Goal: Information Seeking & Learning: Learn about a topic

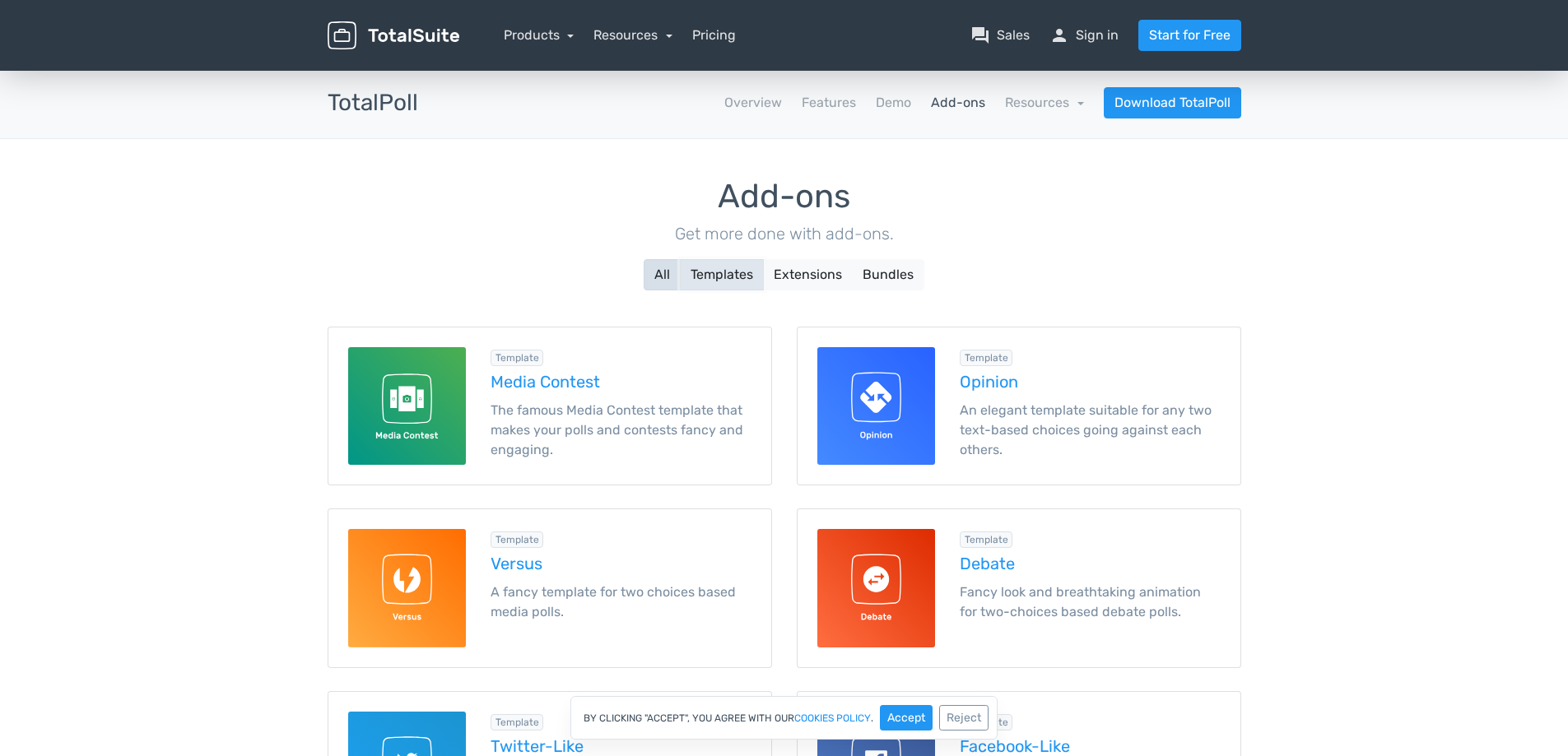
click at [725, 277] on button "Templates" at bounding box center [722, 274] width 84 height 31
click at [811, 280] on button "Extensions" at bounding box center [807, 274] width 90 height 31
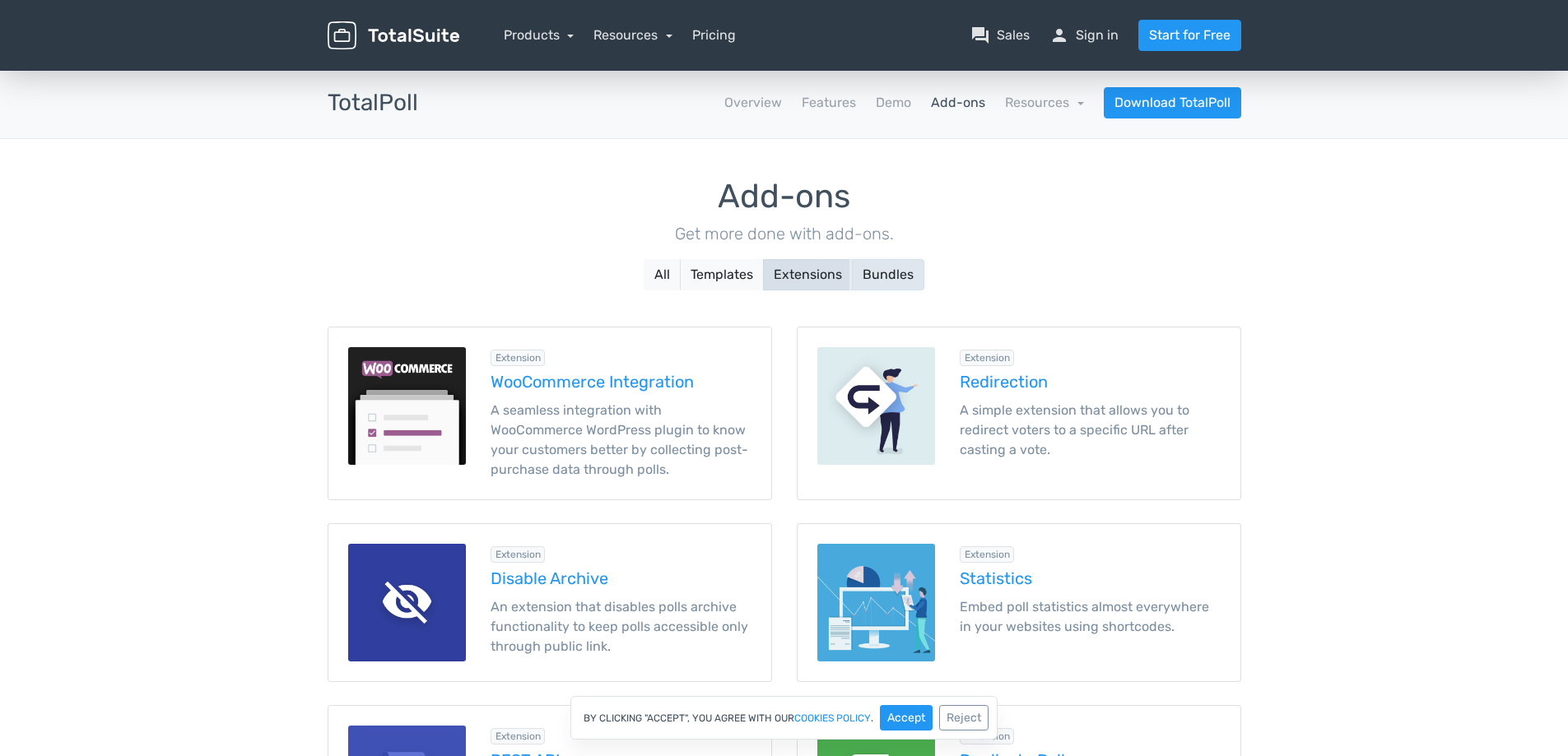
click at [879, 273] on button "Bundles" at bounding box center [889, 274] width 73 height 31
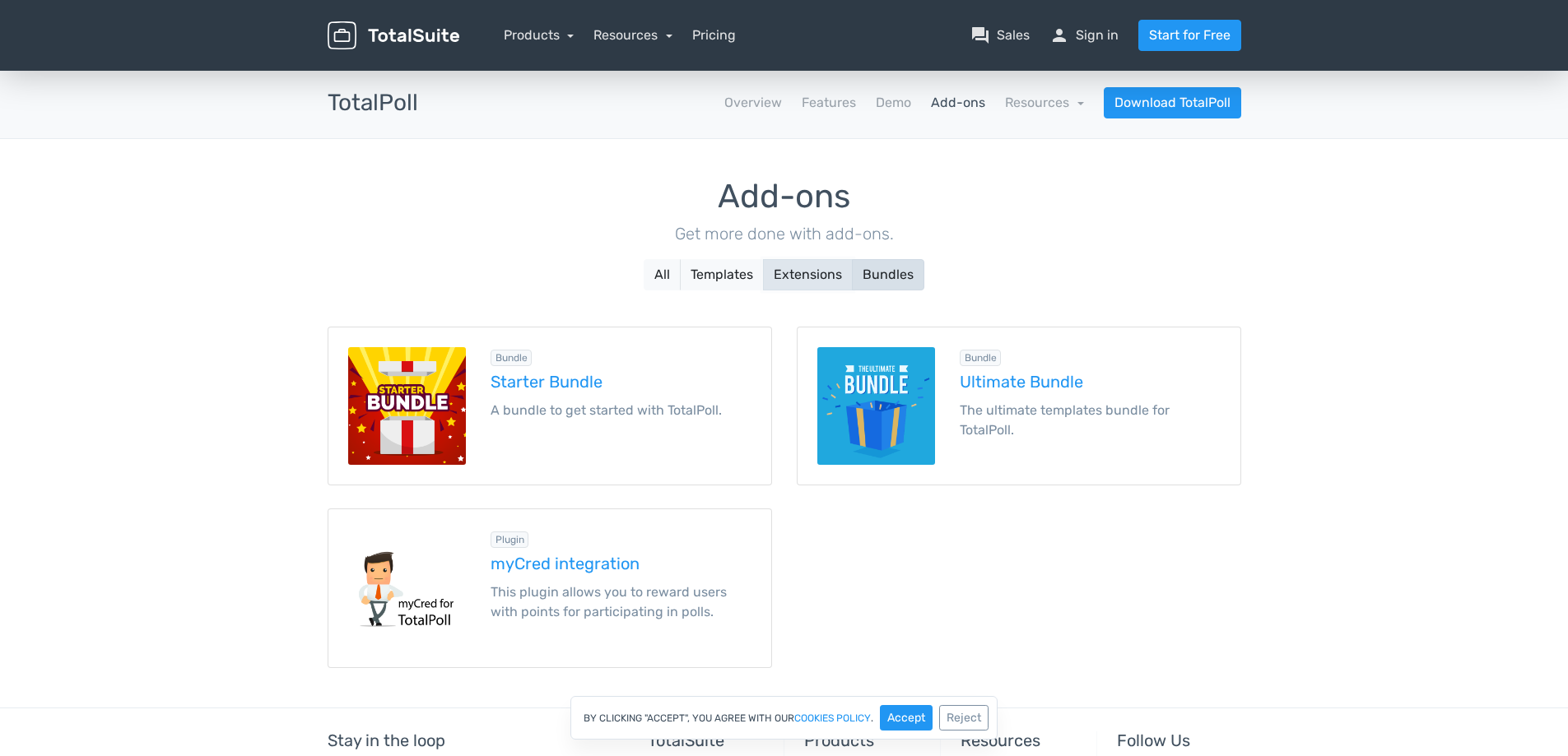
click at [820, 276] on button "Extensions" at bounding box center [807, 274] width 90 height 31
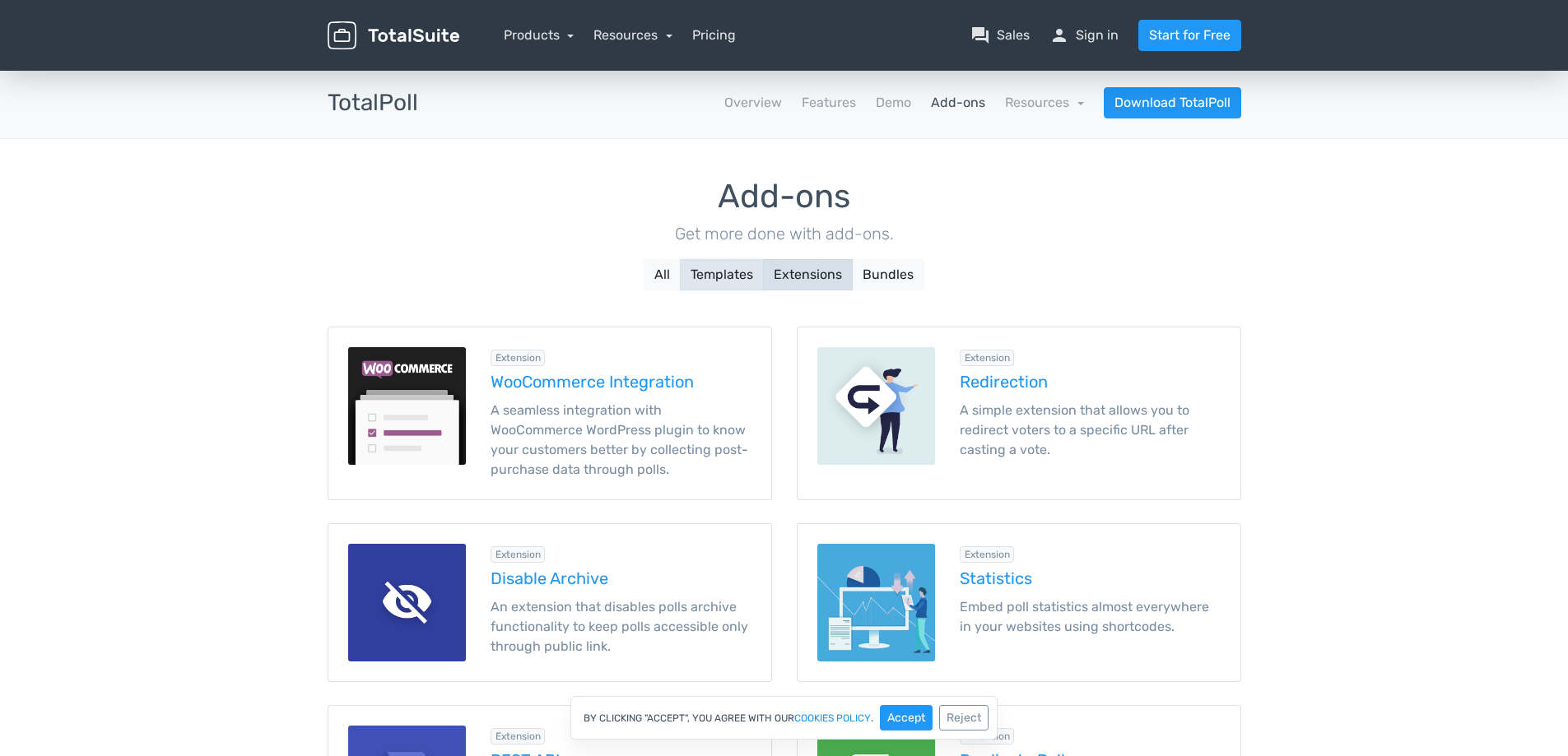
click at [720, 274] on button "Templates" at bounding box center [722, 274] width 84 height 31
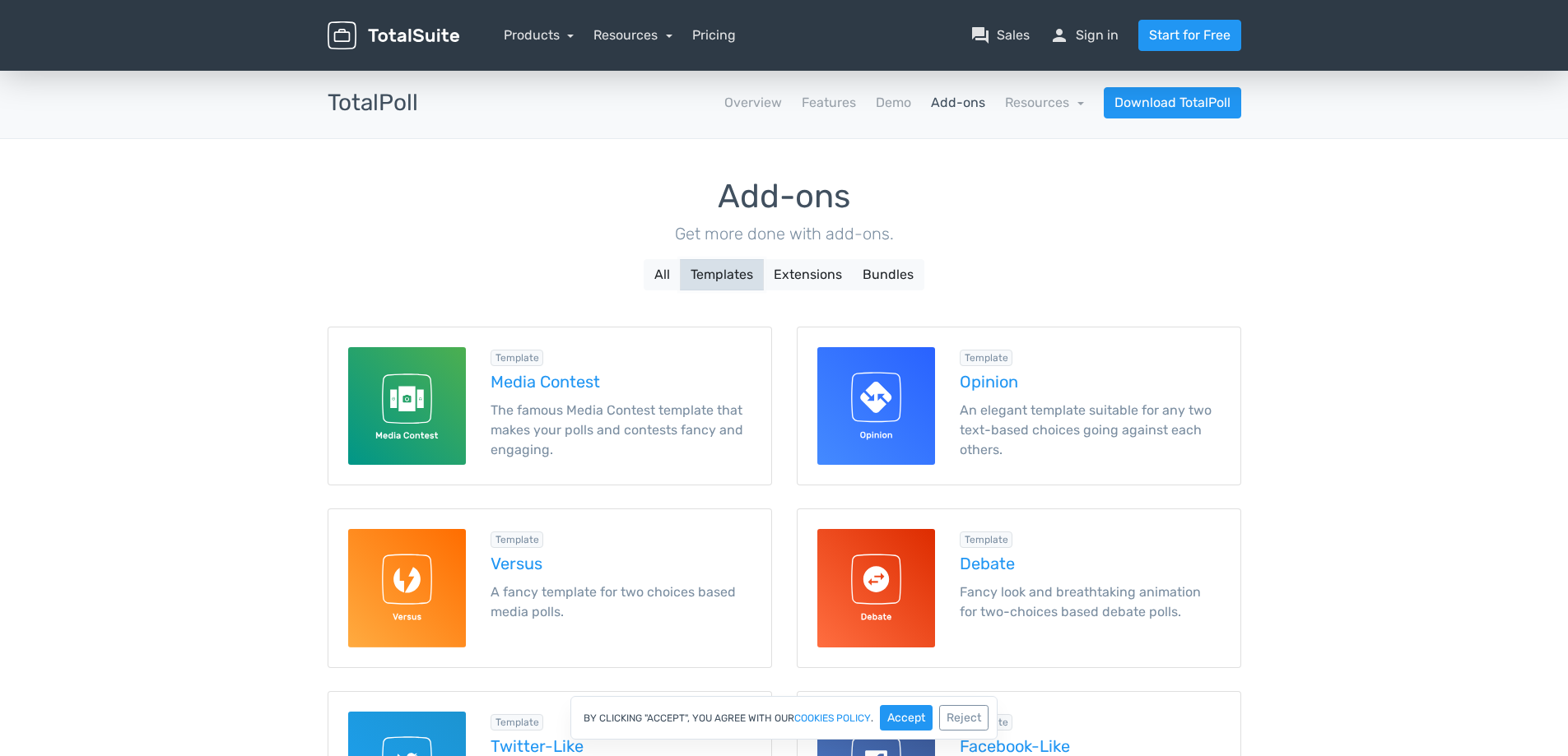
click at [717, 273] on button "Templates" at bounding box center [722, 274] width 84 height 31
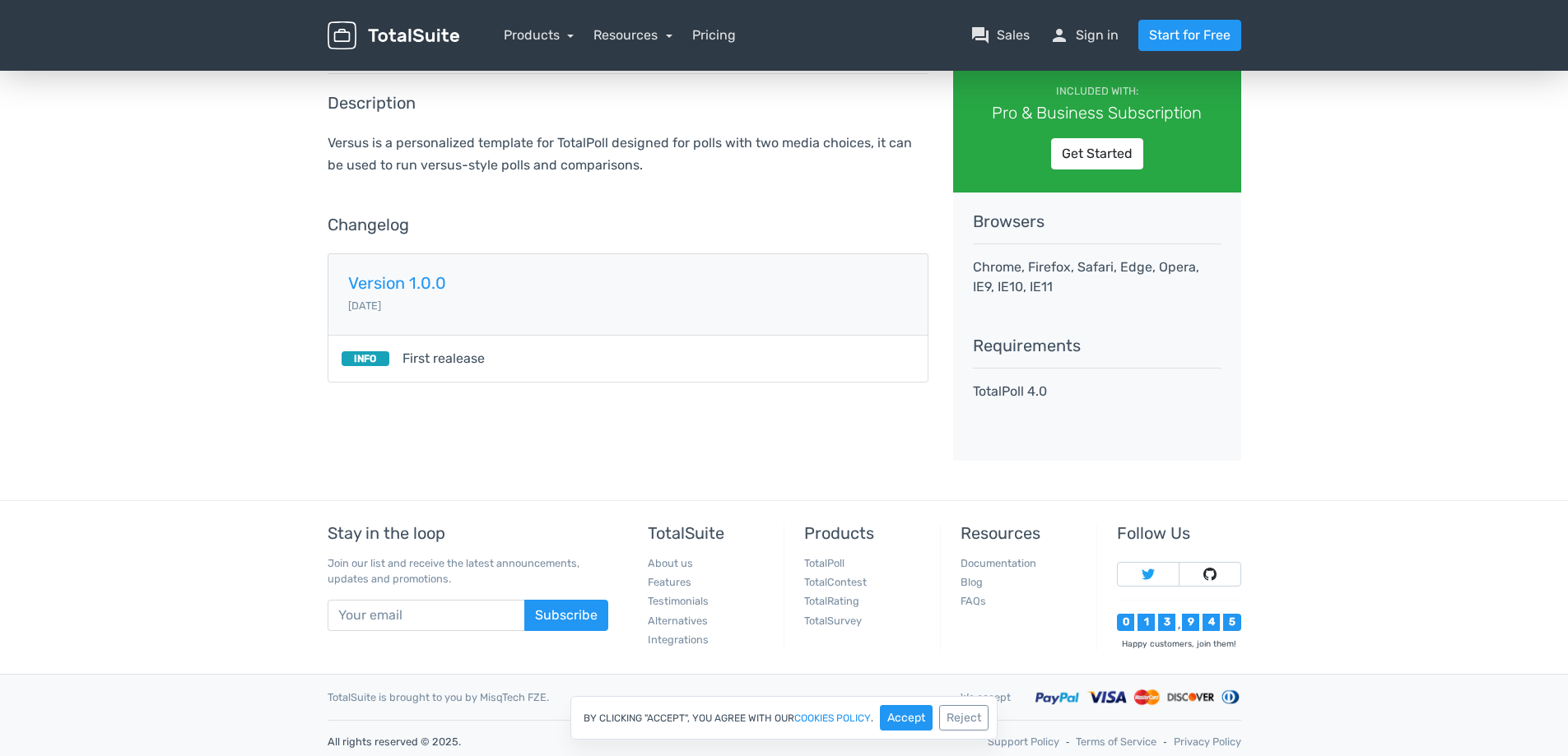
scroll to position [173, 0]
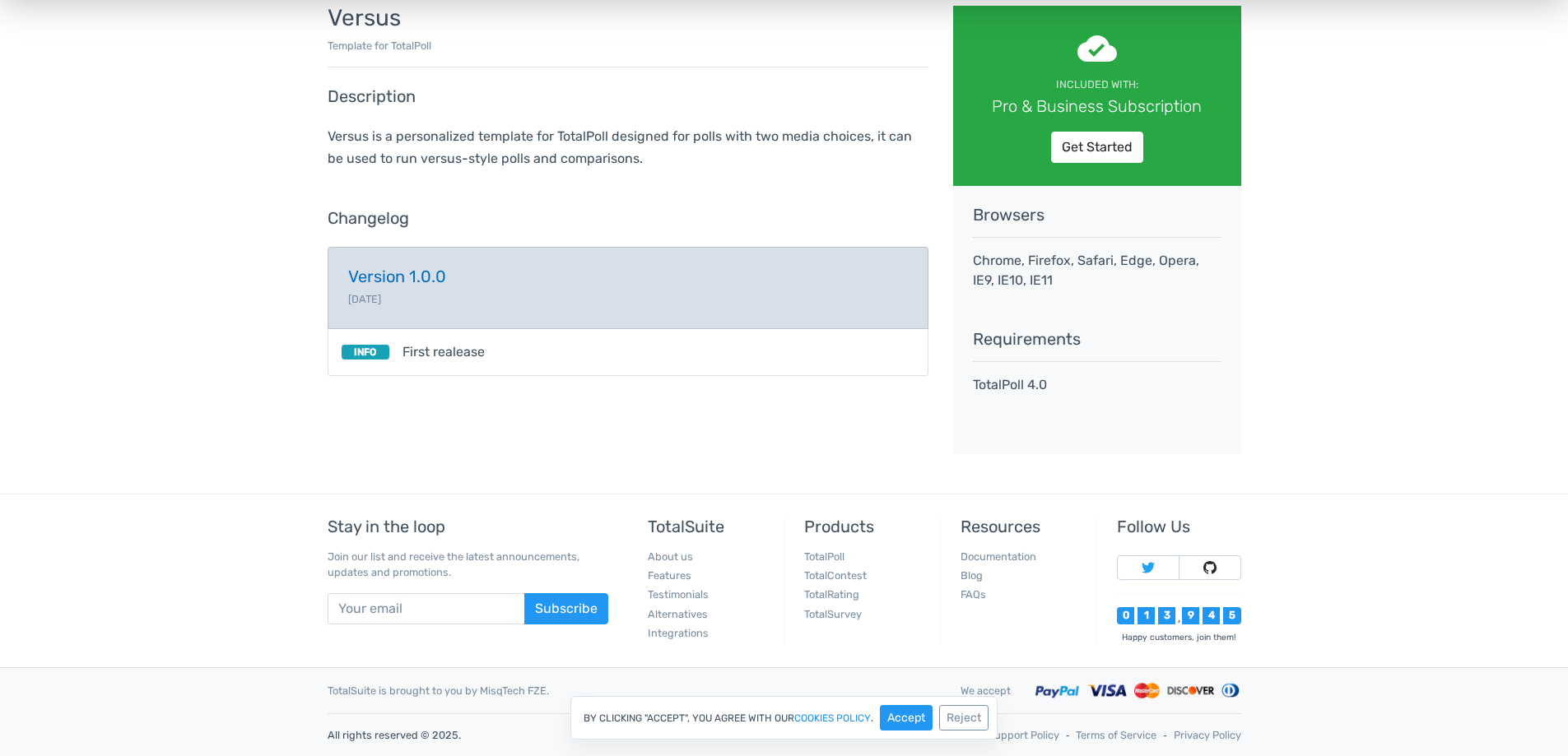
click at [433, 260] on link "Version 1.0.0 [DATE]" at bounding box center [628, 287] width 601 height 83
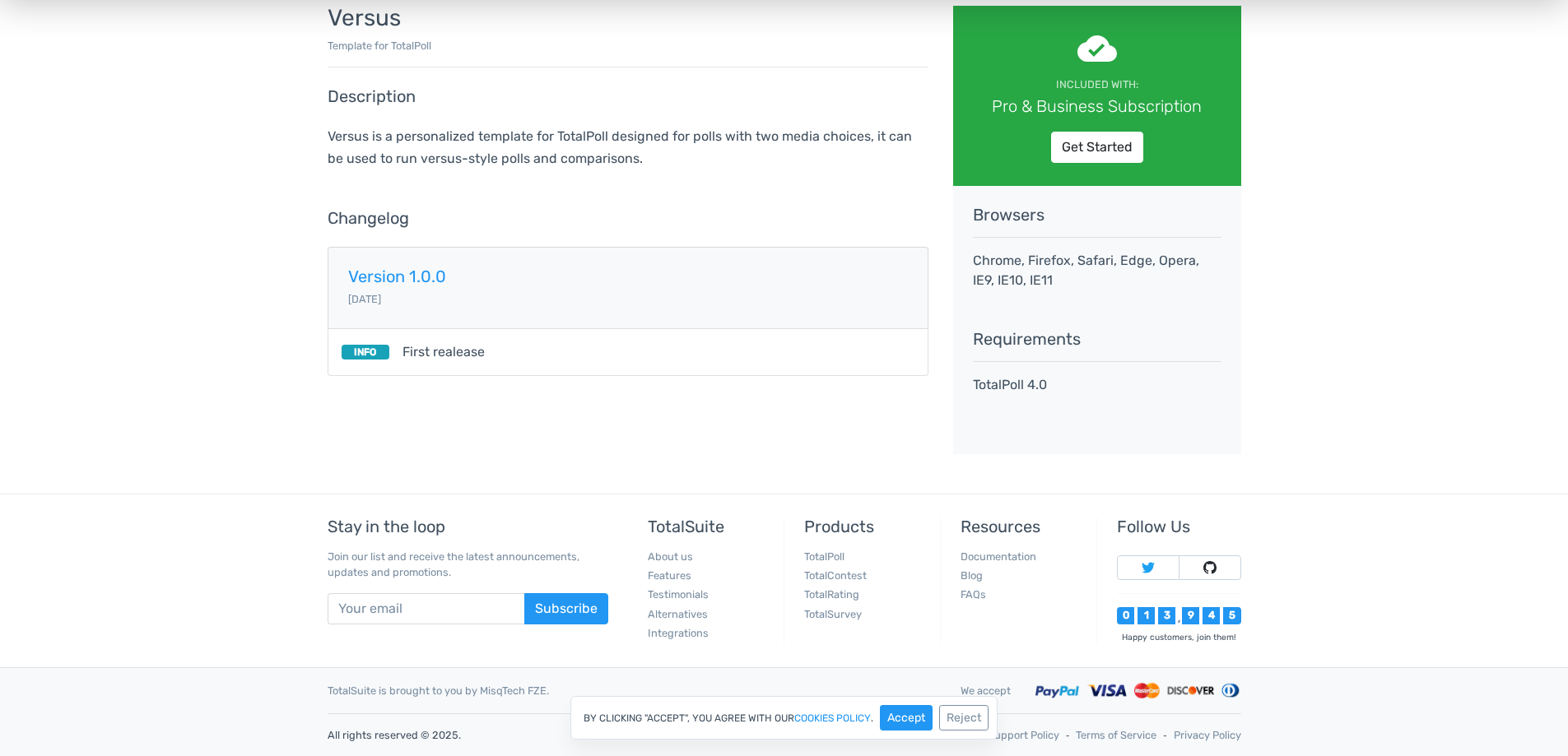
click at [1101, 83] on small "Included with:" at bounding box center [1097, 84] width 83 height 12
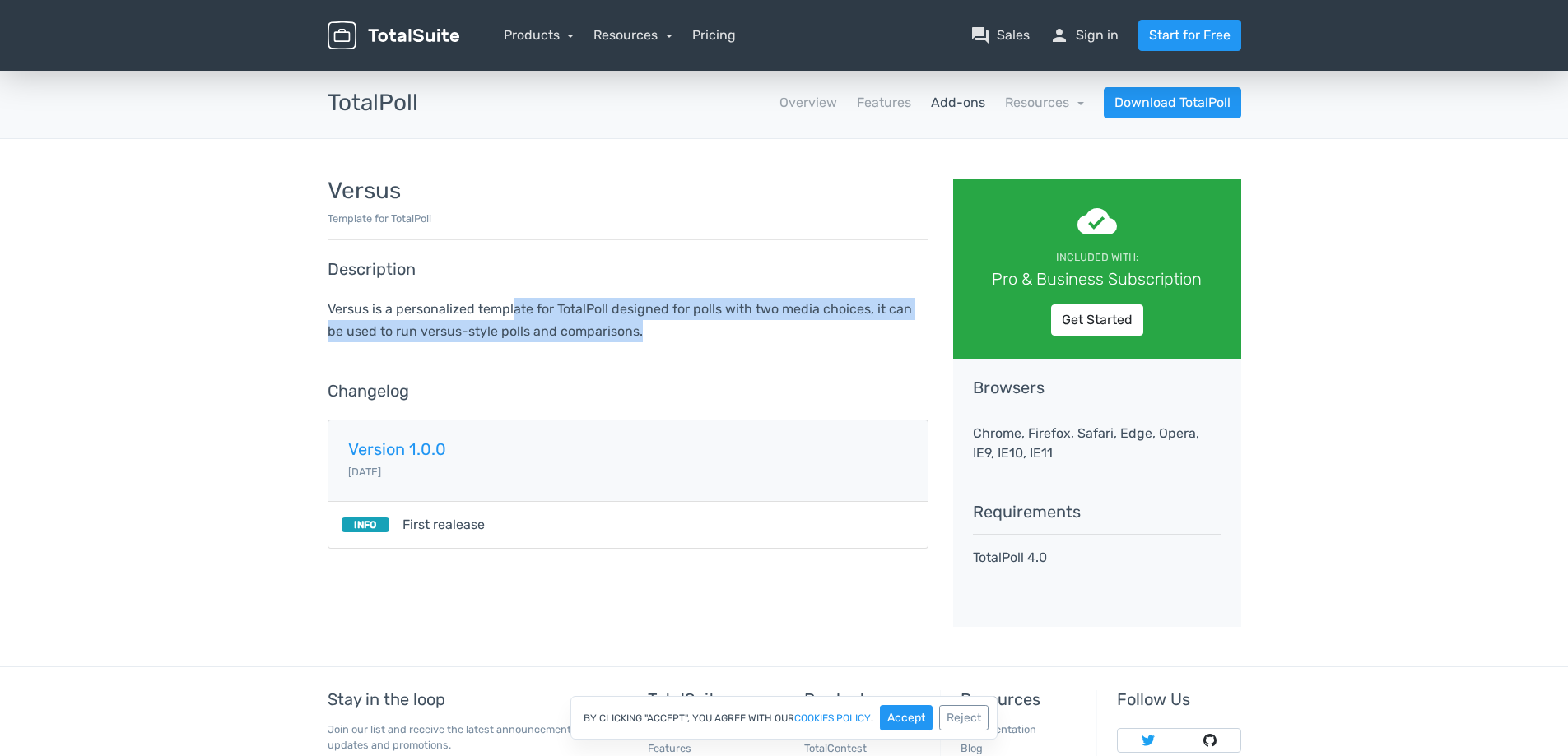
drag, startPoint x: 535, startPoint y: 308, endPoint x: 702, endPoint y: 339, distance: 169.9
click at [702, 339] on p "Versus is a personalized template for TotalPoll designed for polls with two med…" at bounding box center [628, 320] width 601 height 44
click at [703, 339] on p "Versus is a personalized template for TotalPoll designed for polls with two med…" at bounding box center [628, 320] width 601 height 44
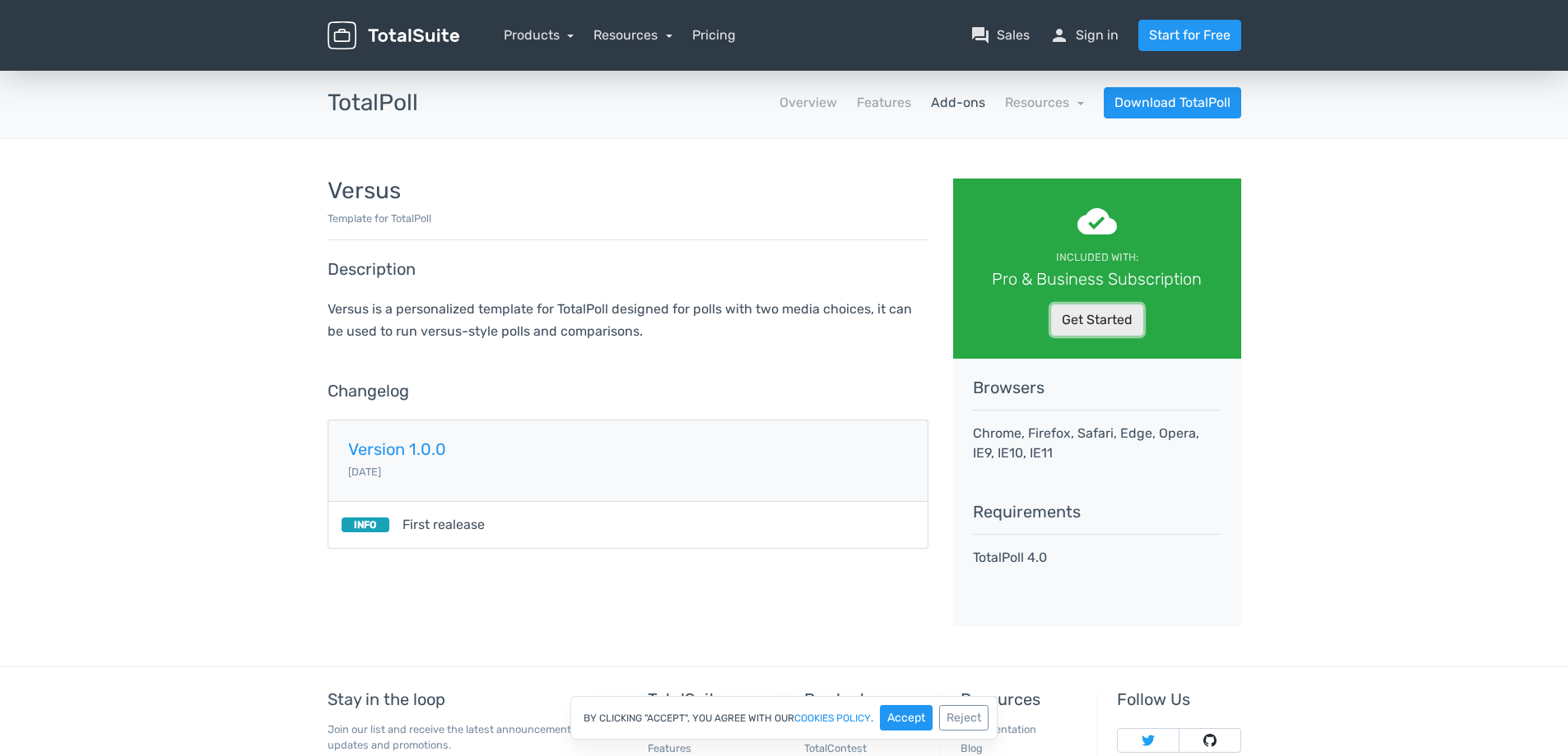
click at [1082, 321] on link "Get Started" at bounding box center [1097, 319] width 92 height 31
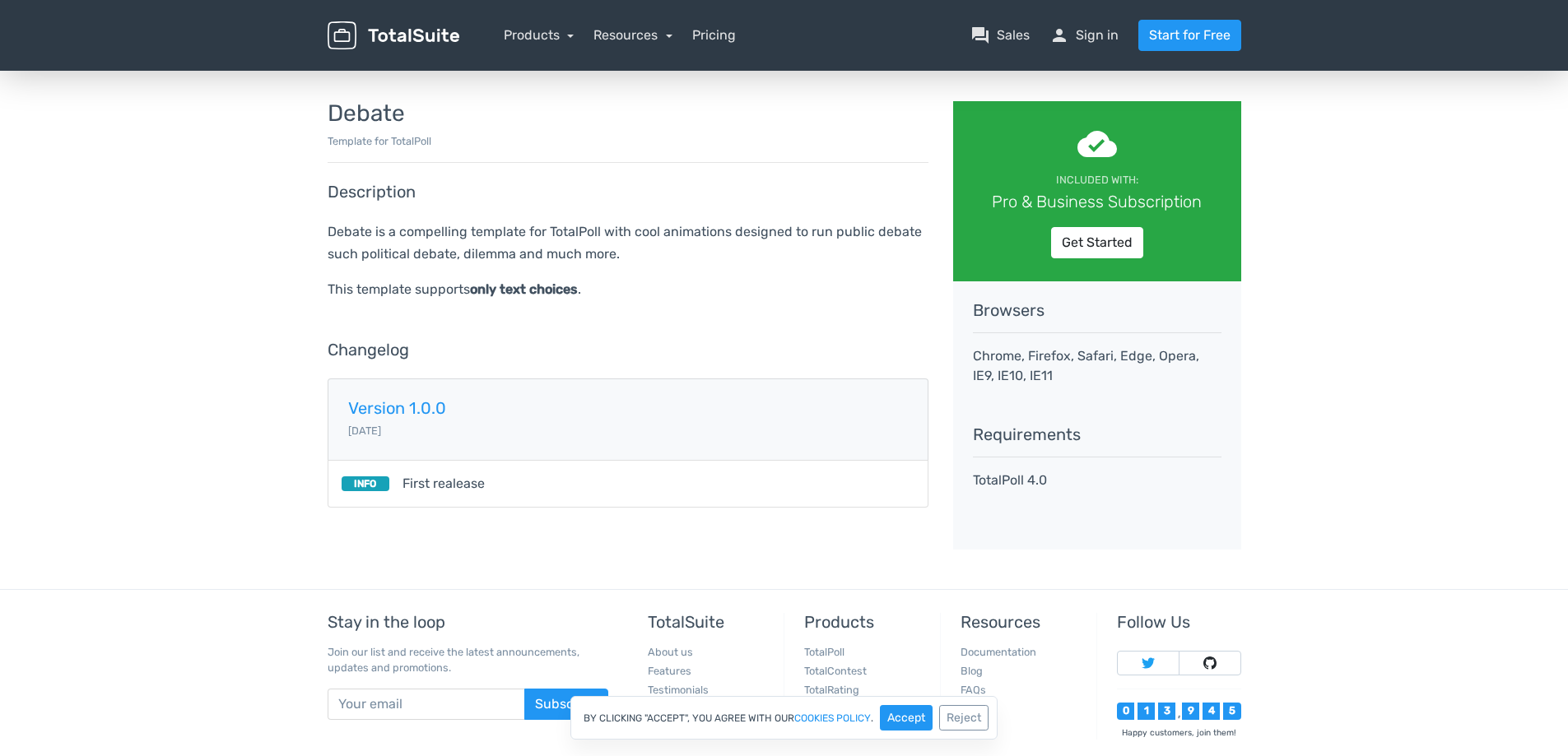
scroll to position [173, 0]
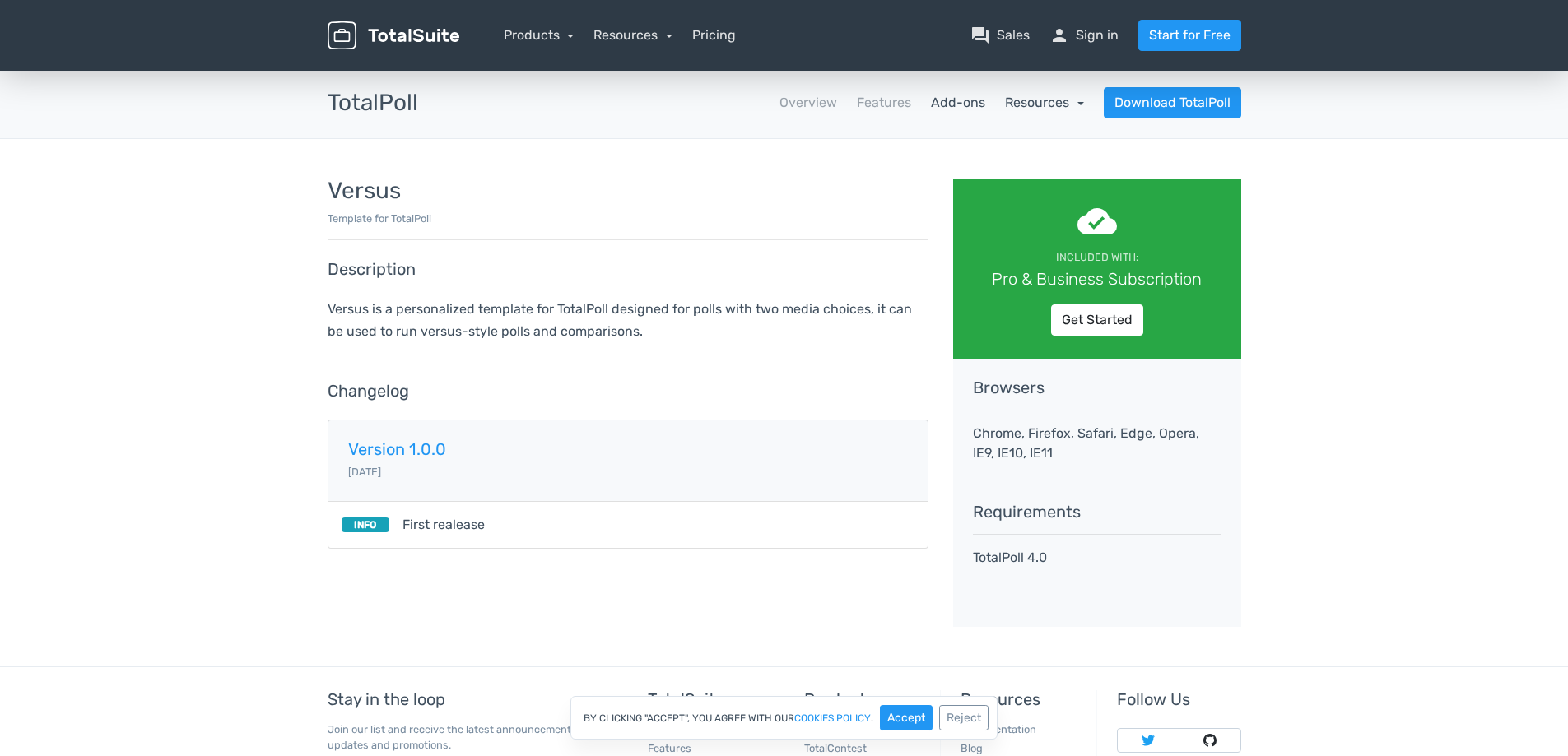
click at [1074, 102] on link "Resources" at bounding box center [1044, 103] width 79 height 16
click at [883, 103] on link "Features" at bounding box center [883, 103] width 54 height 20
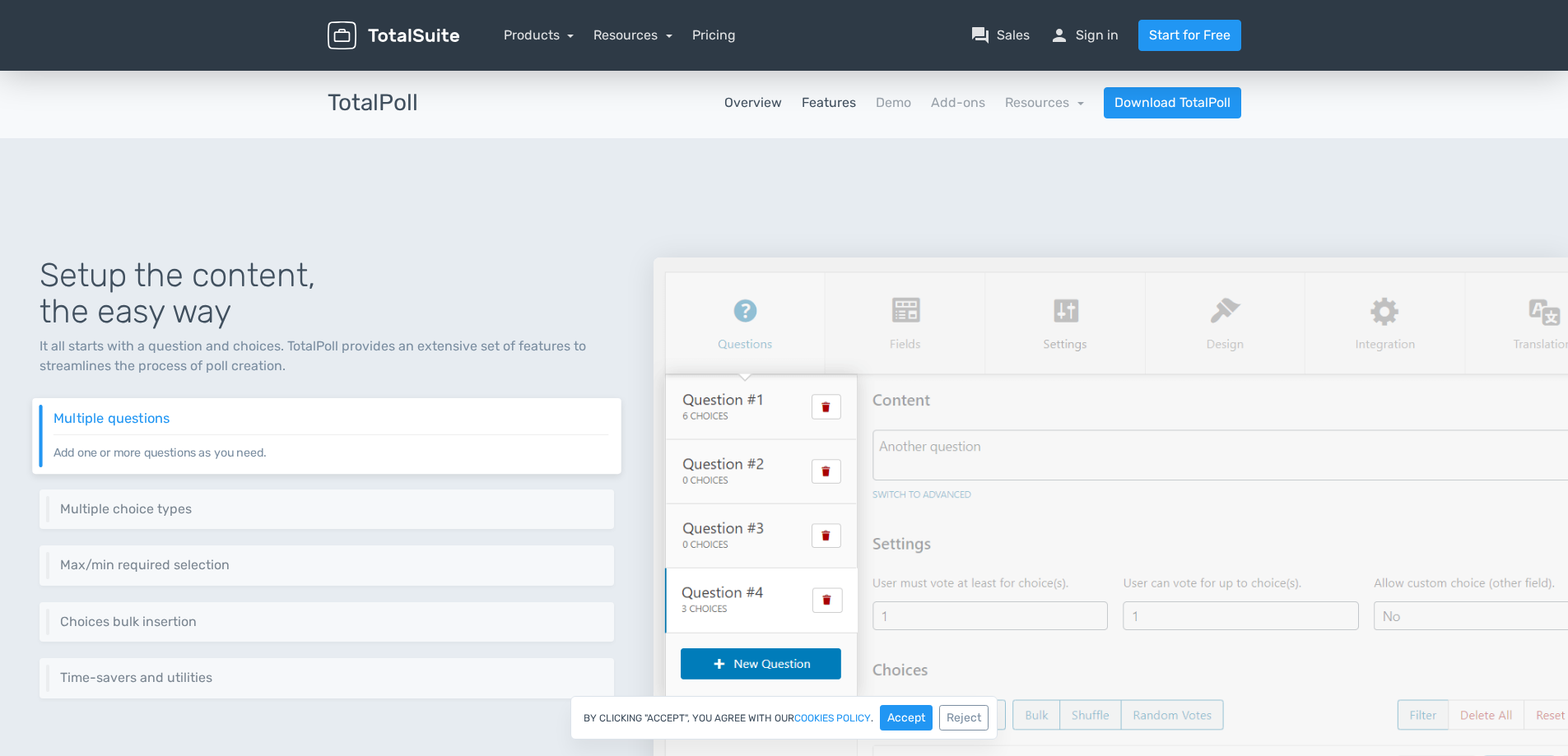
click at [770, 98] on link "Overview" at bounding box center [753, 103] width 58 height 20
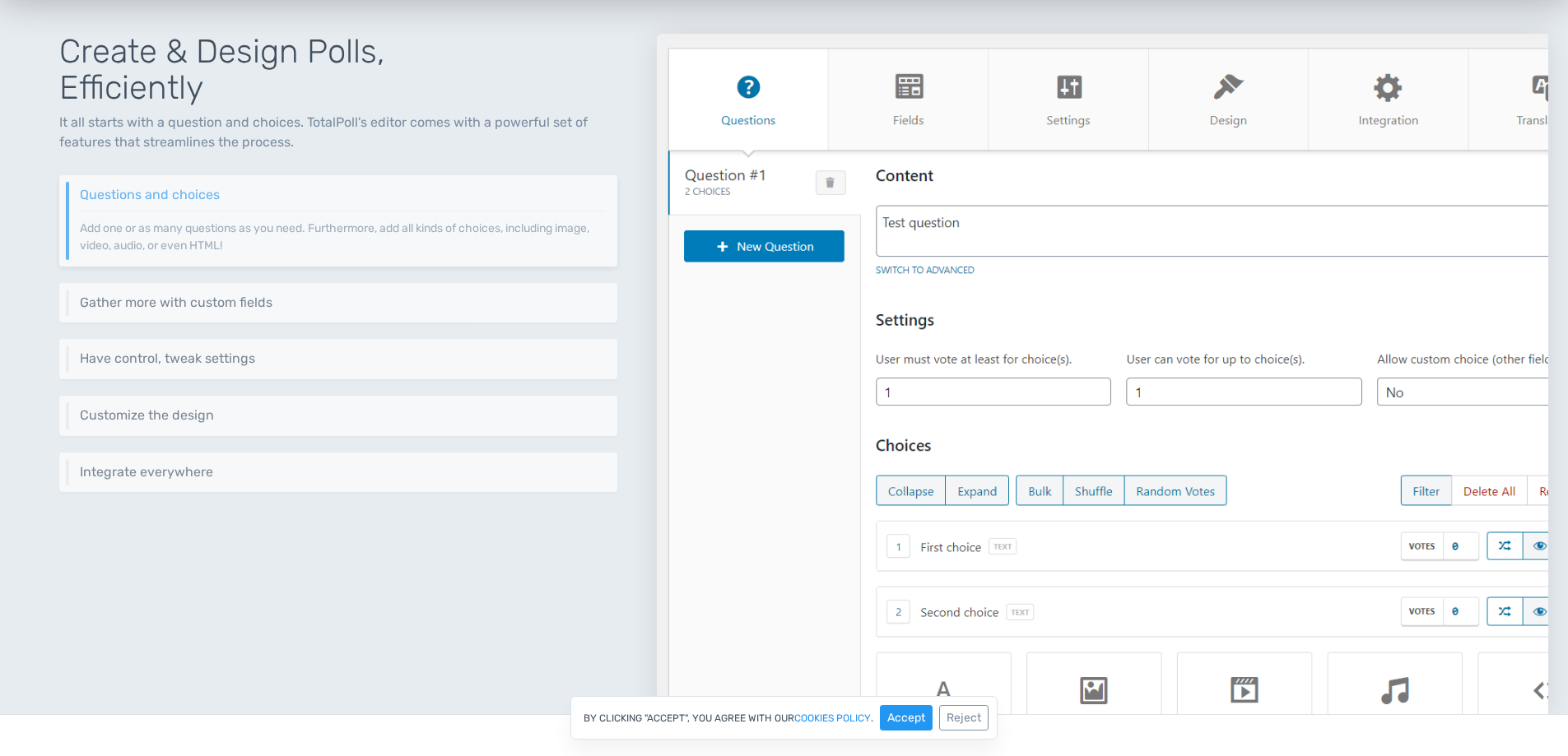
scroll to position [740, 0]
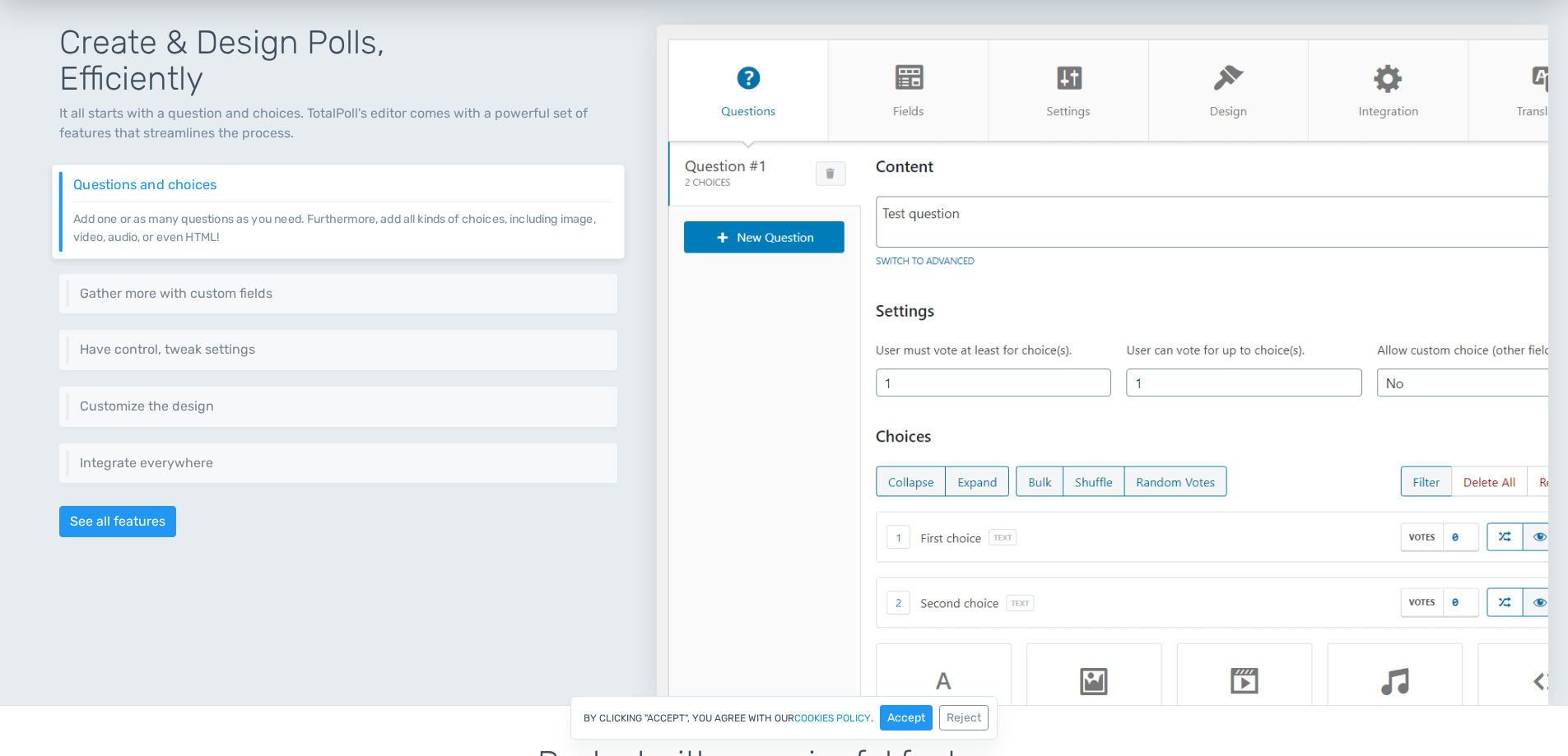
click at [768, 96] on img at bounding box center [1103, 365] width 891 height 681
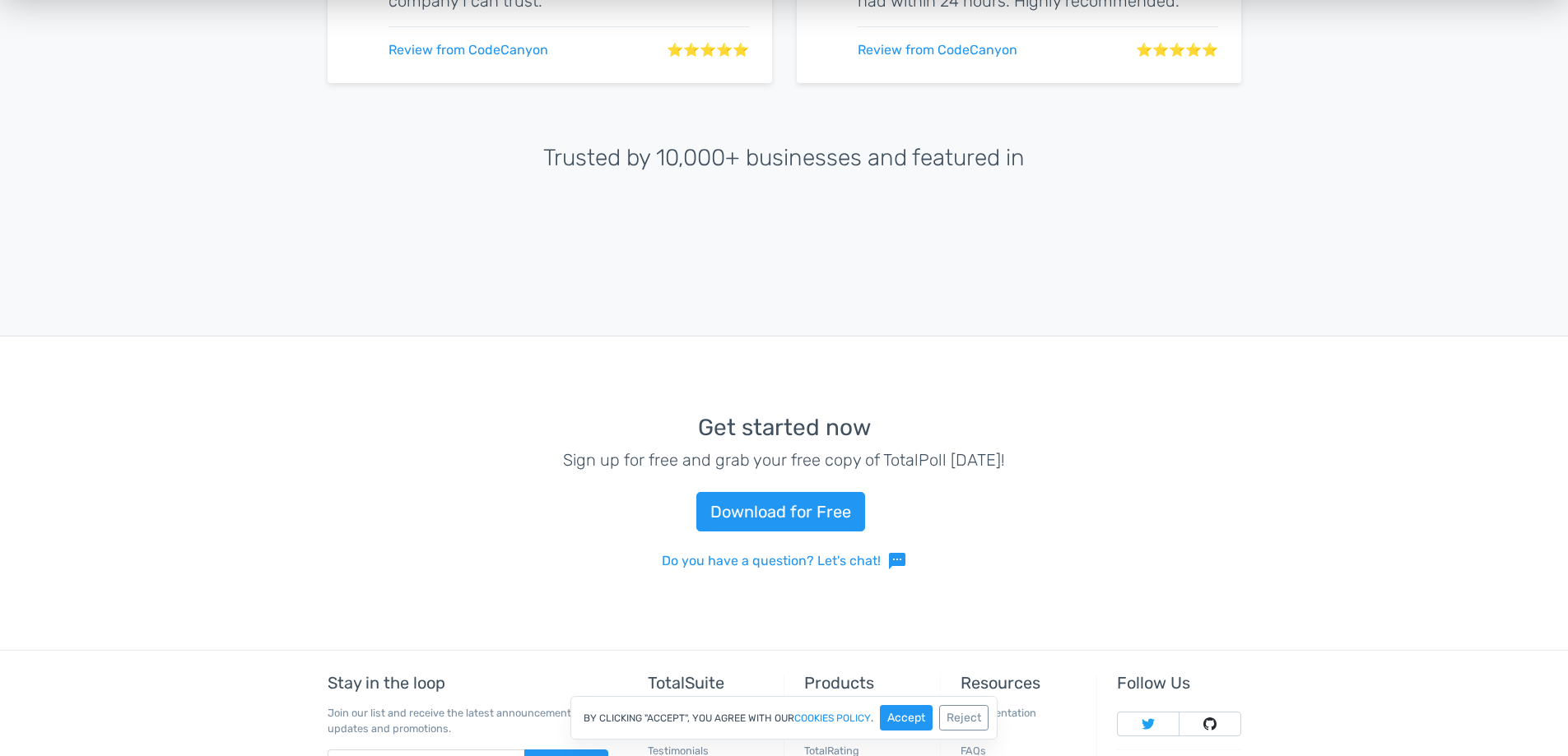
scroll to position [3779, 0]
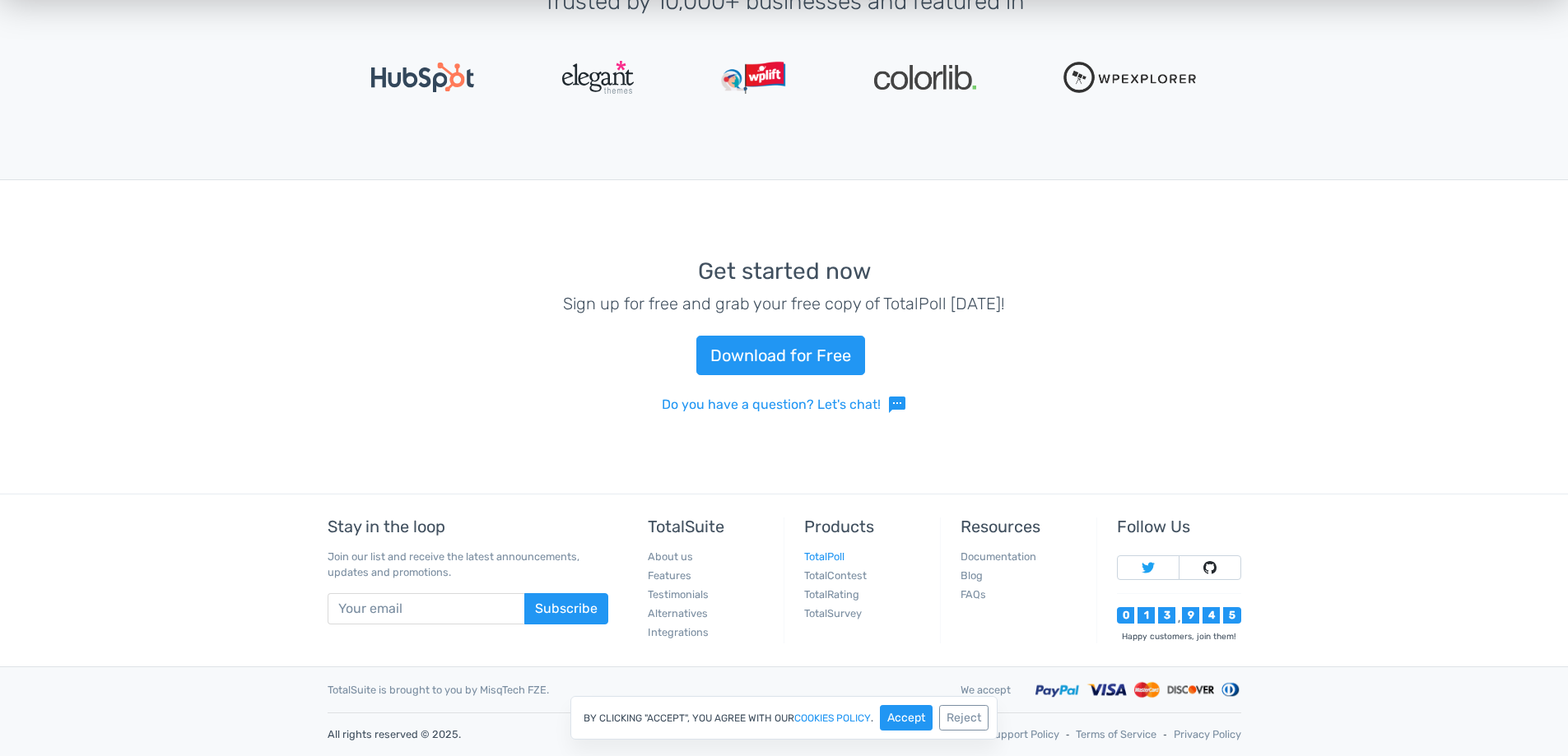
click at [837, 556] on link "TotalPoll" at bounding box center [824, 556] width 40 height 12
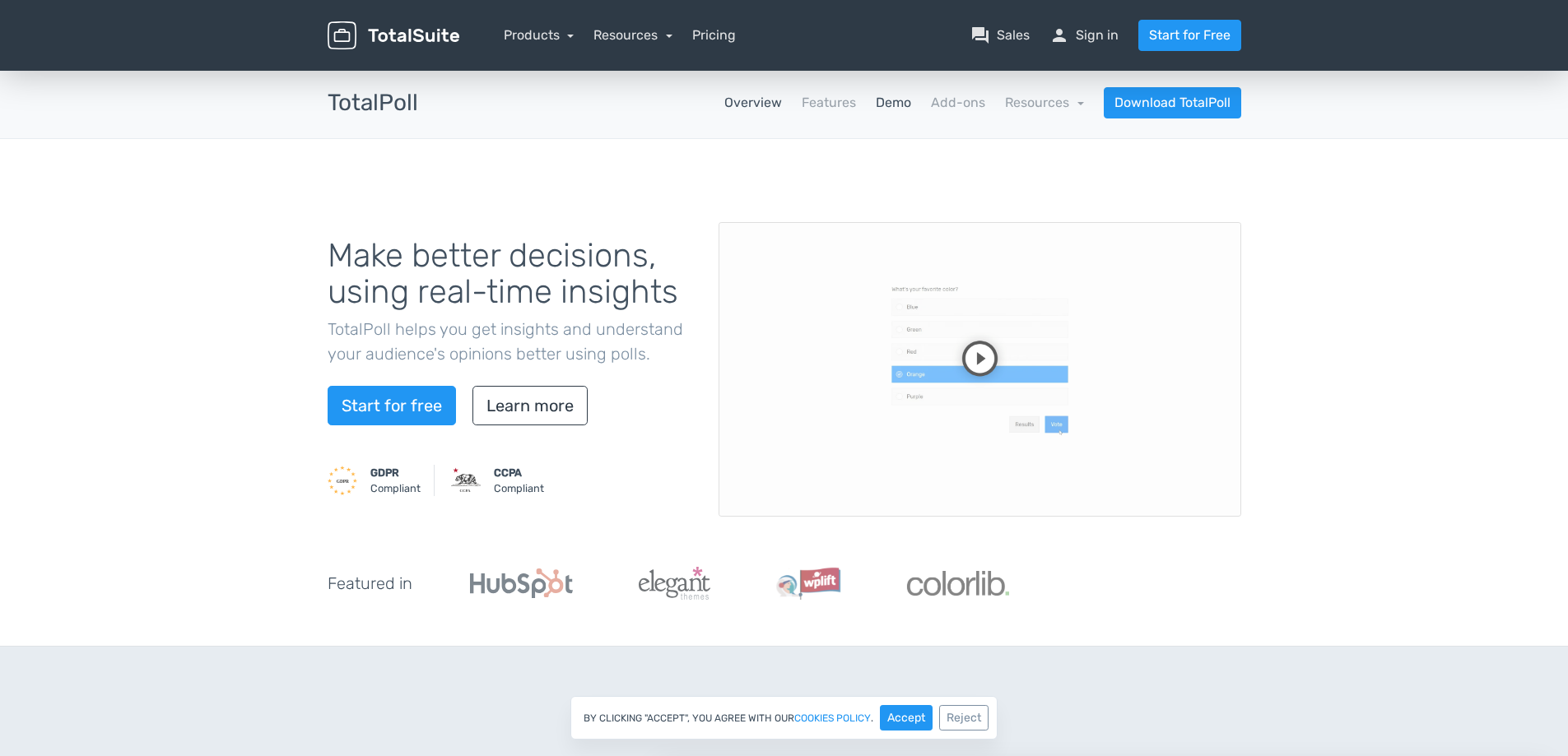
click at [899, 104] on link "Demo" at bounding box center [893, 103] width 36 height 20
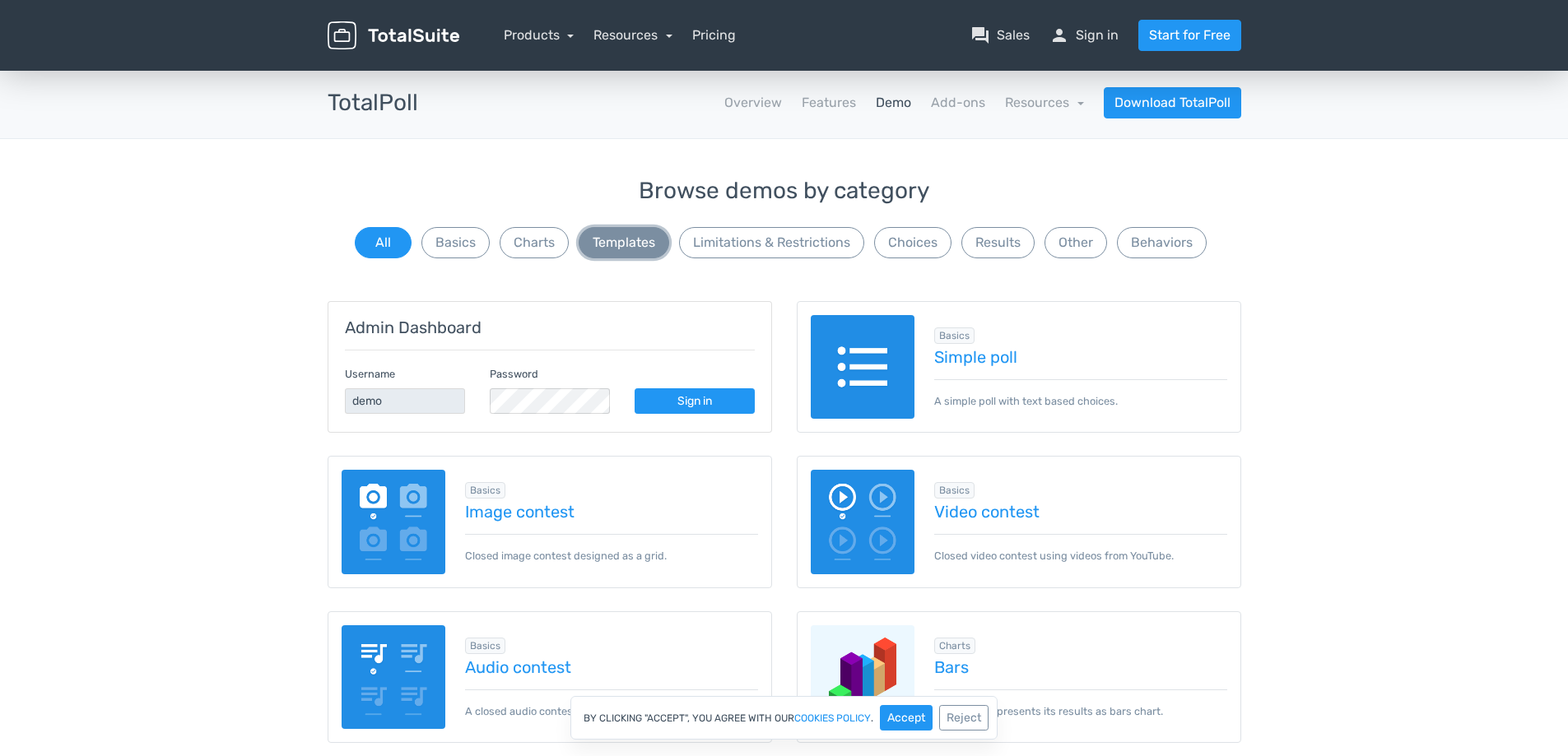
click at [631, 248] on button "Templates" at bounding box center [624, 242] width 91 height 31
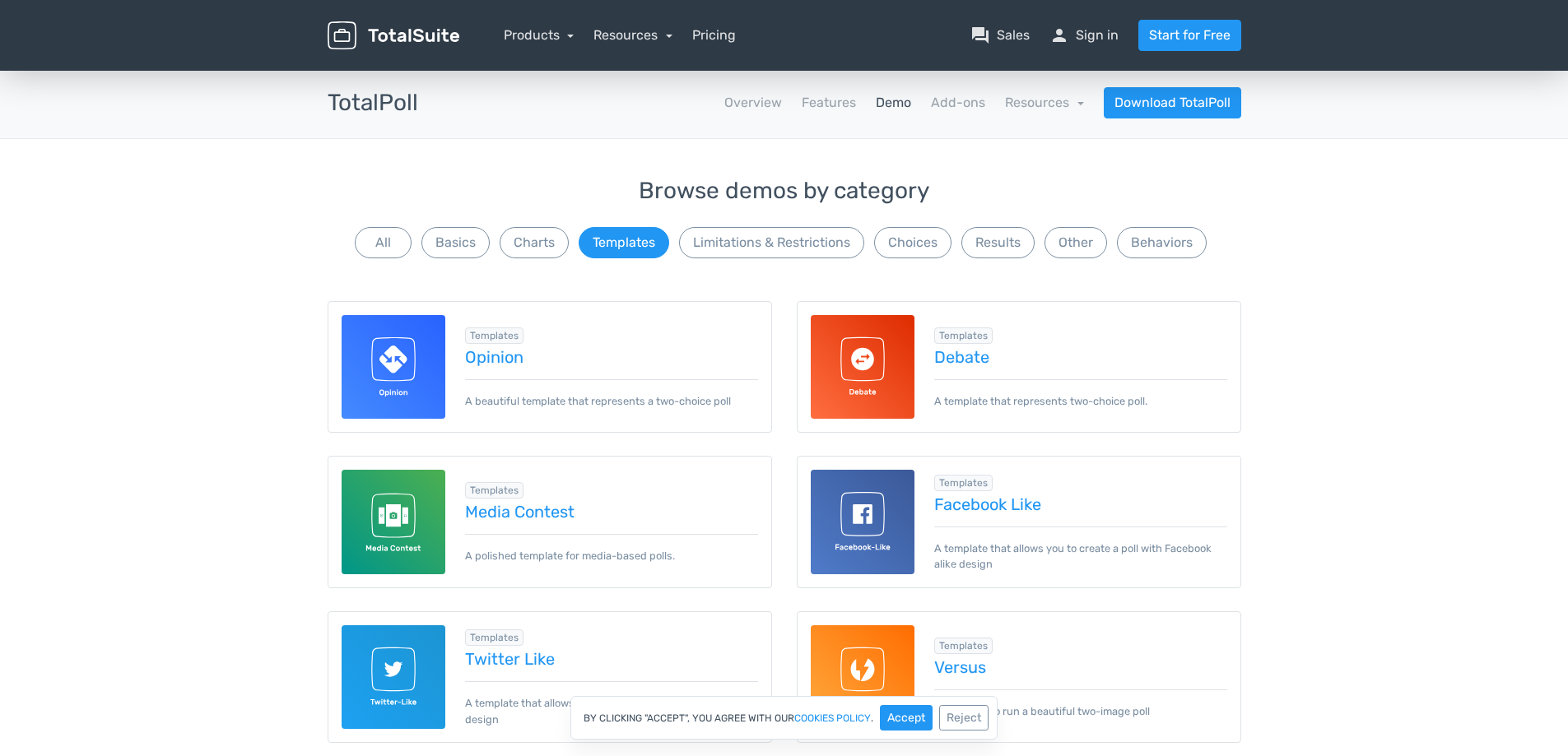
click at [356, 518] on img at bounding box center [394, 522] width 105 height 105
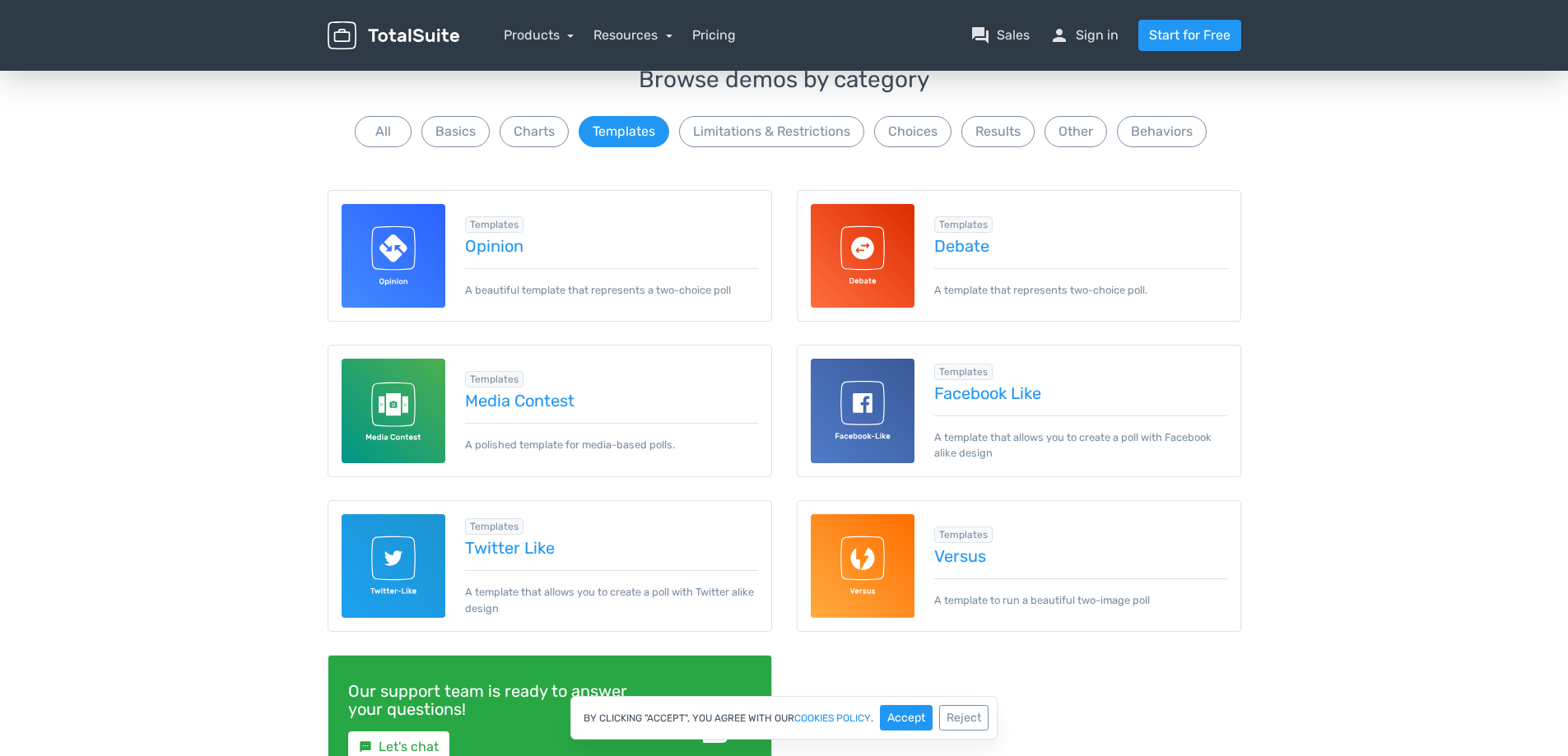
scroll to position [329, 0]
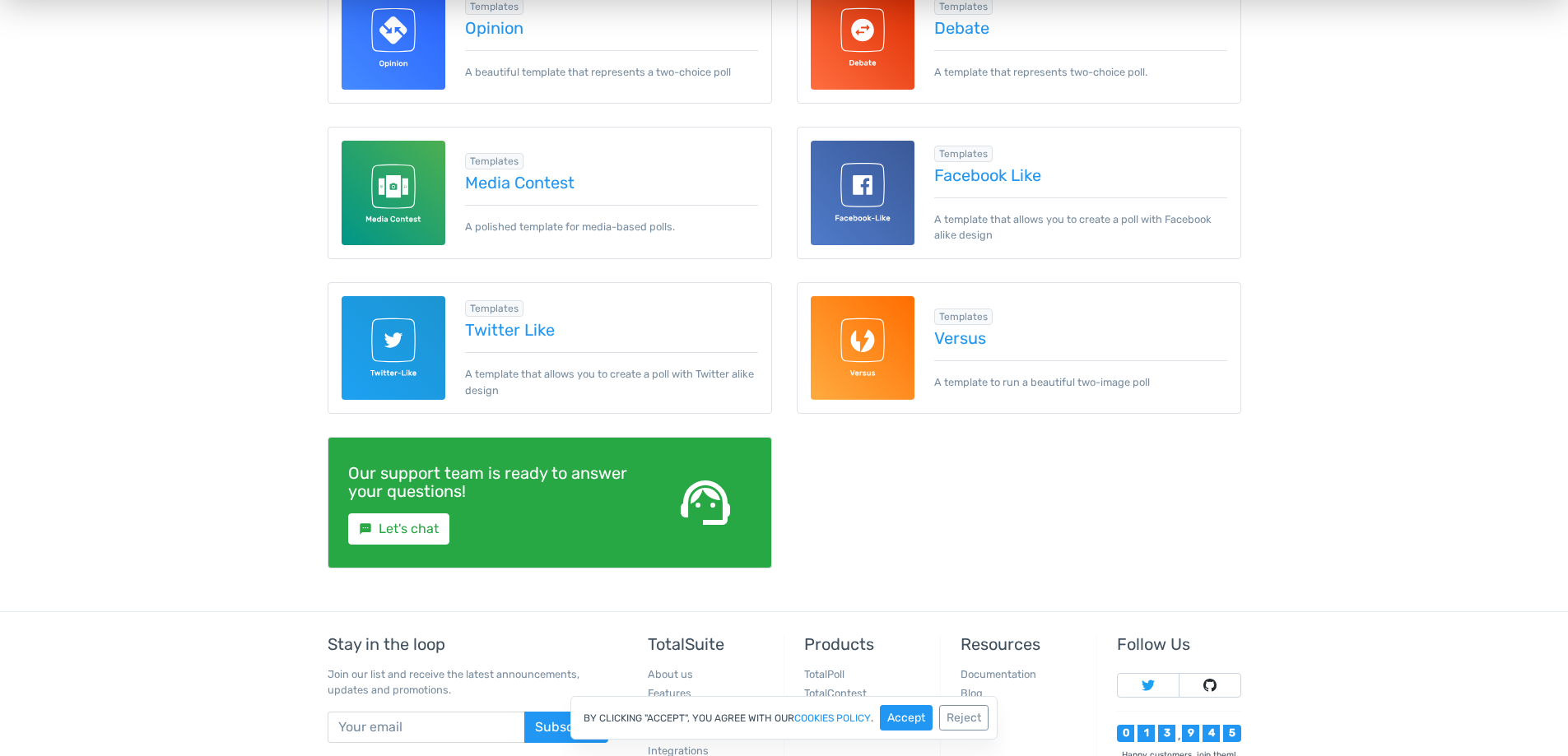
click at [857, 358] on img at bounding box center [863, 349] width 105 height 105
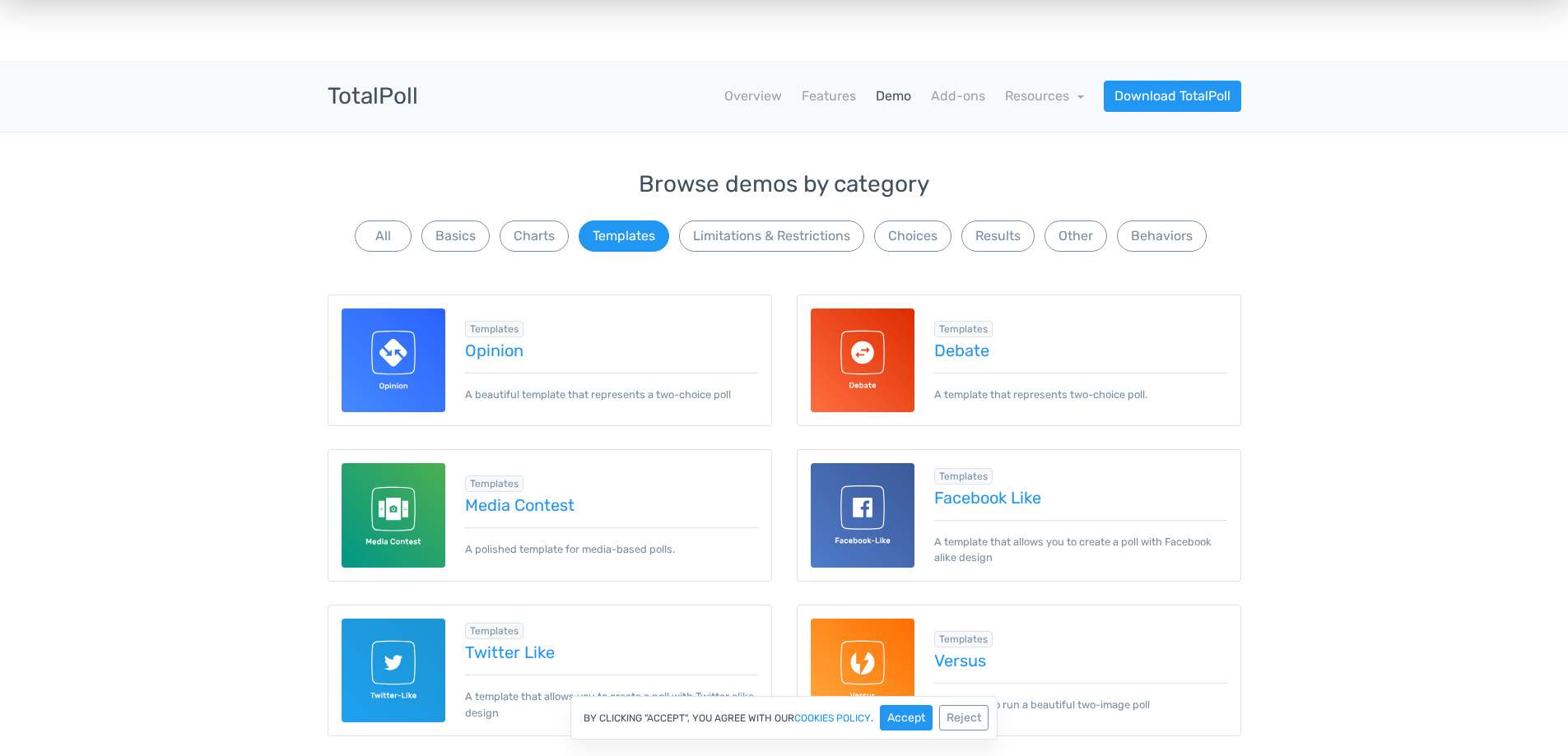
scroll to position [0, 0]
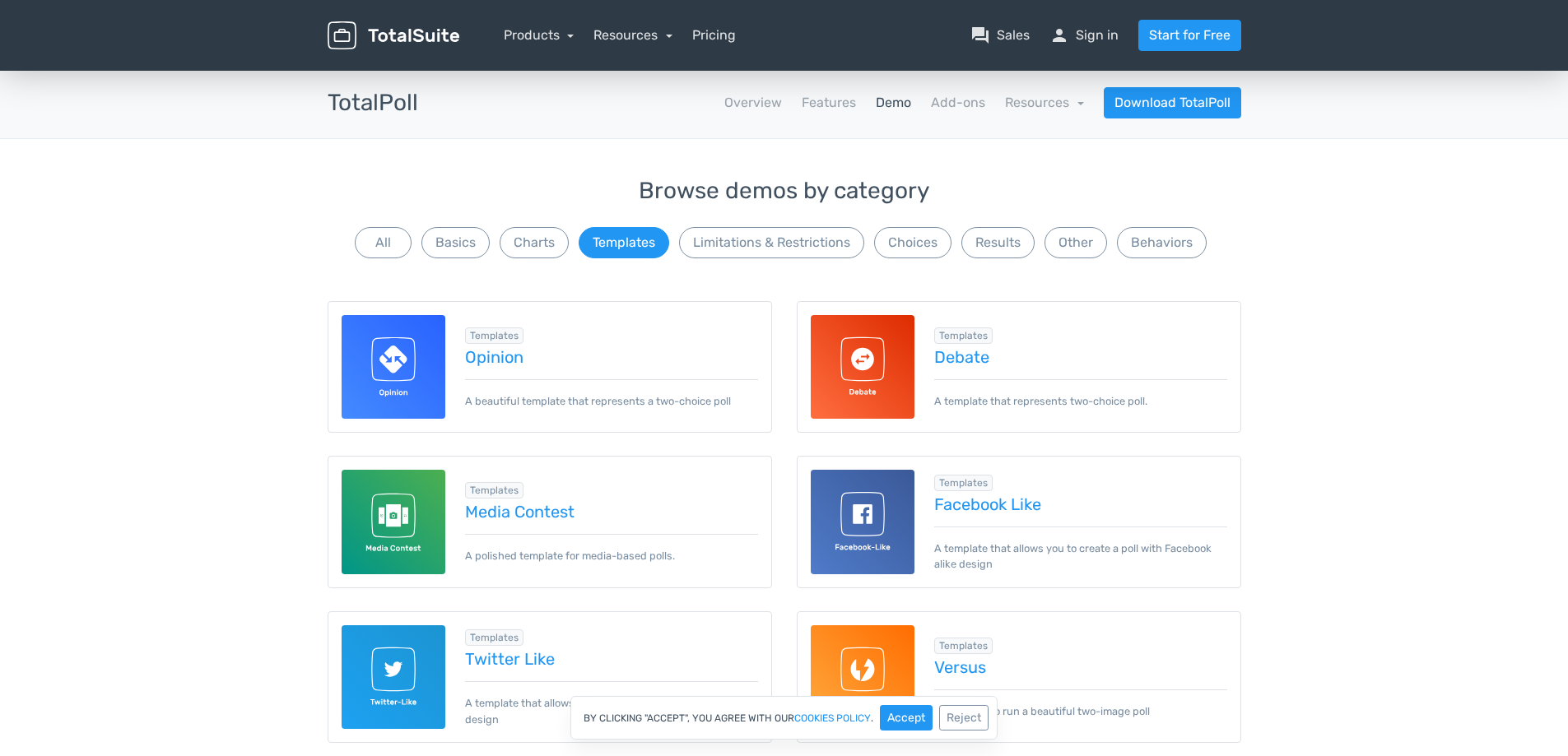
click at [396, 513] on img at bounding box center [394, 522] width 105 height 105
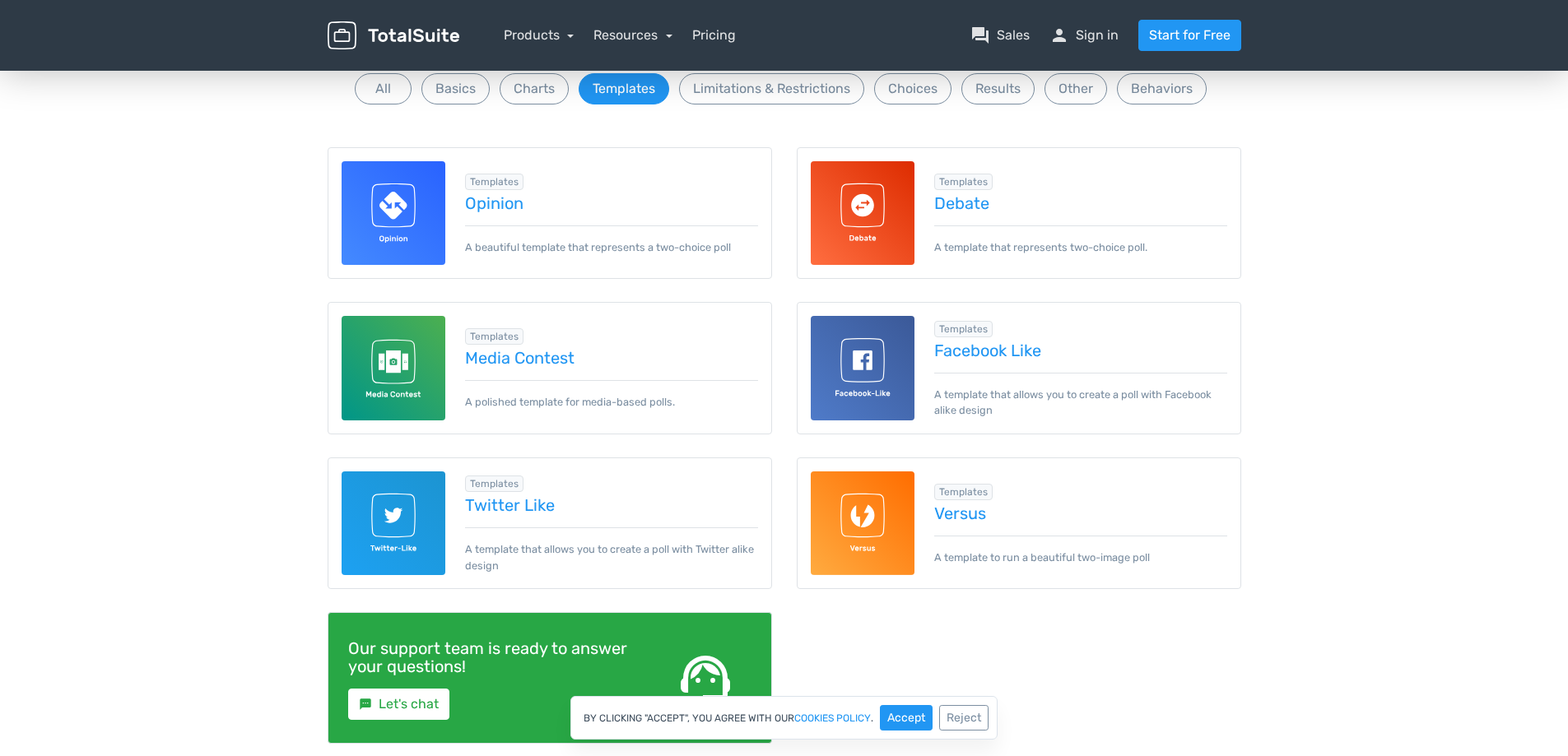
scroll to position [164, 0]
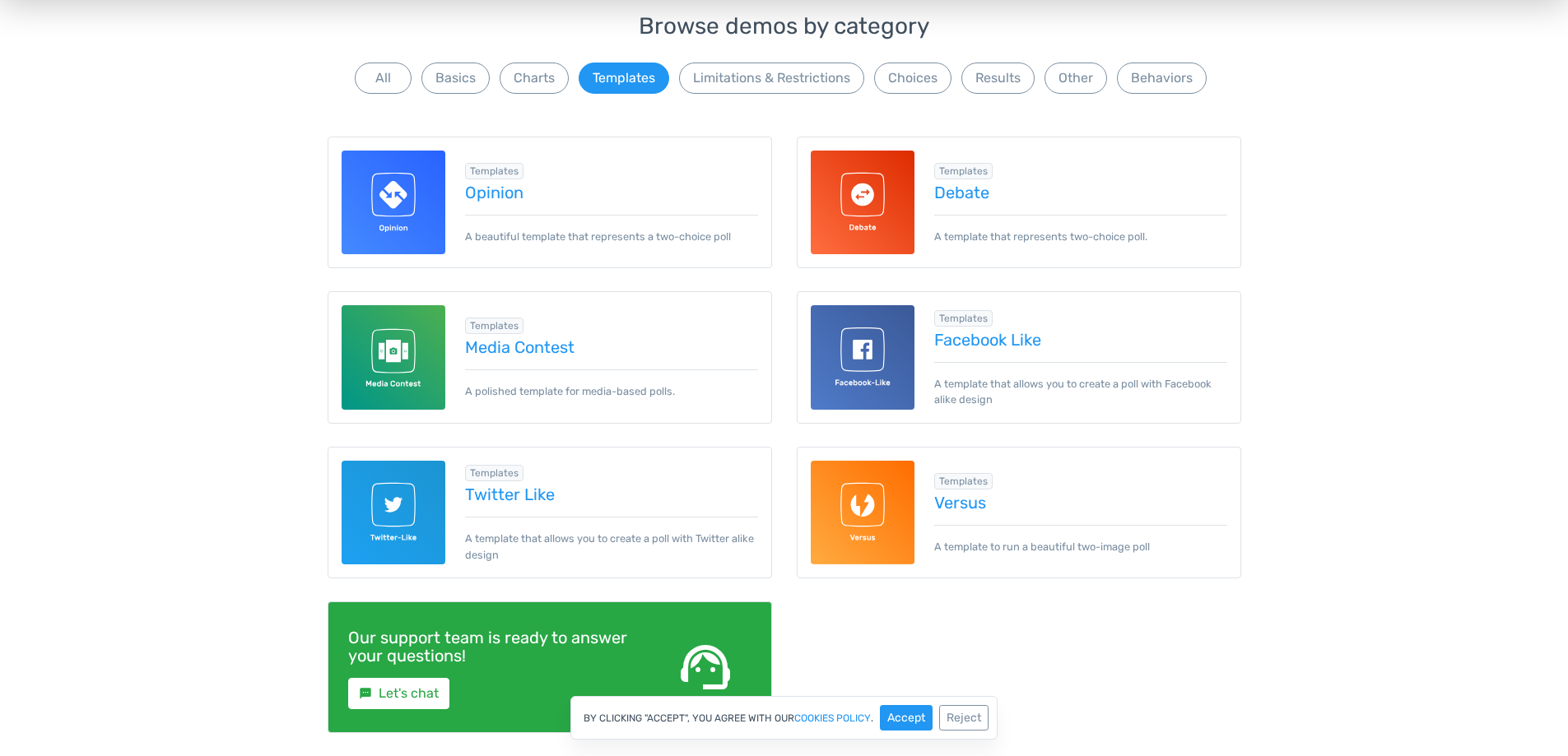
click at [862, 191] on img at bounding box center [863, 203] width 105 height 105
click at [409, 195] on img at bounding box center [394, 203] width 105 height 105
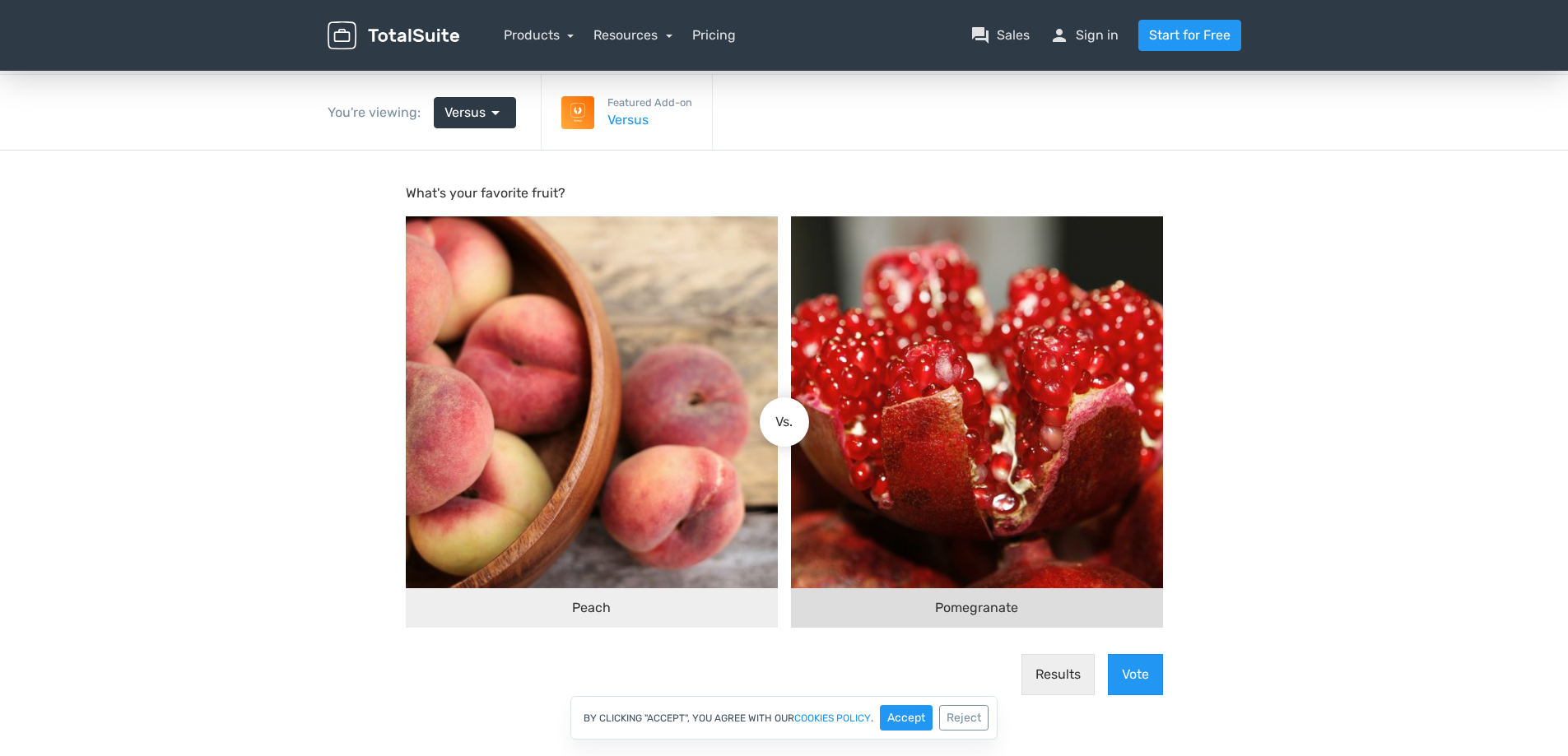
scroll to position [164, 0]
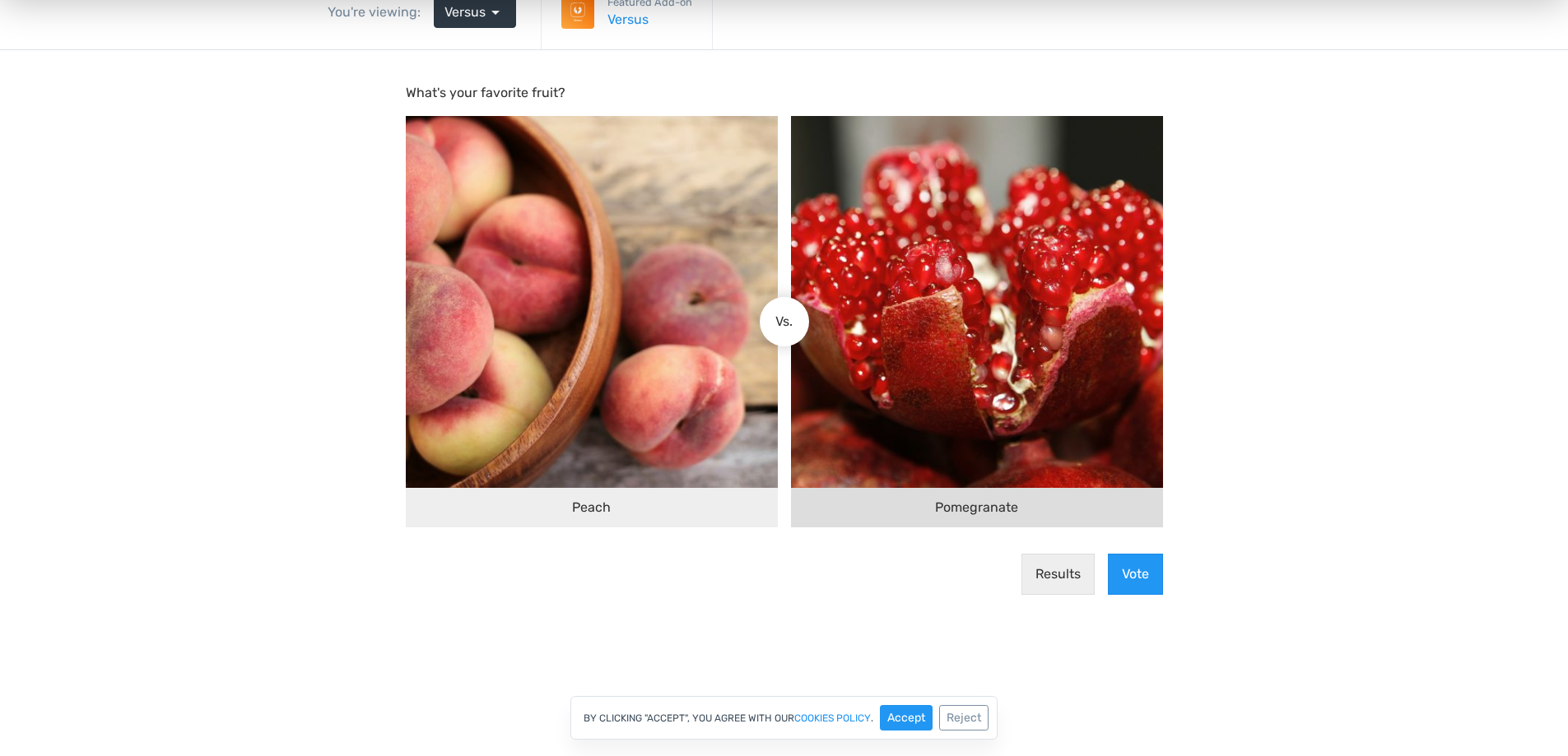
click at [970, 498] on span "Pomegranate" at bounding box center [977, 508] width 83 height 20
click at [798, 321] on input "Pomegranate" at bounding box center [798, 321] width 0 height 0
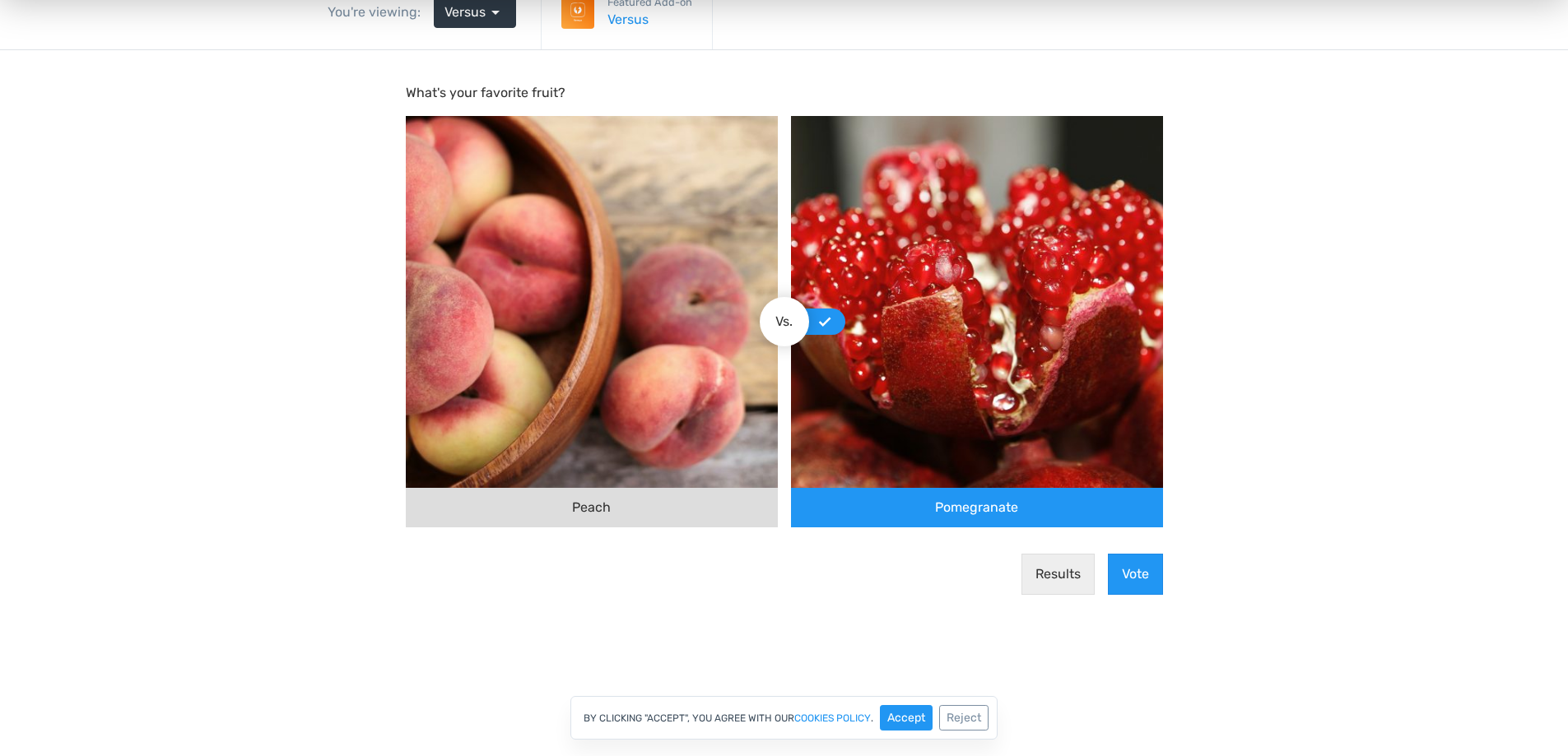
click at [661, 507] on div "Peach" at bounding box center [591, 508] width 372 height 40
click at [771, 321] on input "Peach" at bounding box center [771, 321] width 0 height 0
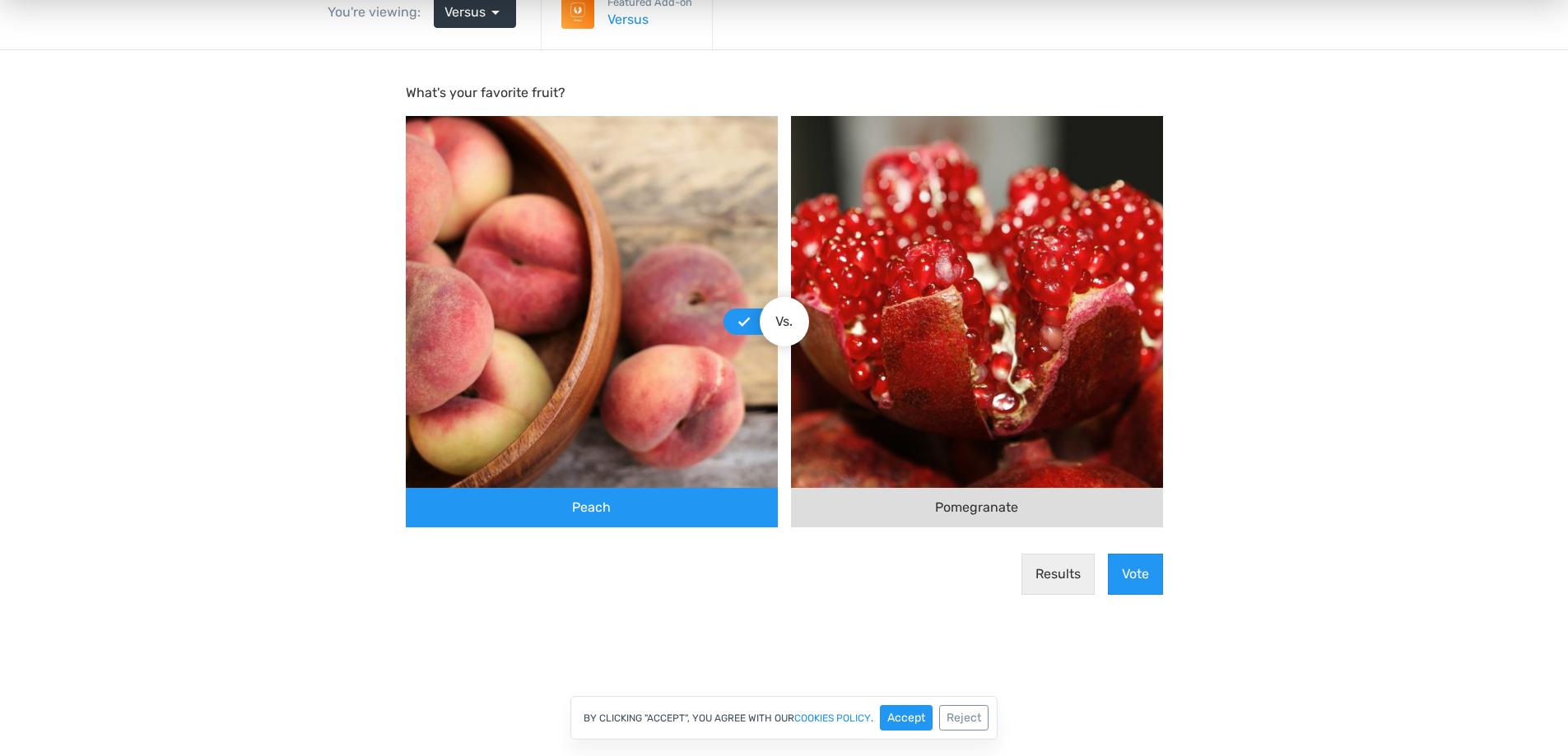
click at [922, 487] on div "Pomegranate" at bounding box center [977, 322] width 372 height 412
click at [798, 321] on input "Pomegranate" at bounding box center [798, 321] width 0 height 0
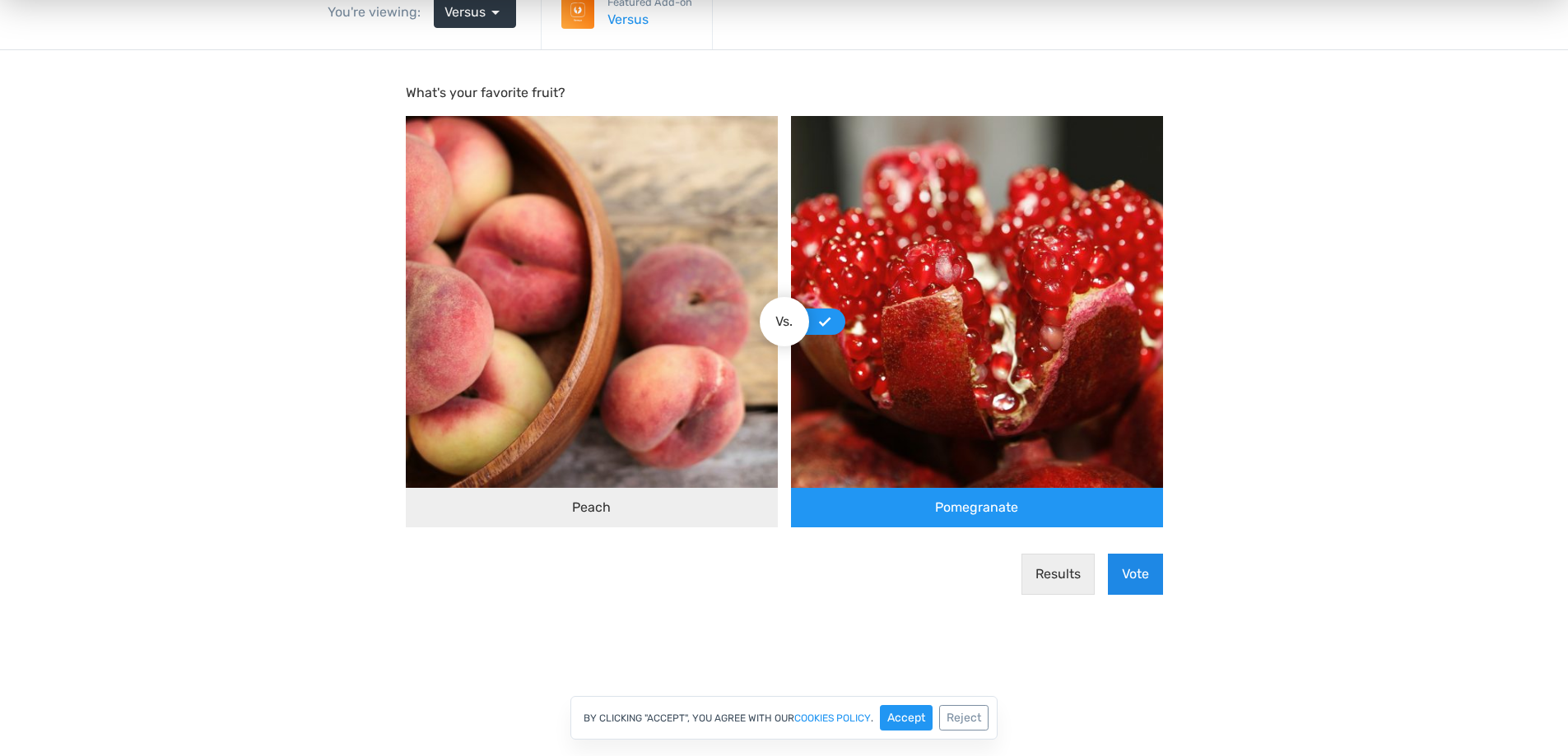
click at [1149, 574] on button "Vote" at bounding box center [1136, 574] width 55 height 41
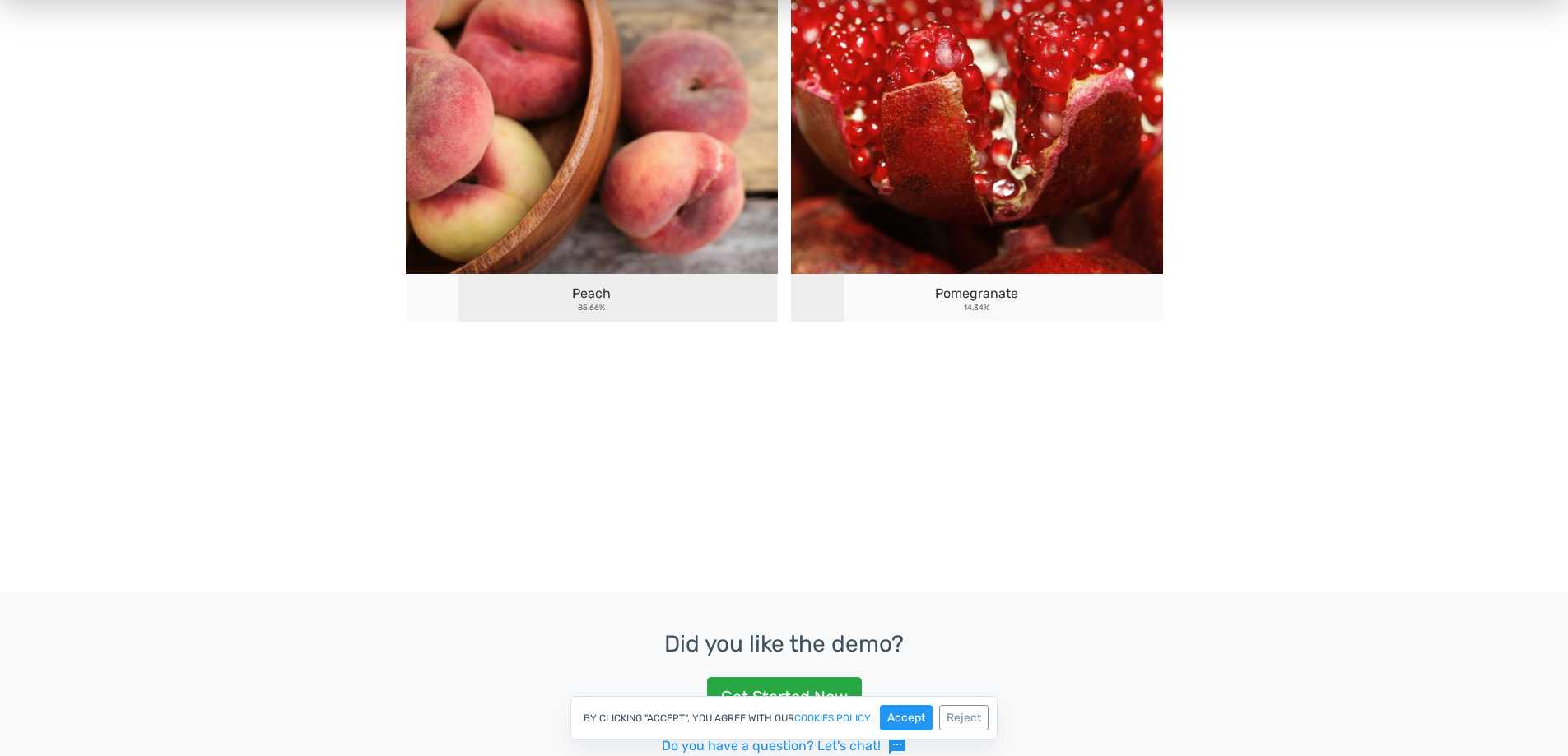
scroll to position [247, 0]
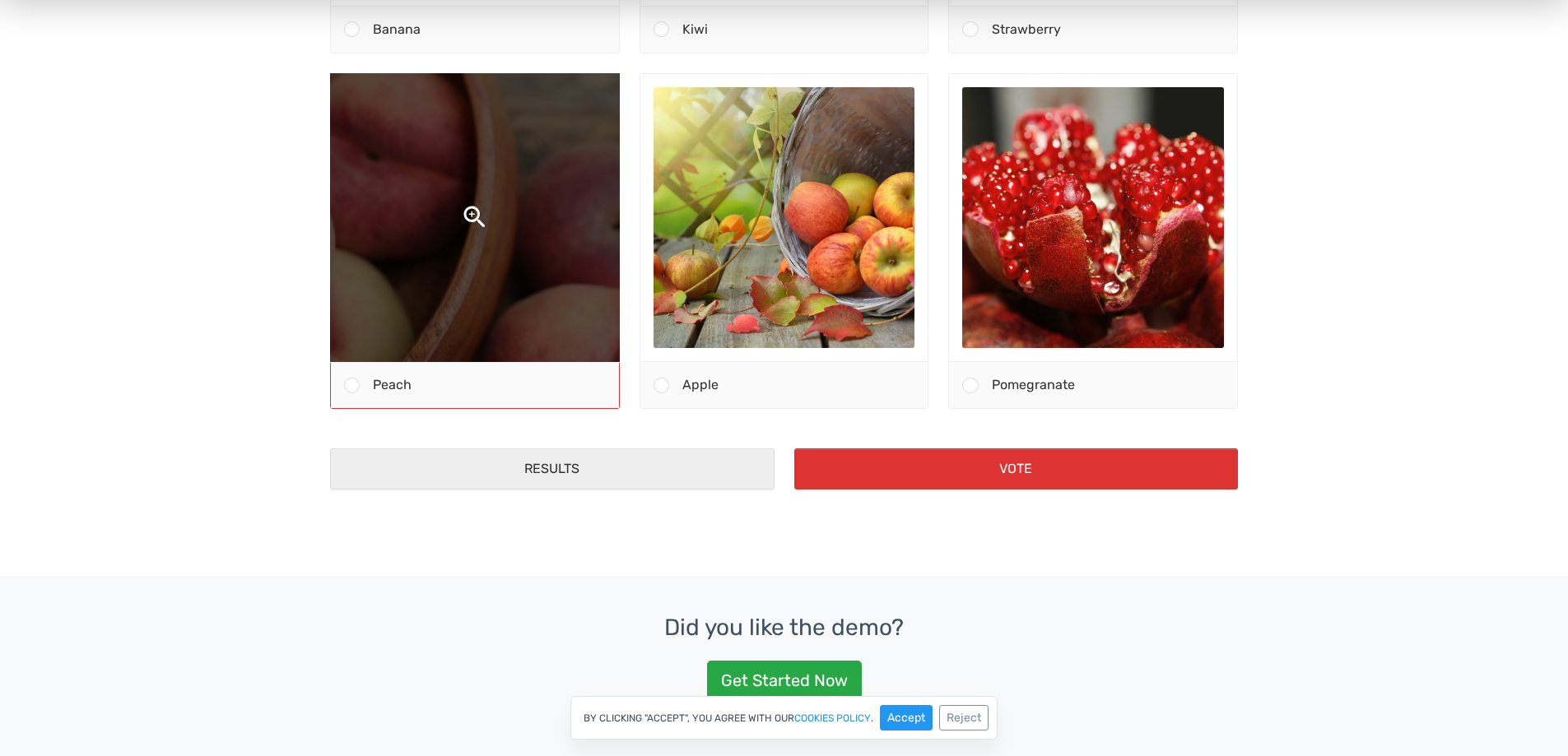
scroll to position [576, 0]
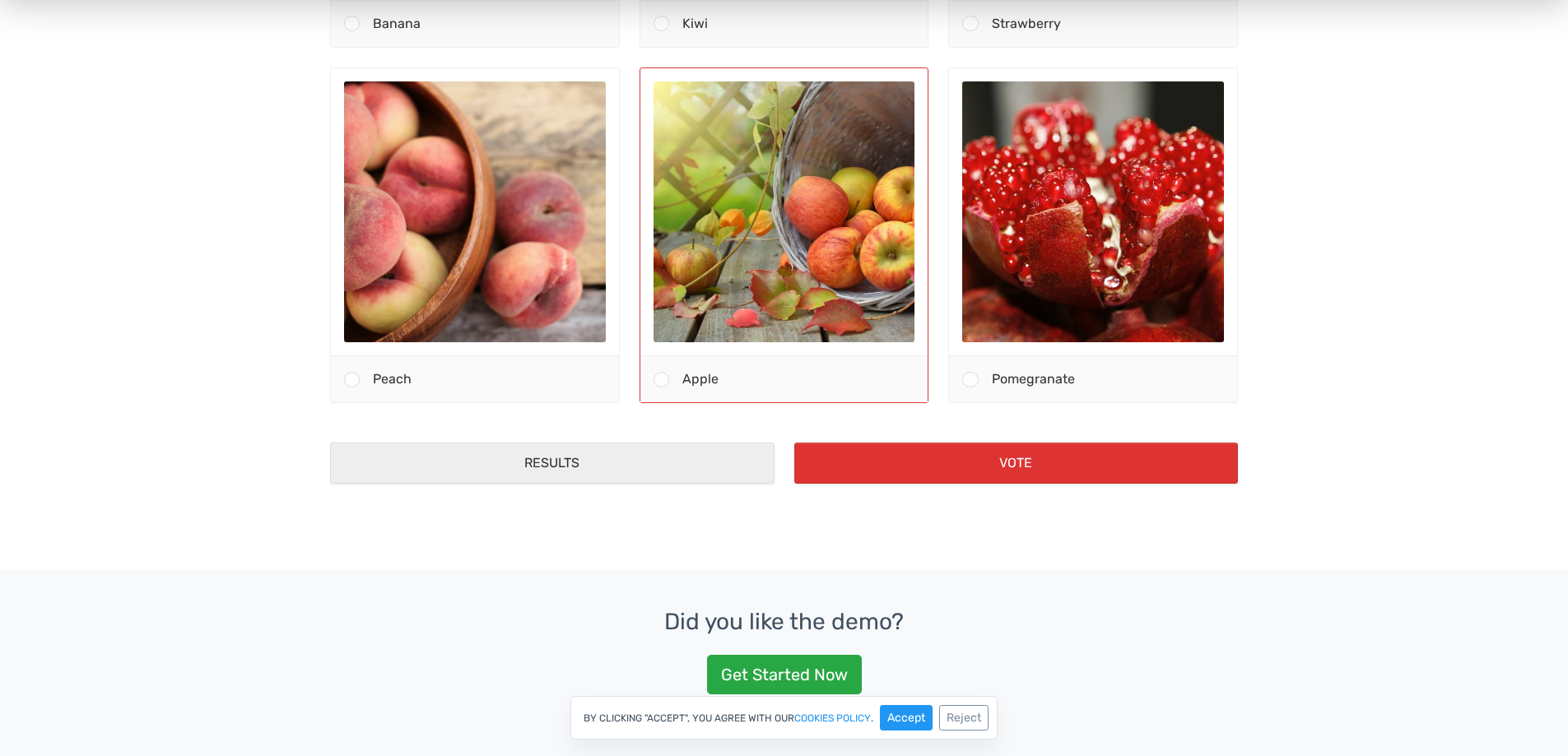
click at [788, 385] on div "Apple" at bounding box center [798, 380] width 258 height 46
click at [661, 380] on input "Apple" at bounding box center [661, 380] width 0 height 0
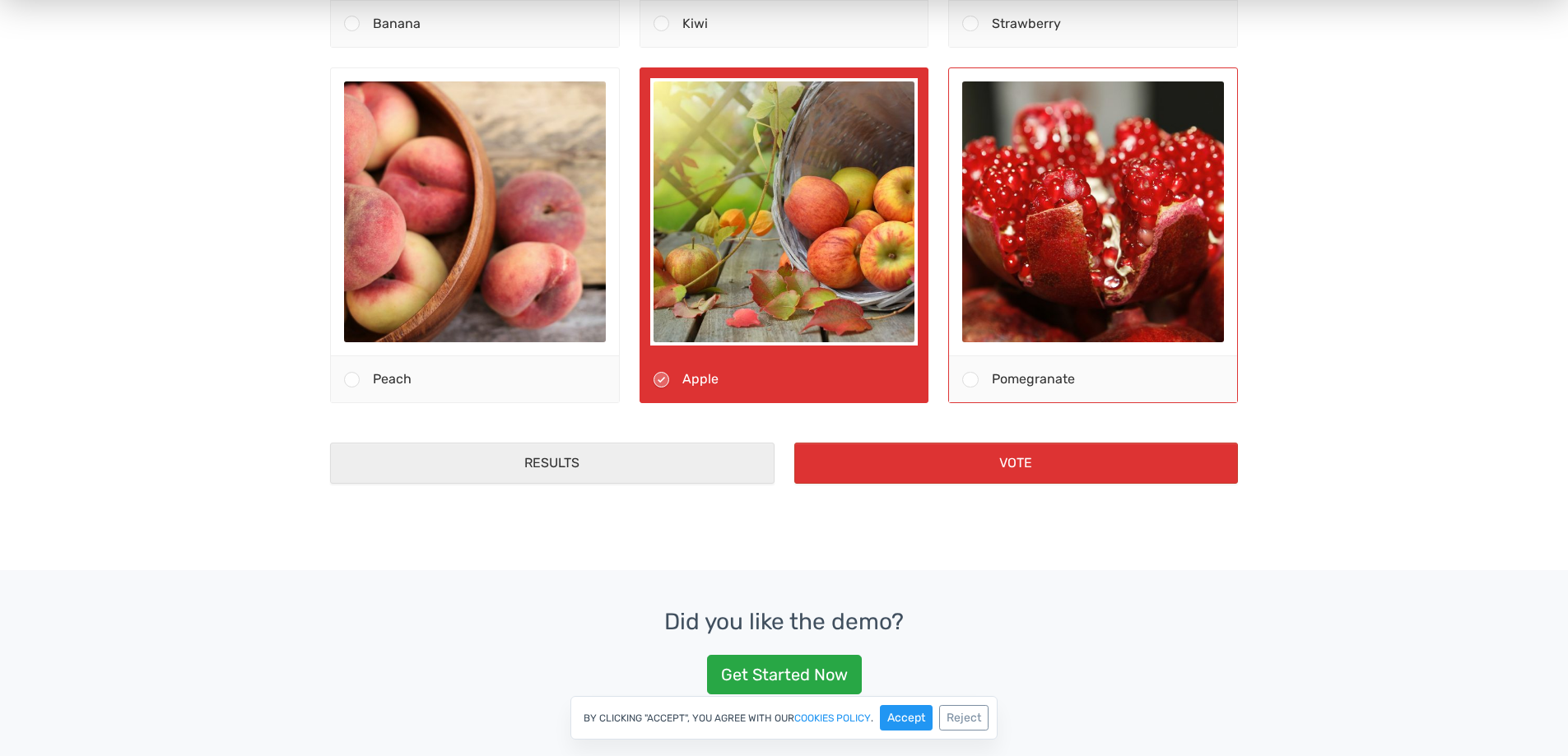
click at [1055, 386] on span "Pomegranate" at bounding box center [1033, 380] width 83 height 16
click at [970, 380] on input "Pomegranate" at bounding box center [970, 380] width 0 height 0
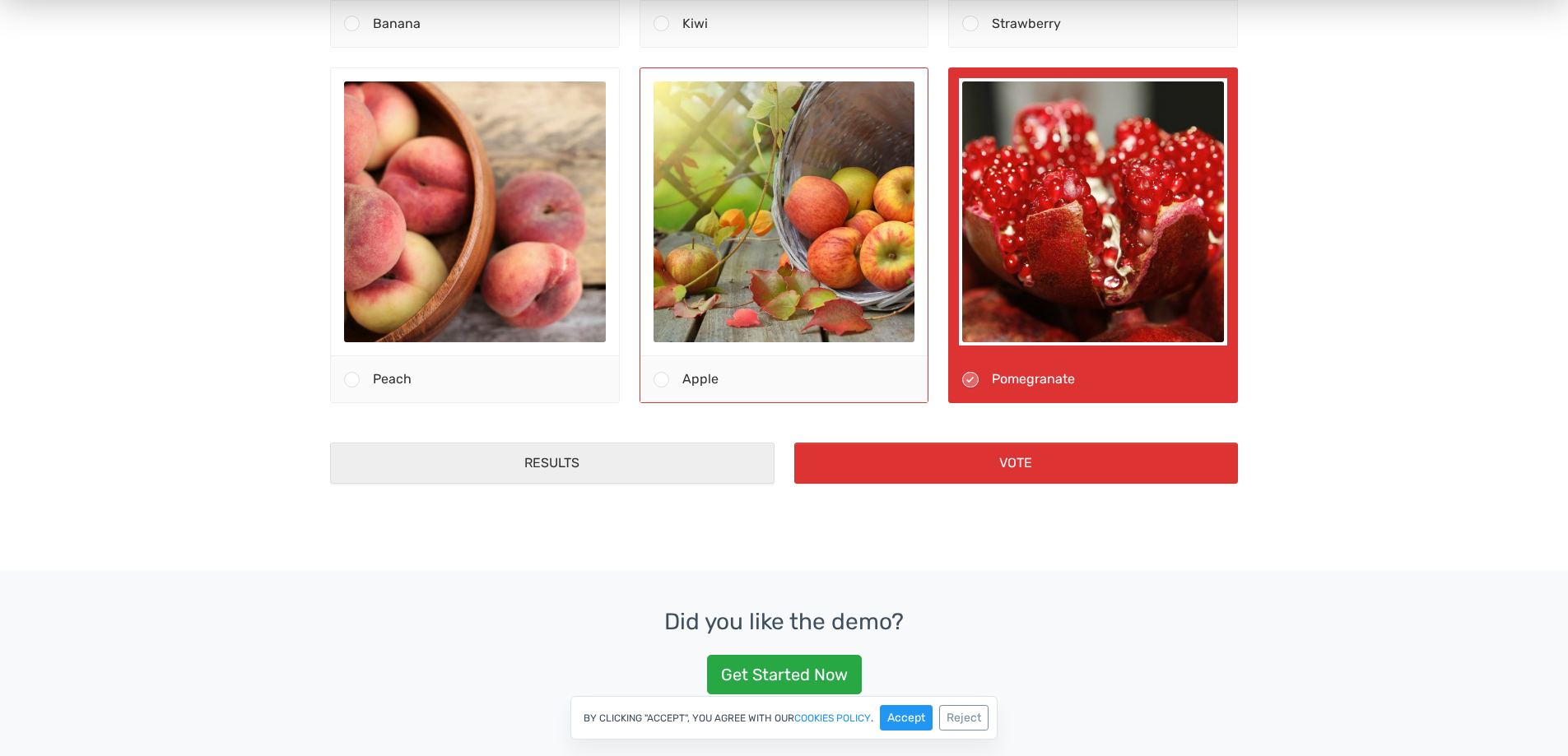
click at [717, 389] on div "Apple" at bounding box center [798, 380] width 258 height 46
click at [661, 380] on input "Apple" at bounding box center [661, 380] width 0 height 0
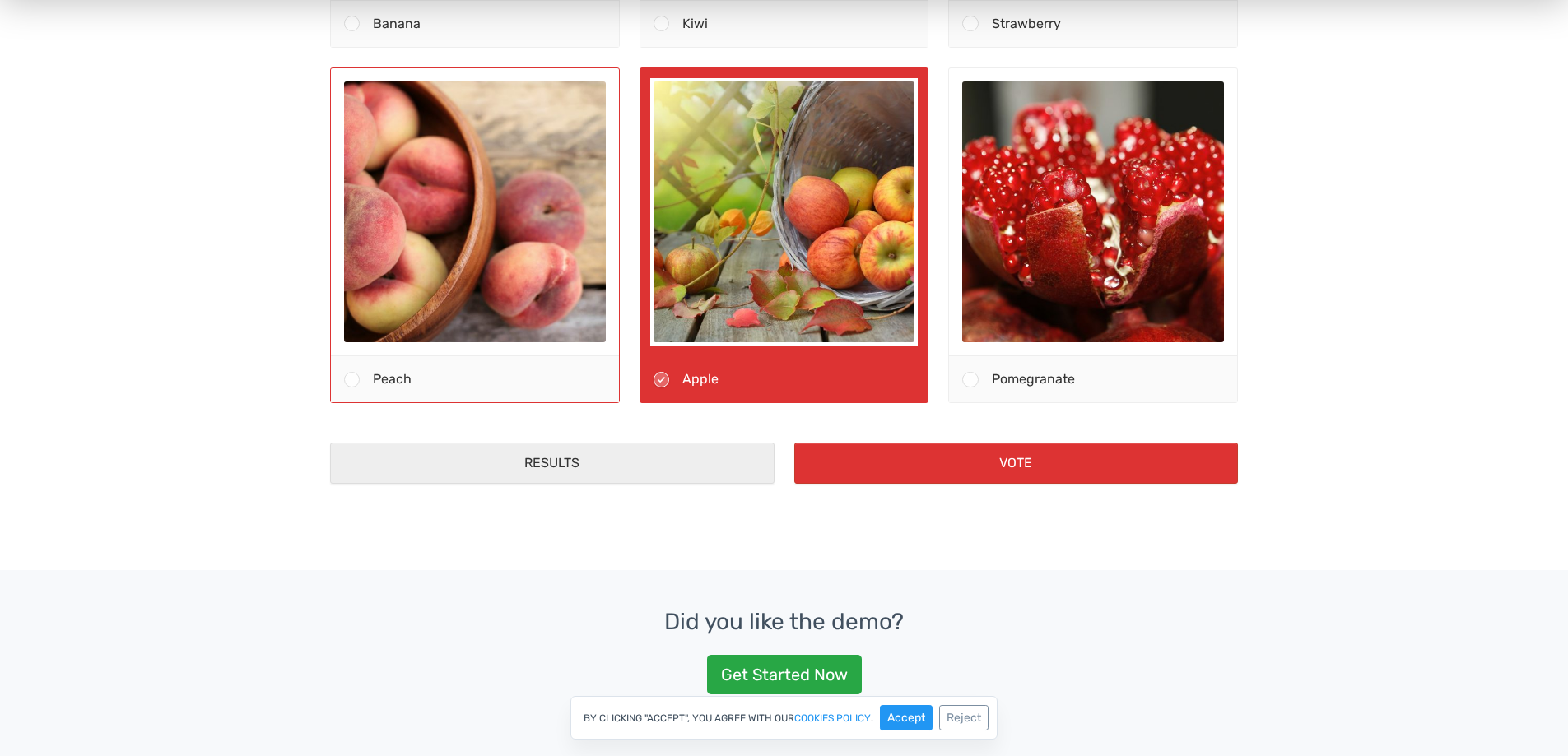
click at [477, 380] on div "Peach" at bounding box center [488, 380] width 258 height 46
click at [352, 380] on input "Peach" at bounding box center [352, 380] width 0 height 0
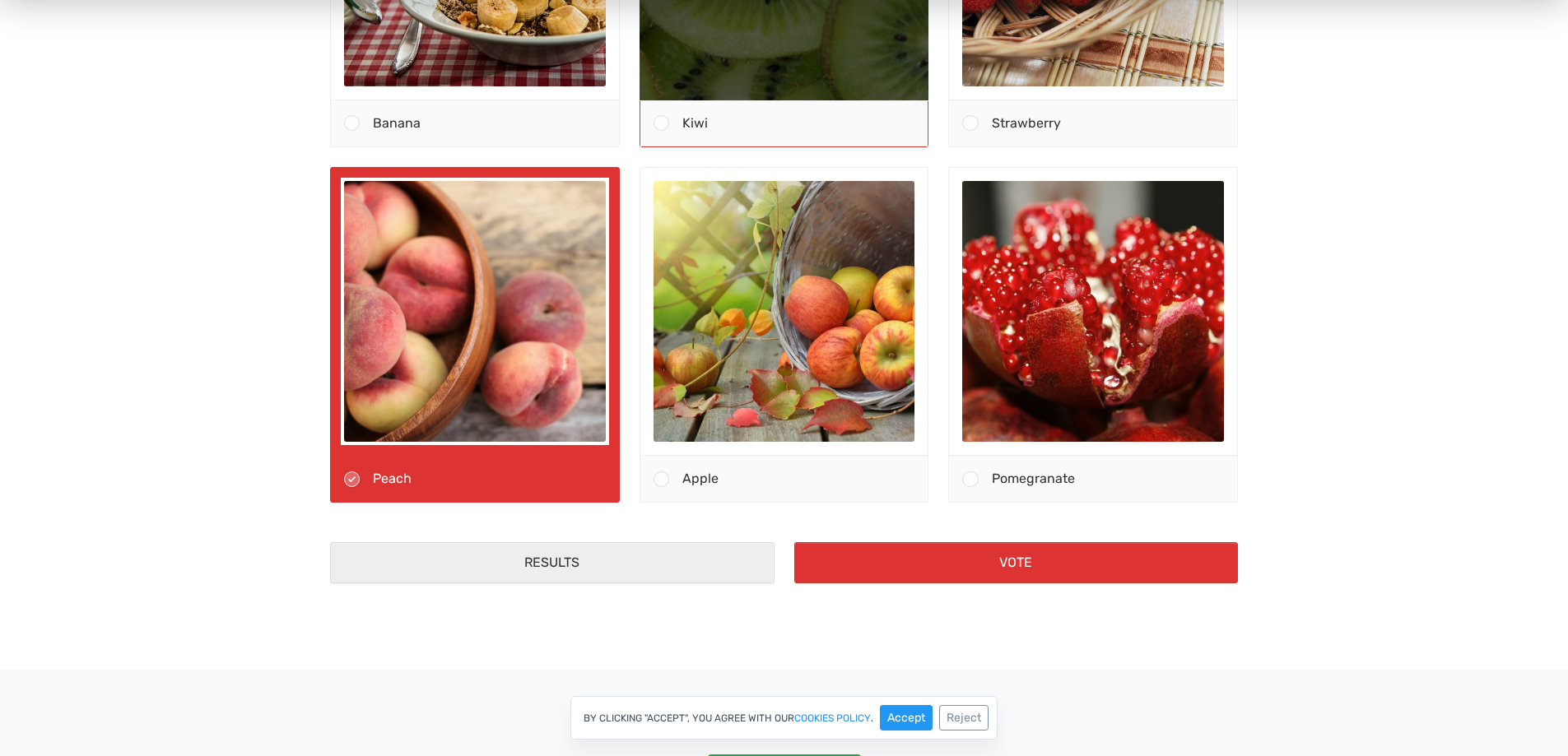
scroll to position [329, 0]
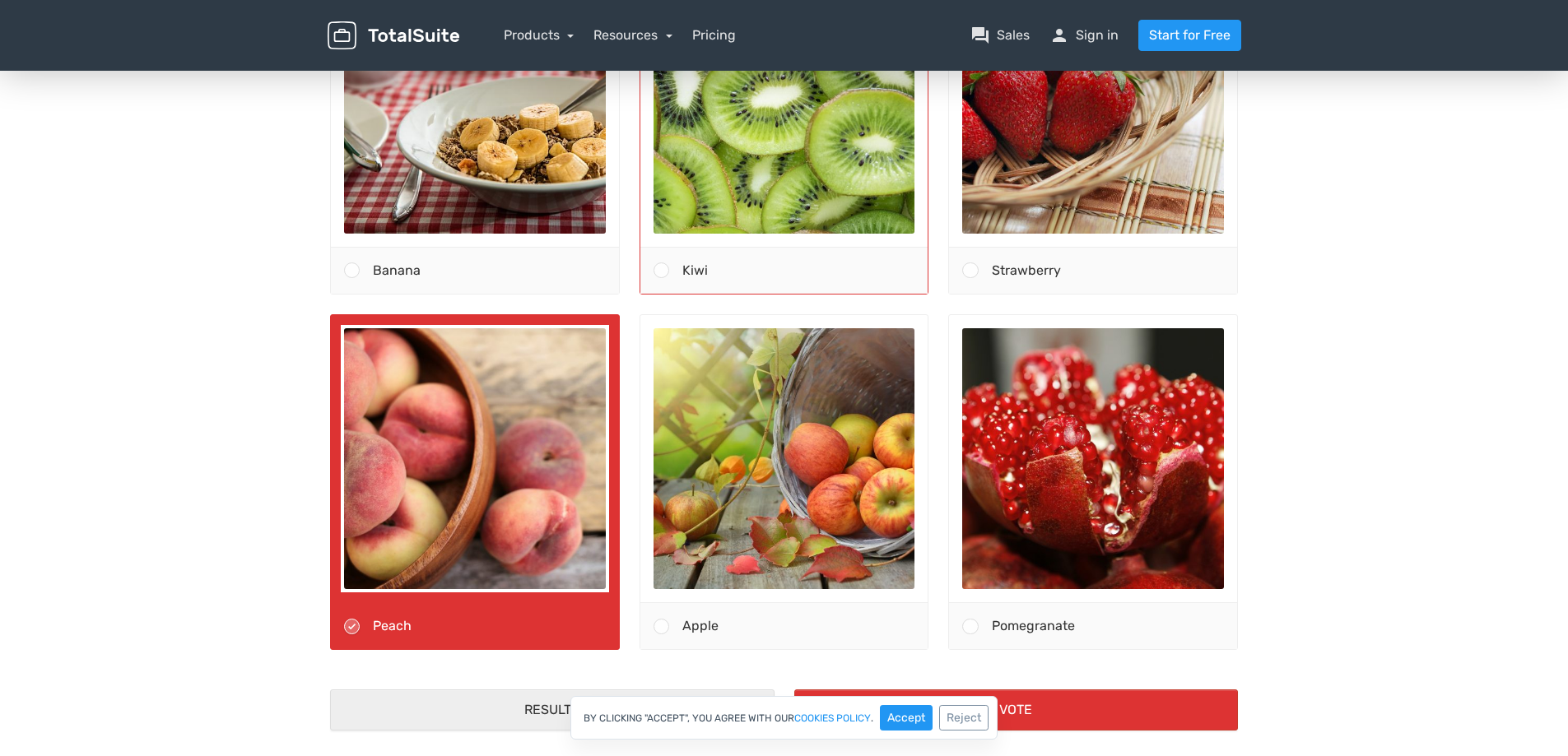
click at [743, 272] on div "Kiwi" at bounding box center [798, 272] width 258 height 46
click at [661, 272] on input "Kiwi" at bounding box center [661, 272] width 0 height 0
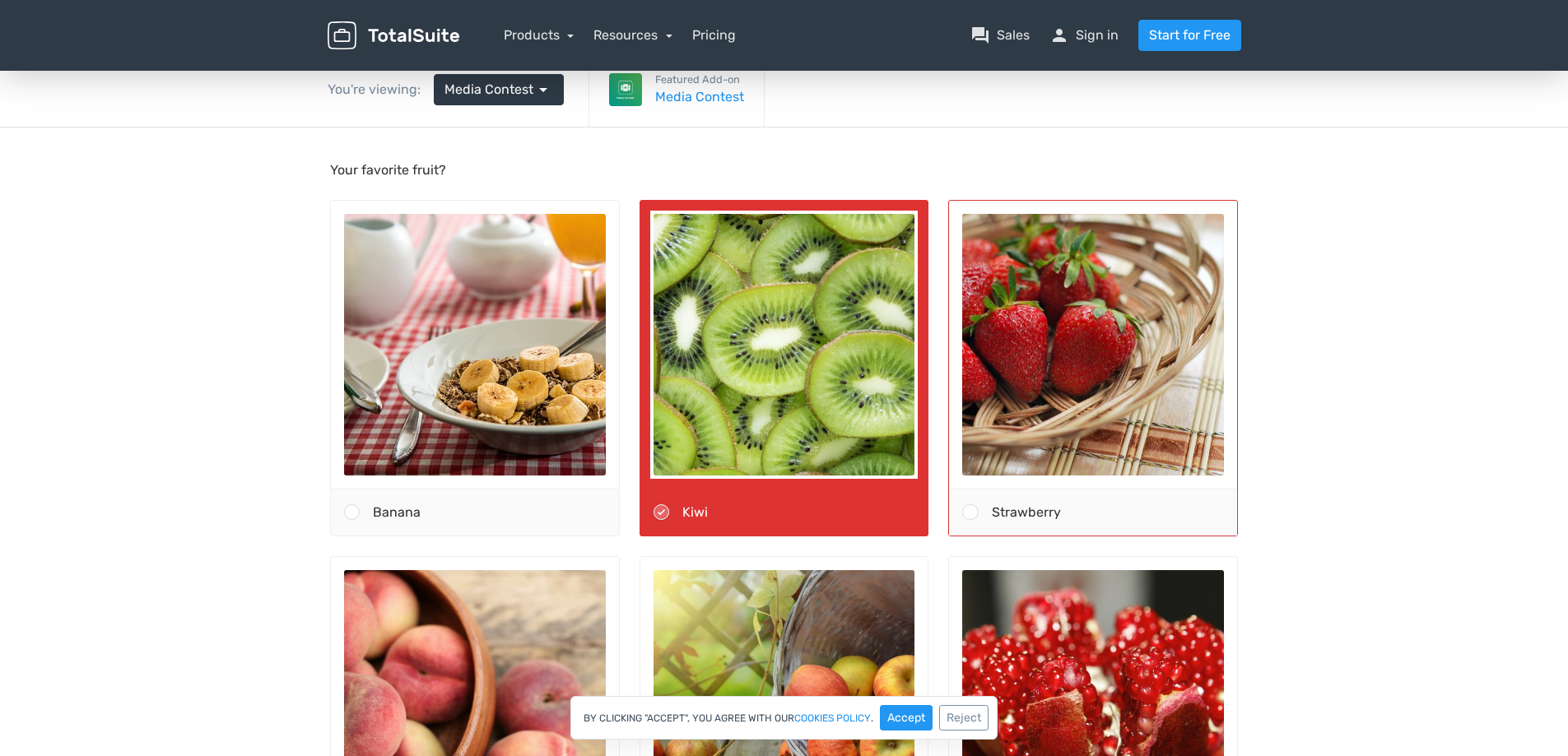
scroll to position [83, 0]
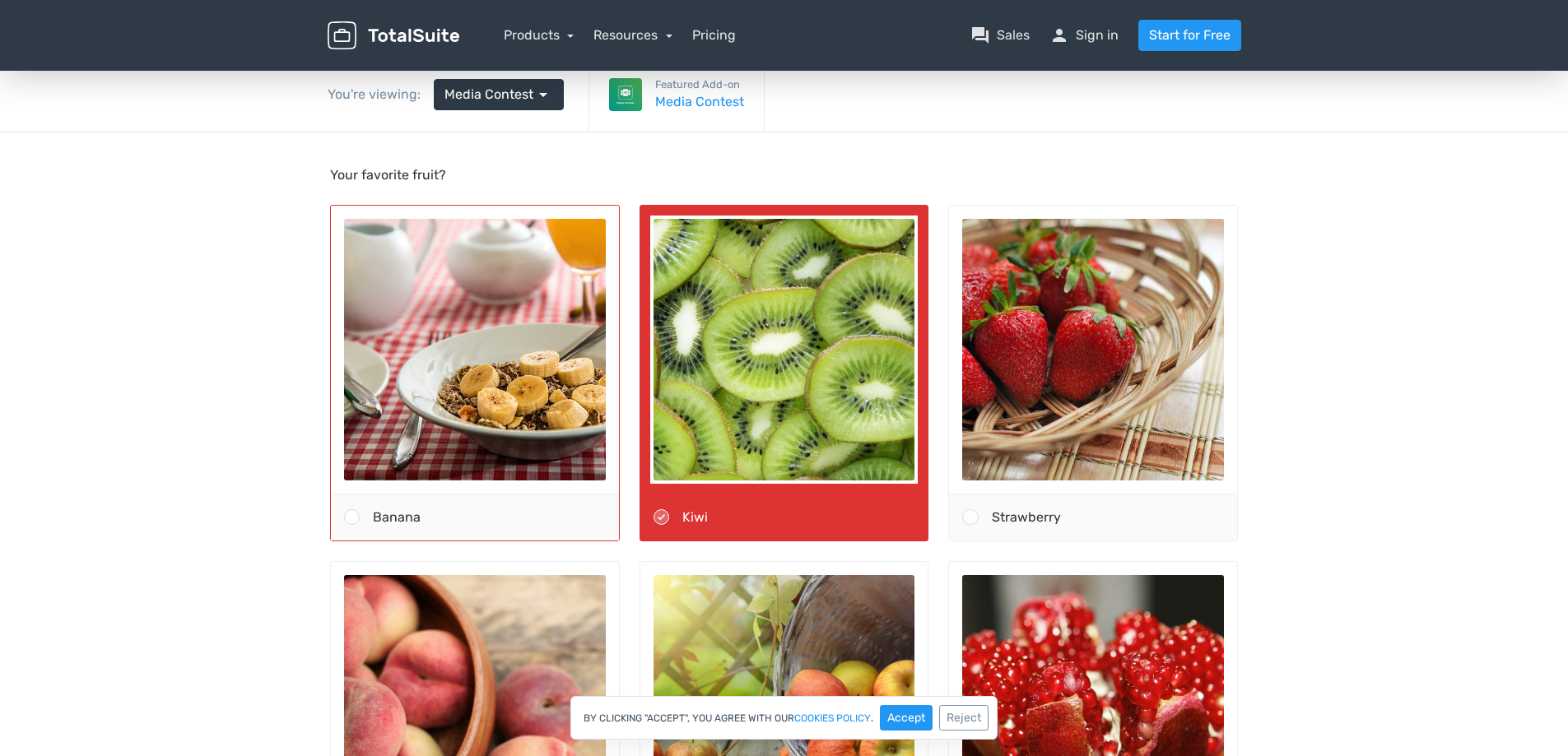
click at [497, 517] on div "Banana" at bounding box center [488, 517] width 258 height 46
click at [352, 517] on input "Banana" at bounding box center [352, 517] width 0 height 0
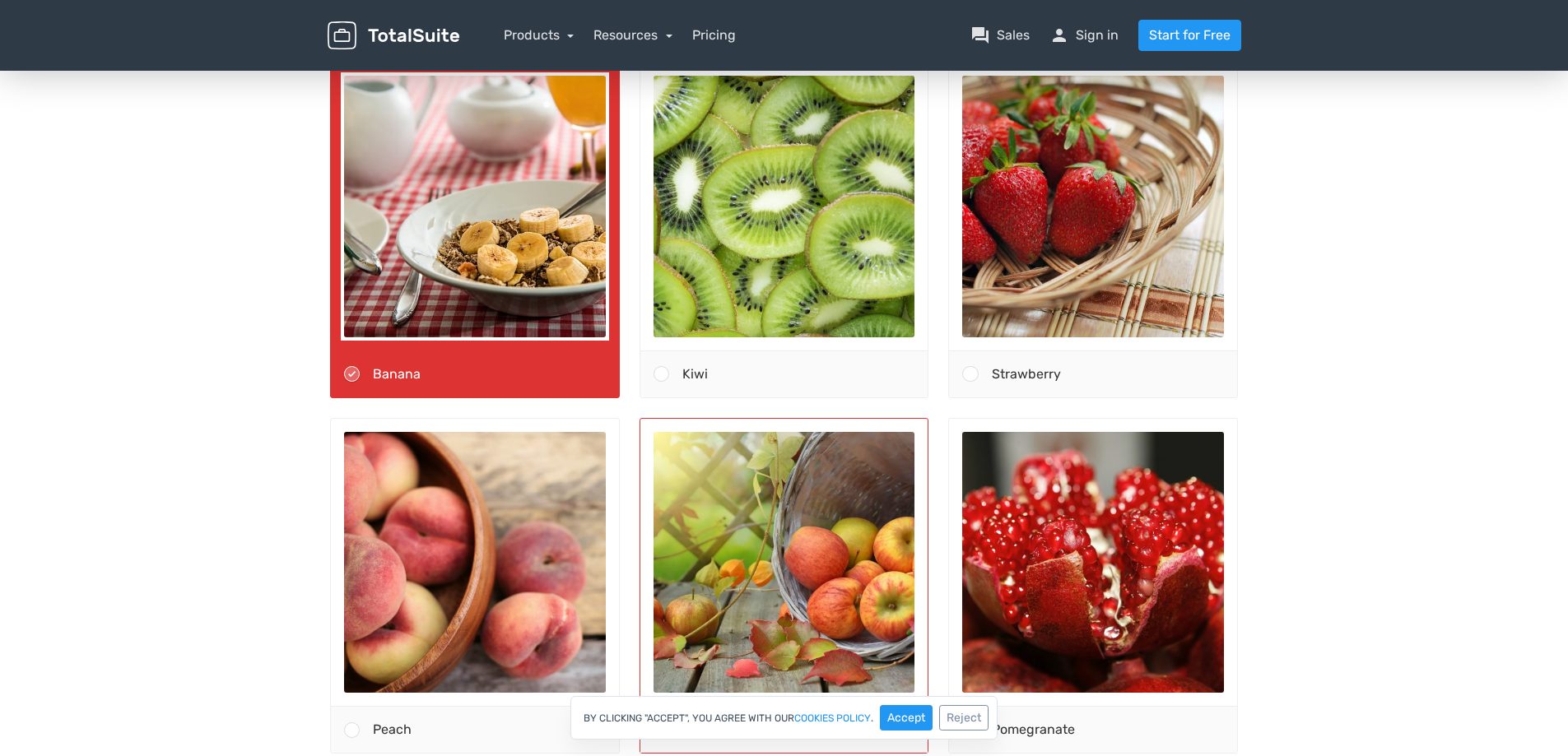
scroll to position [493, 0]
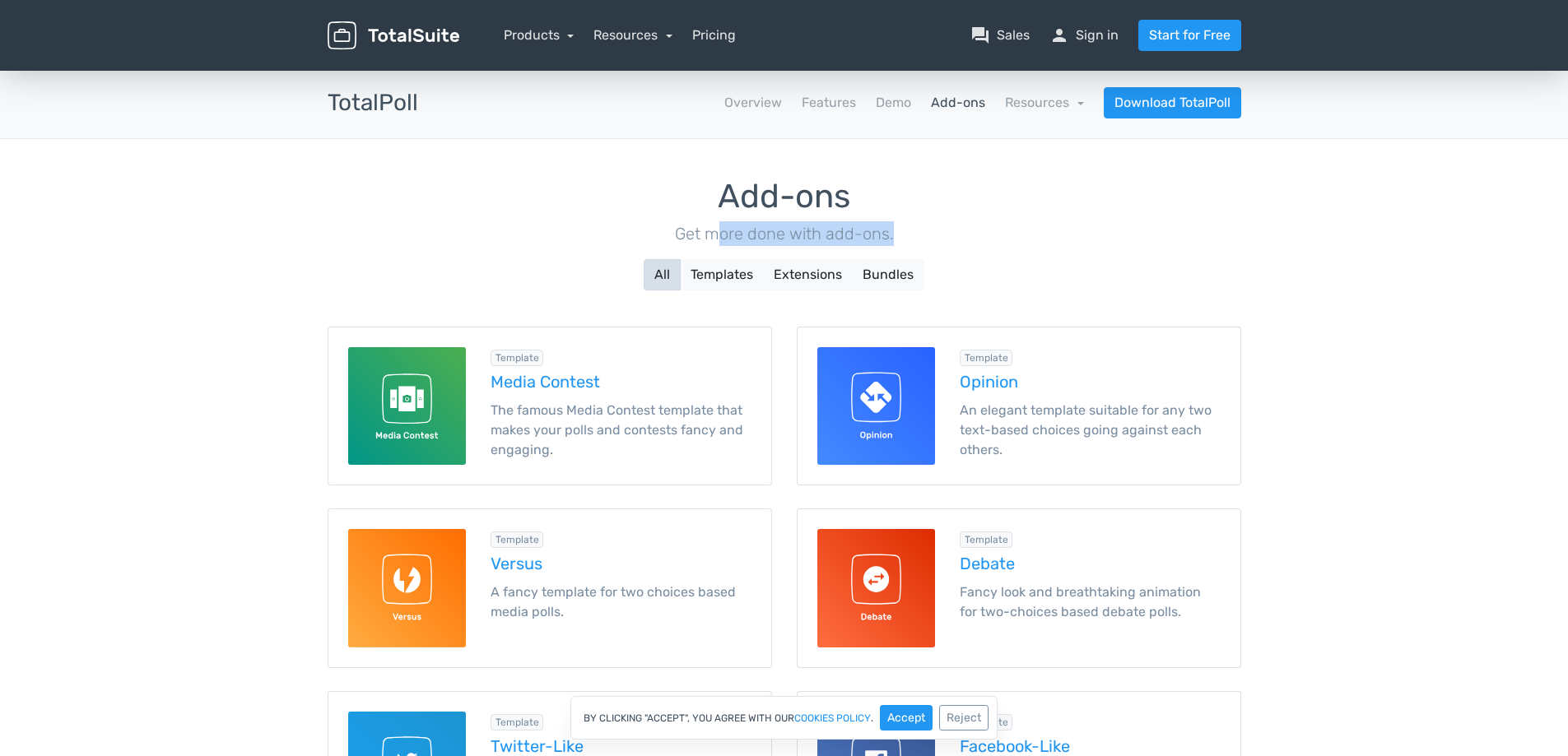
drag, startPoint x: 810, startPoint y: 232, endPoint x: 909, endPoint y: 232, distance: 99.0
click at [909, 232] on p "Get more done with add-ons." at bounding box center [784, 233] width 914 height 25
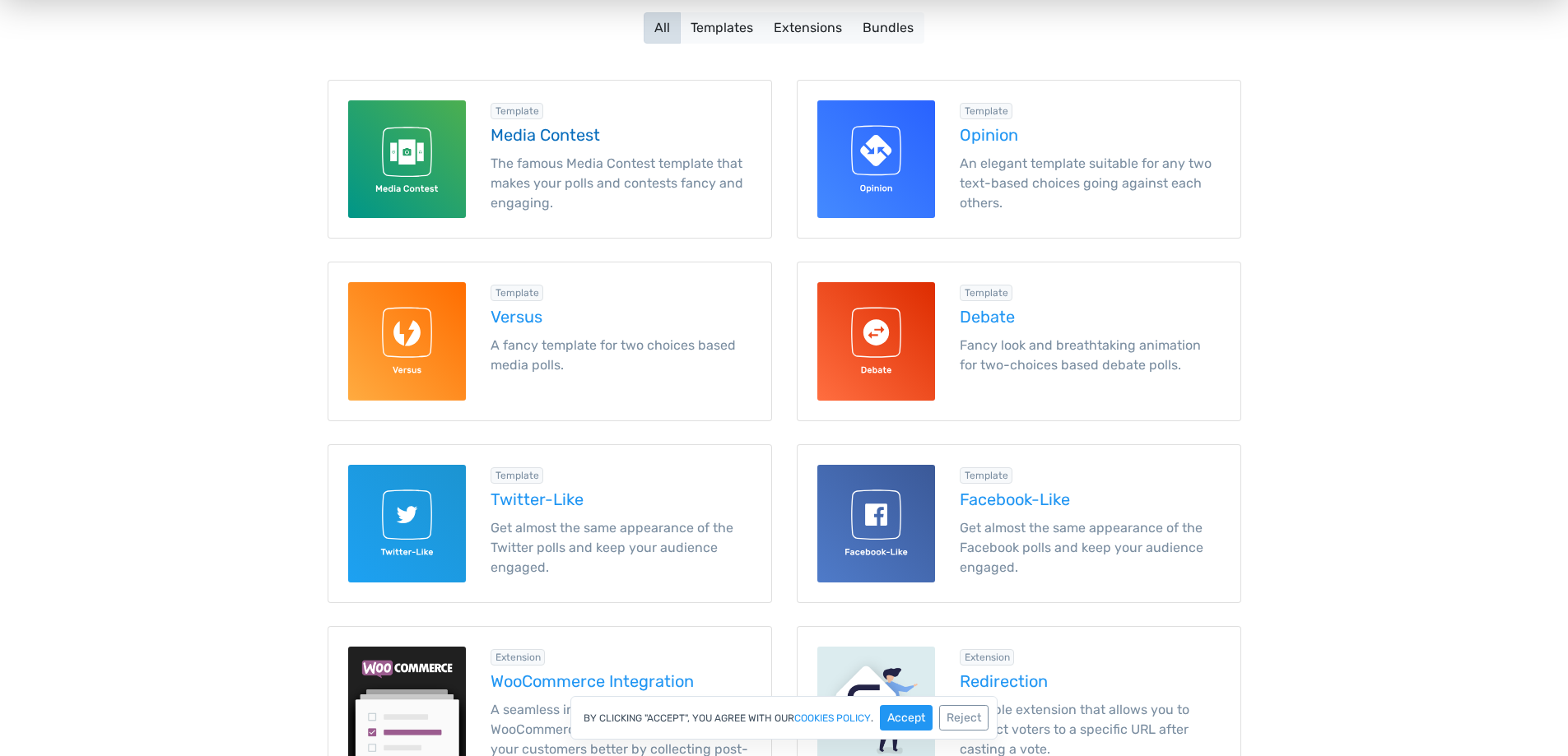
click at [450, 138] on img at bounding box center [407, 159] width 118 height 118
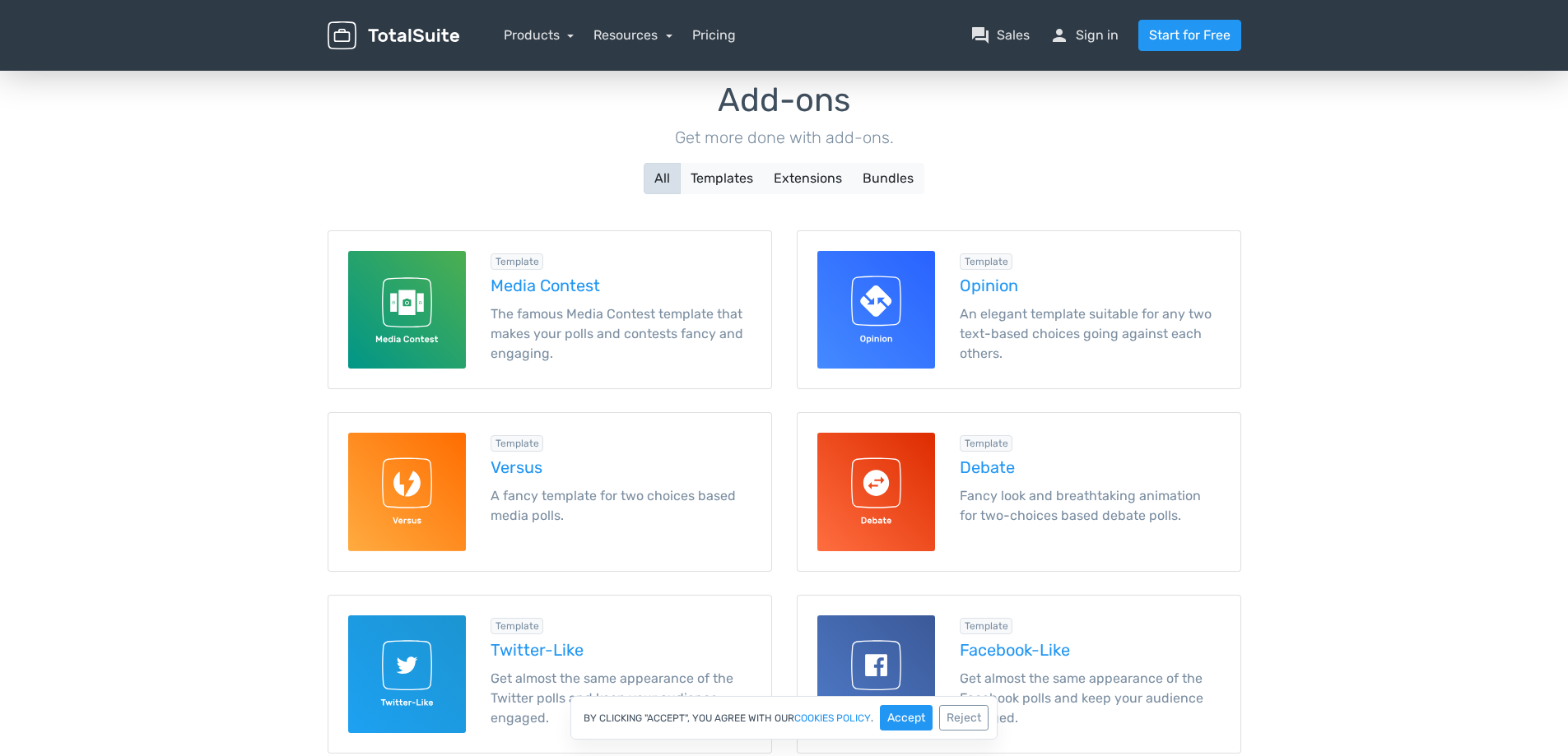
scroll to position [0, 0]
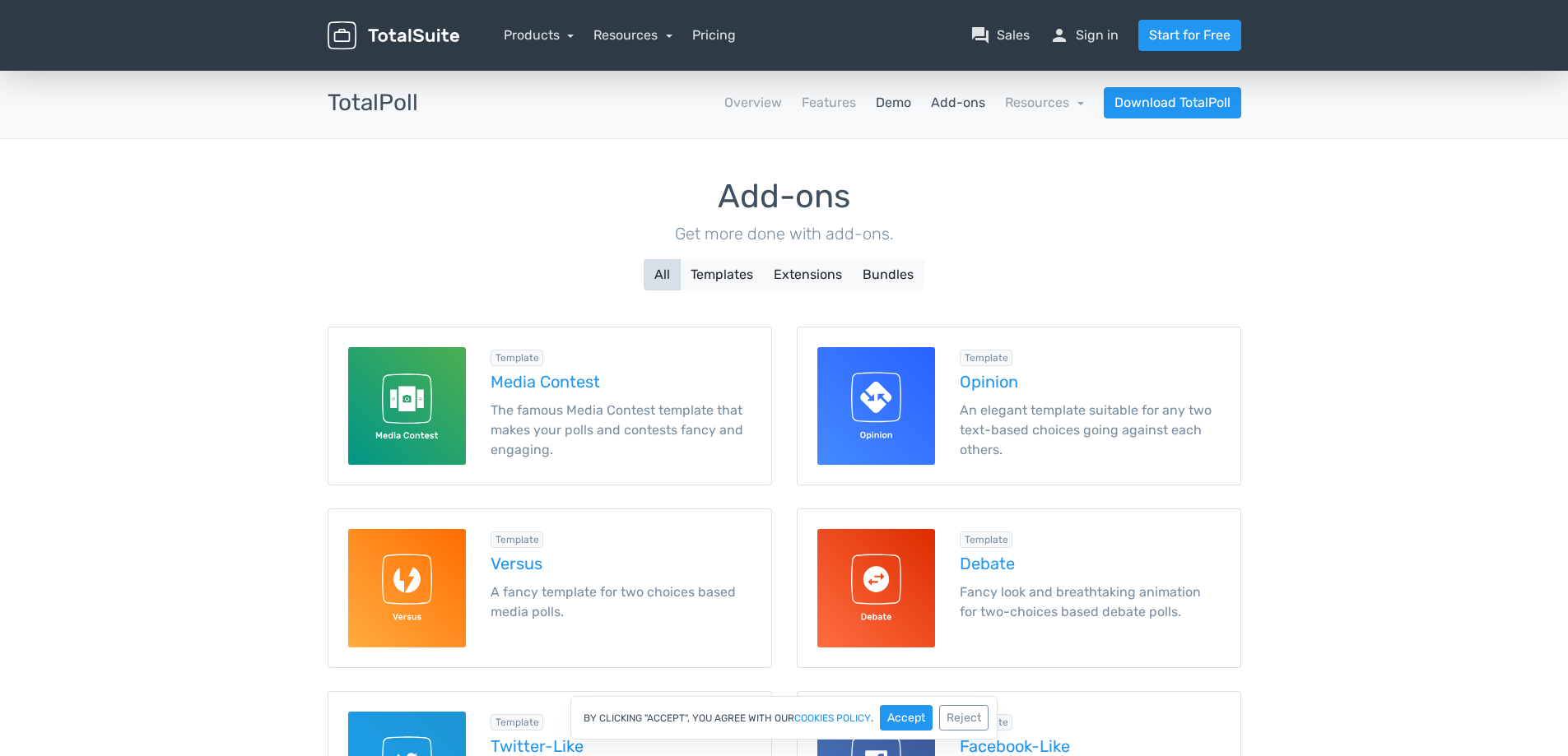
click at [896, 102] on link "Demo" at bounding box center [893, 103] width 36 height 20
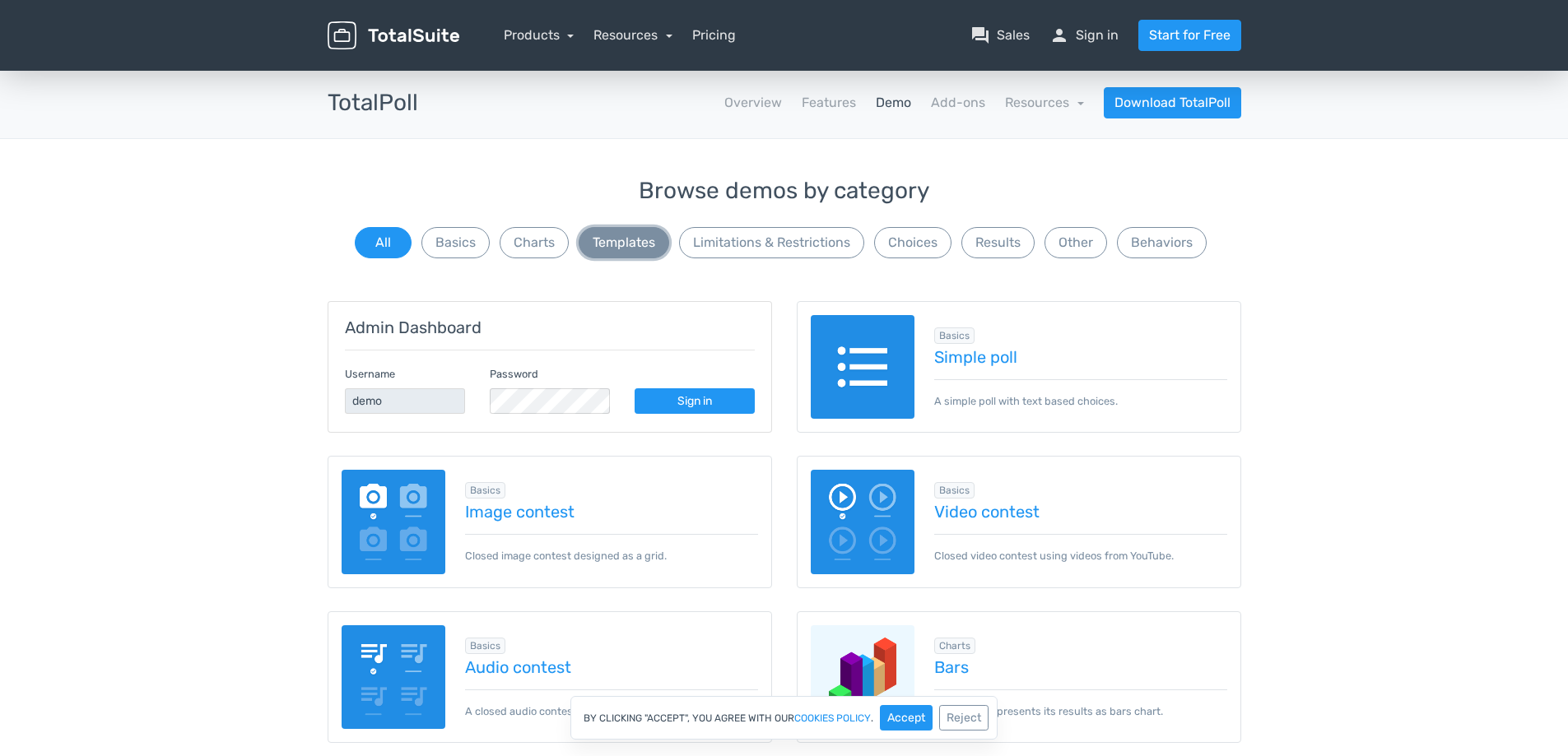
click at [632, 232] on button "Templates" at bounding box center [624, 242] width 91 height 31
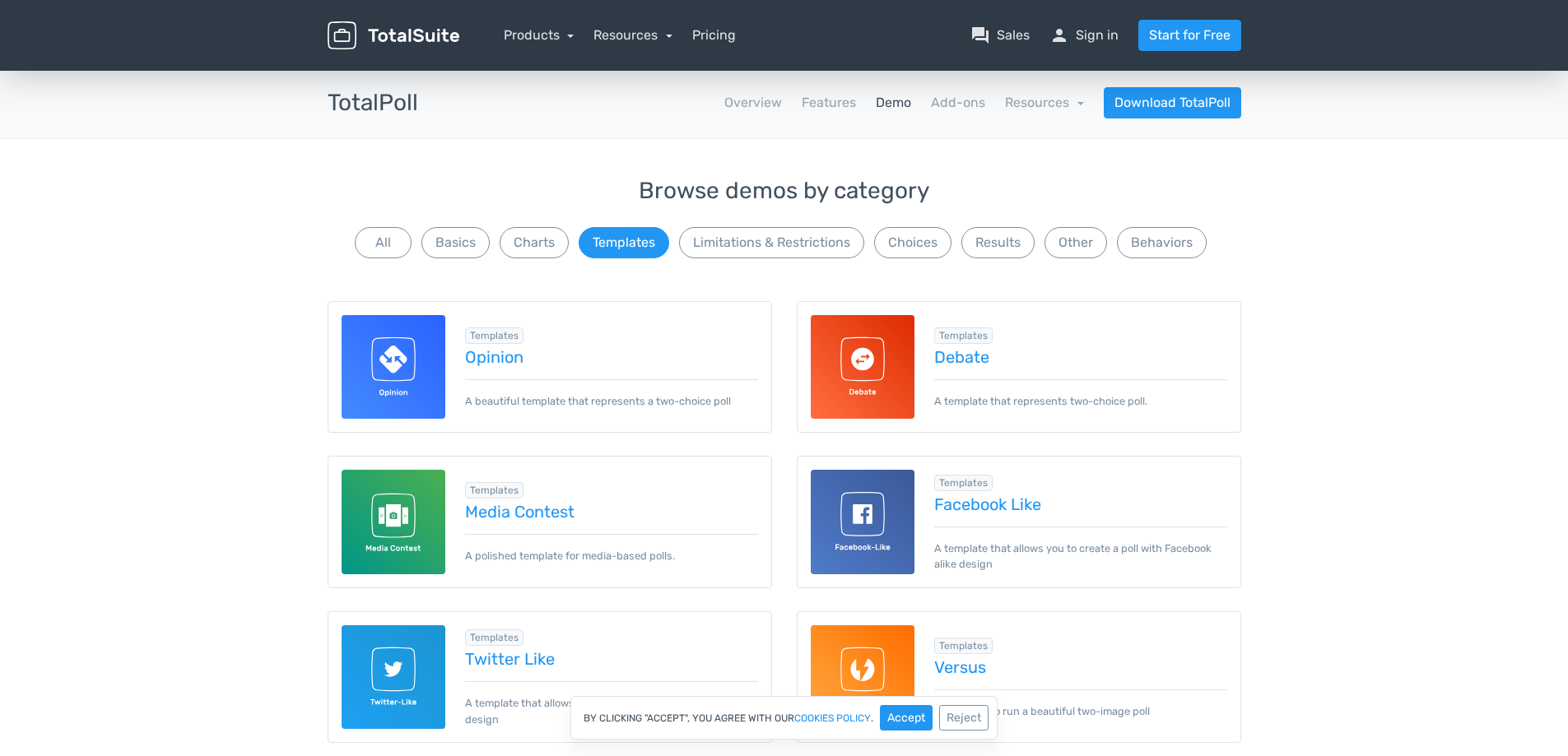
click at [376, 516] on img at bounding box center [394, 522] width 105 height 105
drag, startPoint x: 450, startPoint y: 509, endPoint x: 588, endPoint y: 516, distance: 138.2
click at [588, 516] on div "Templates info Add-on Required Media Contest A polished template for media-base…" at bounding box center [602, 522] width 313 height 84
copy link "Media Contest"
click at [531, 237] on button "Charts" at bounding box center [535, 242] width 69 height 31
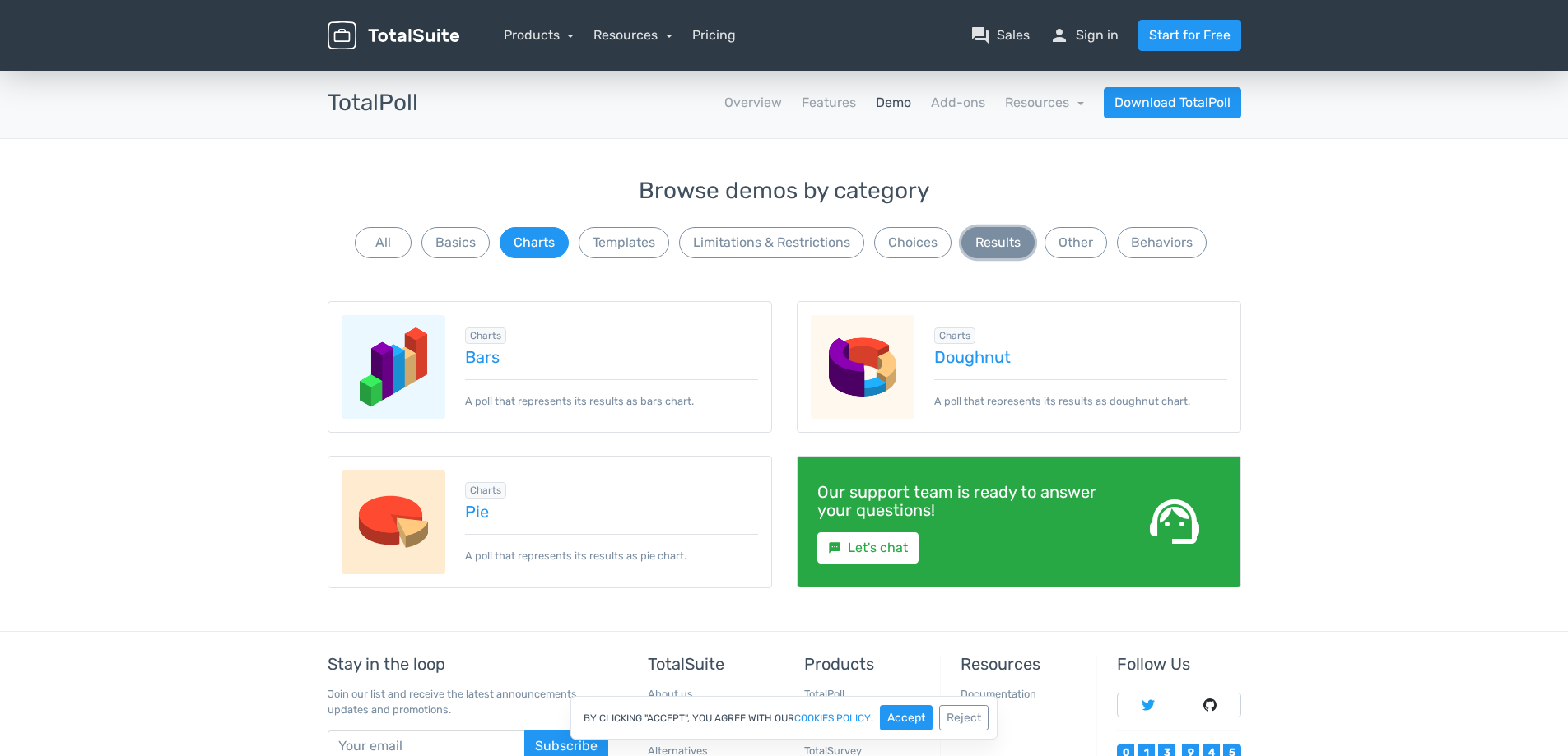
click at [1010, 253] on button "Results" at bounding box center [998, 242] width 74 height 31
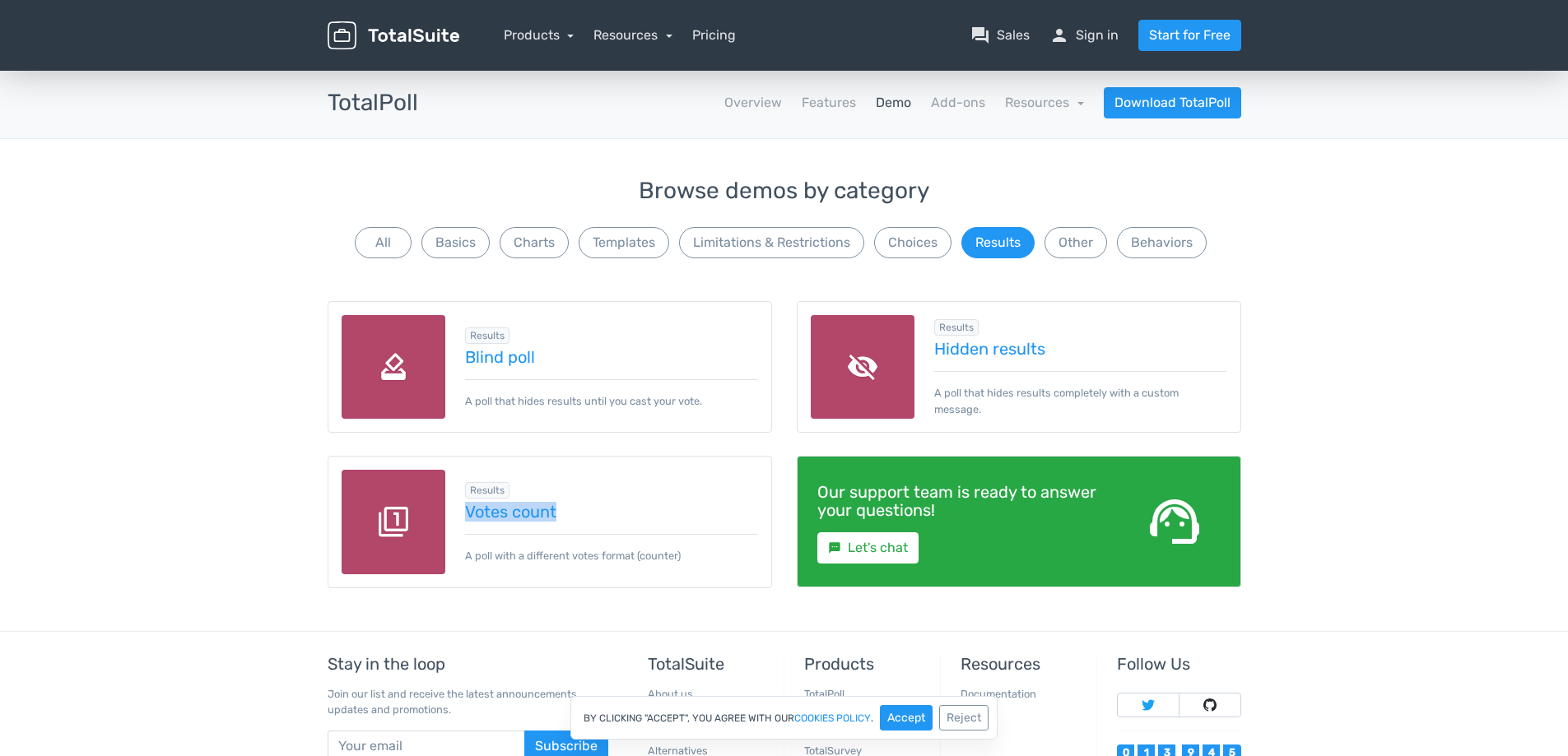
drag, startPoint x: 455, startPoint y: 501, endPoint x: 604, endPoint y: 525, distance: 150.9
click at [598, 508] on div "Results Votes count A poll with a different votes format (counter)" at bounding box center [602, 522] width 313 height 84
copy link "Votes count"
click at [401, 366] on img at bounding box center [394, 367] width 105 height 105
click at [1077, 238] on button "Other" at bounding box center [1075, 242] width 62 height 31
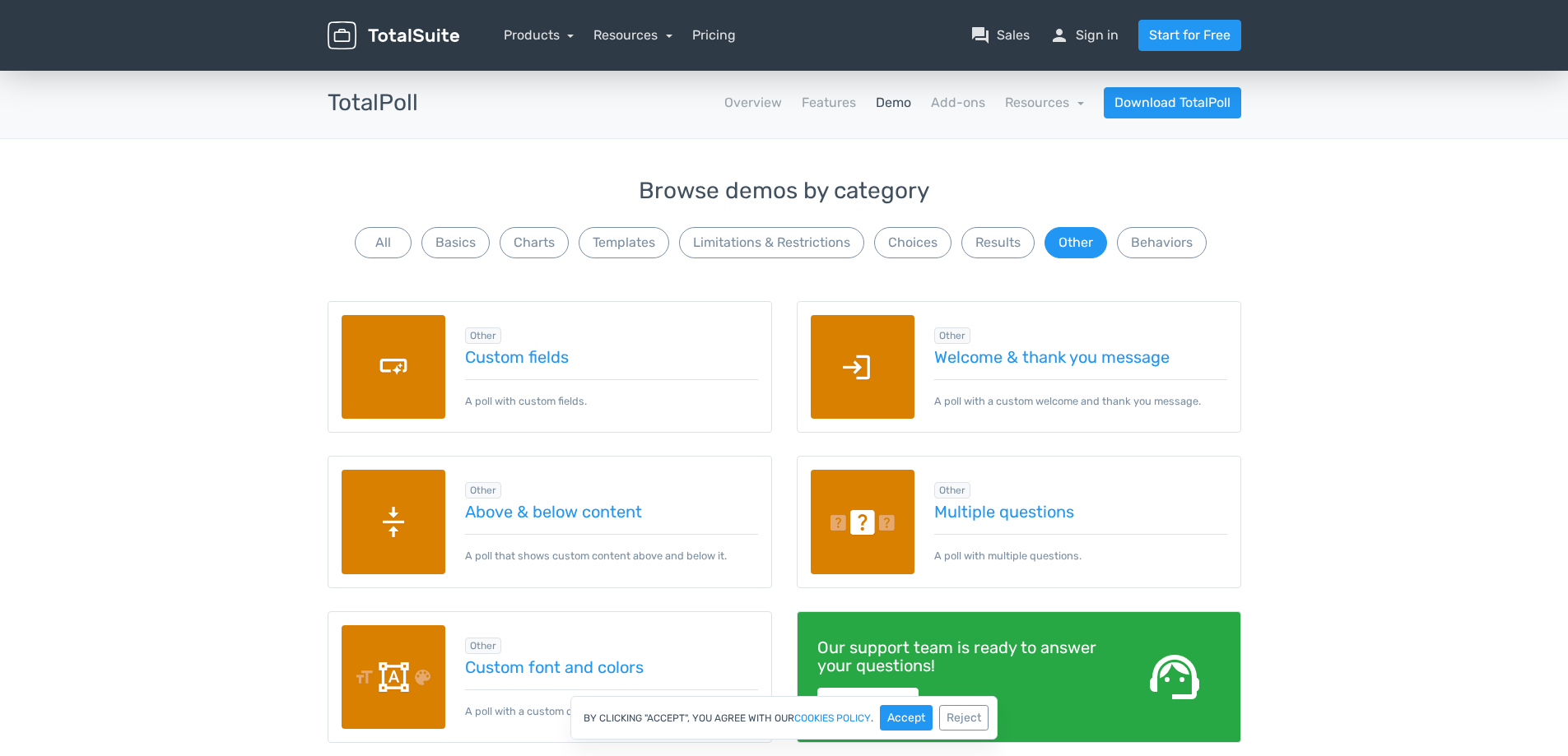
click at [373, 516] on img at bounding box center [394, 522] width 105 height 105
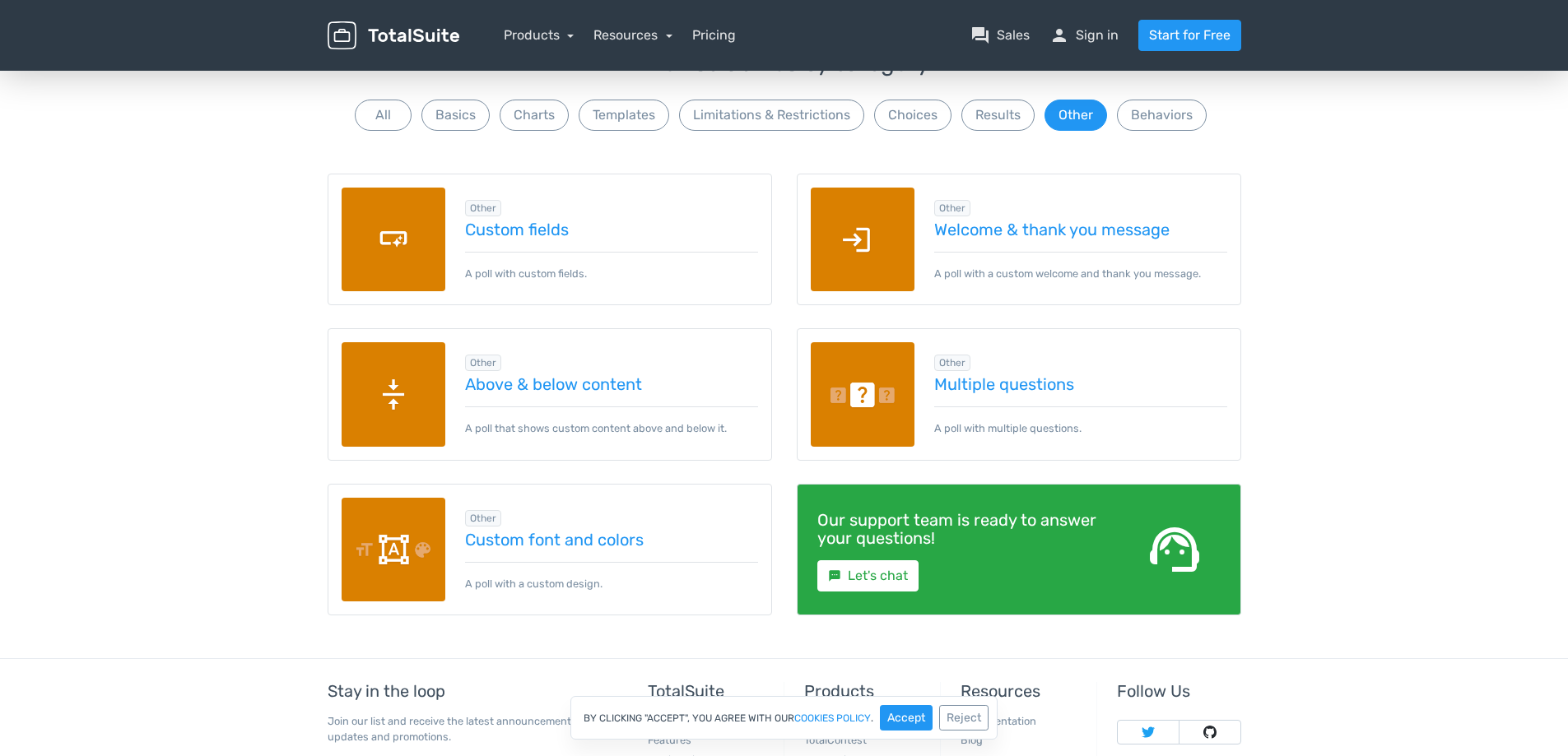
scroll to position [292, 0]
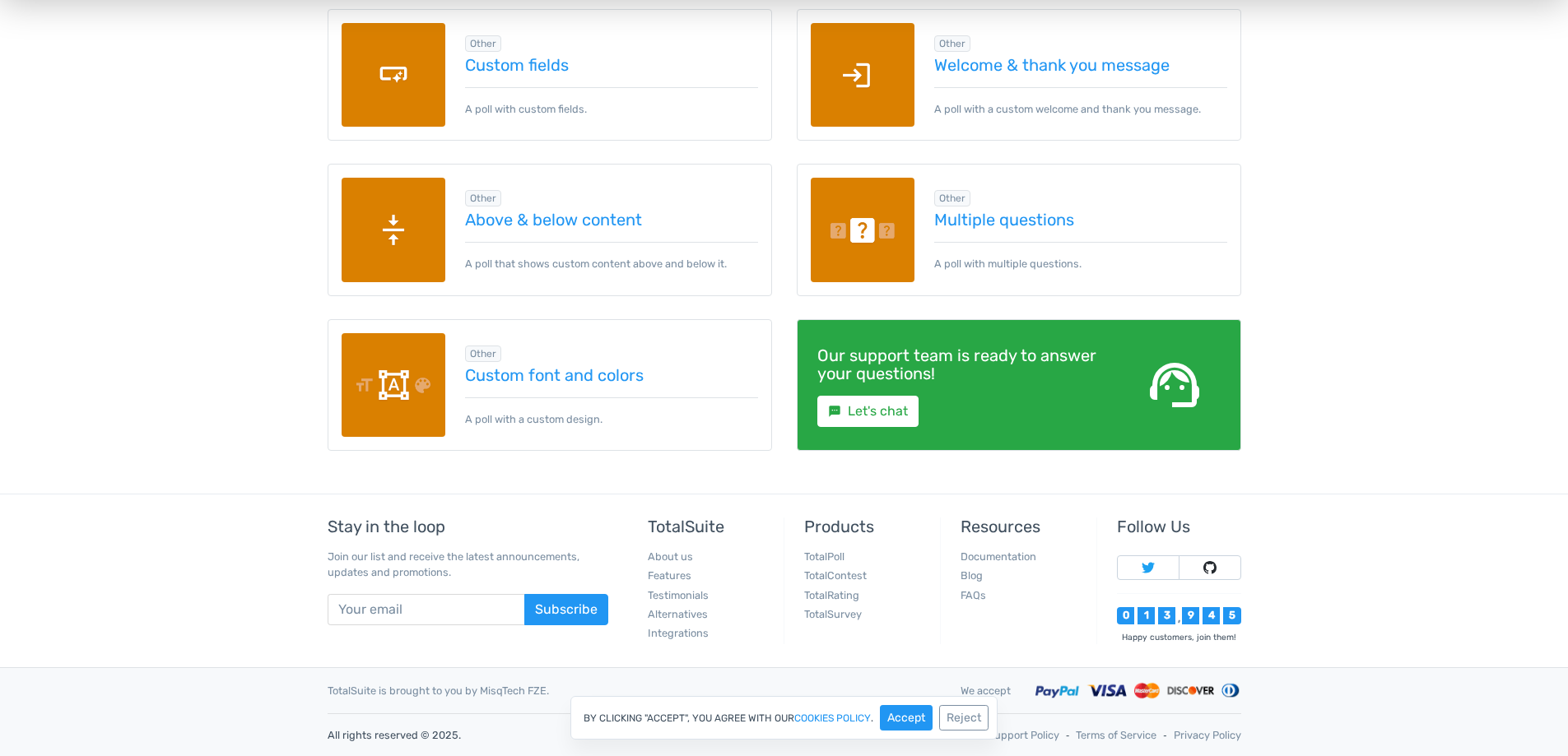
click at [380, 241] on img at bounding box center [394, 230] width 105 height 105
drag, startPoint x: 485, startPoint y: 216, endPoint x: 663, endPoint y: 220, distance: 178.0
click at [663, 220] on div "Other Above & below content A poll that shows custom content above and below it." at bounding box center [602, 229] width 313 height 84
copy link "Above & below content"
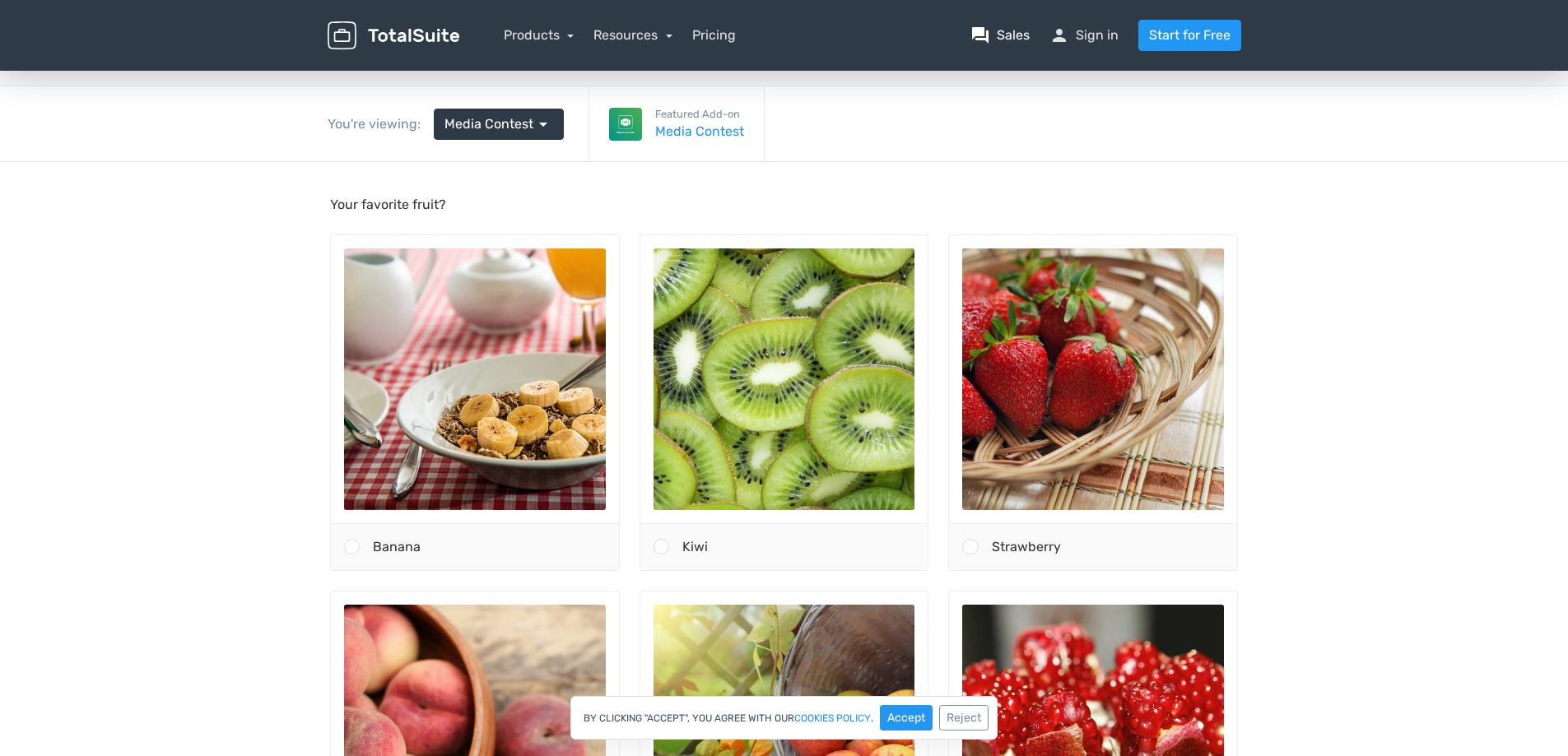
scroll to position [83, 0]
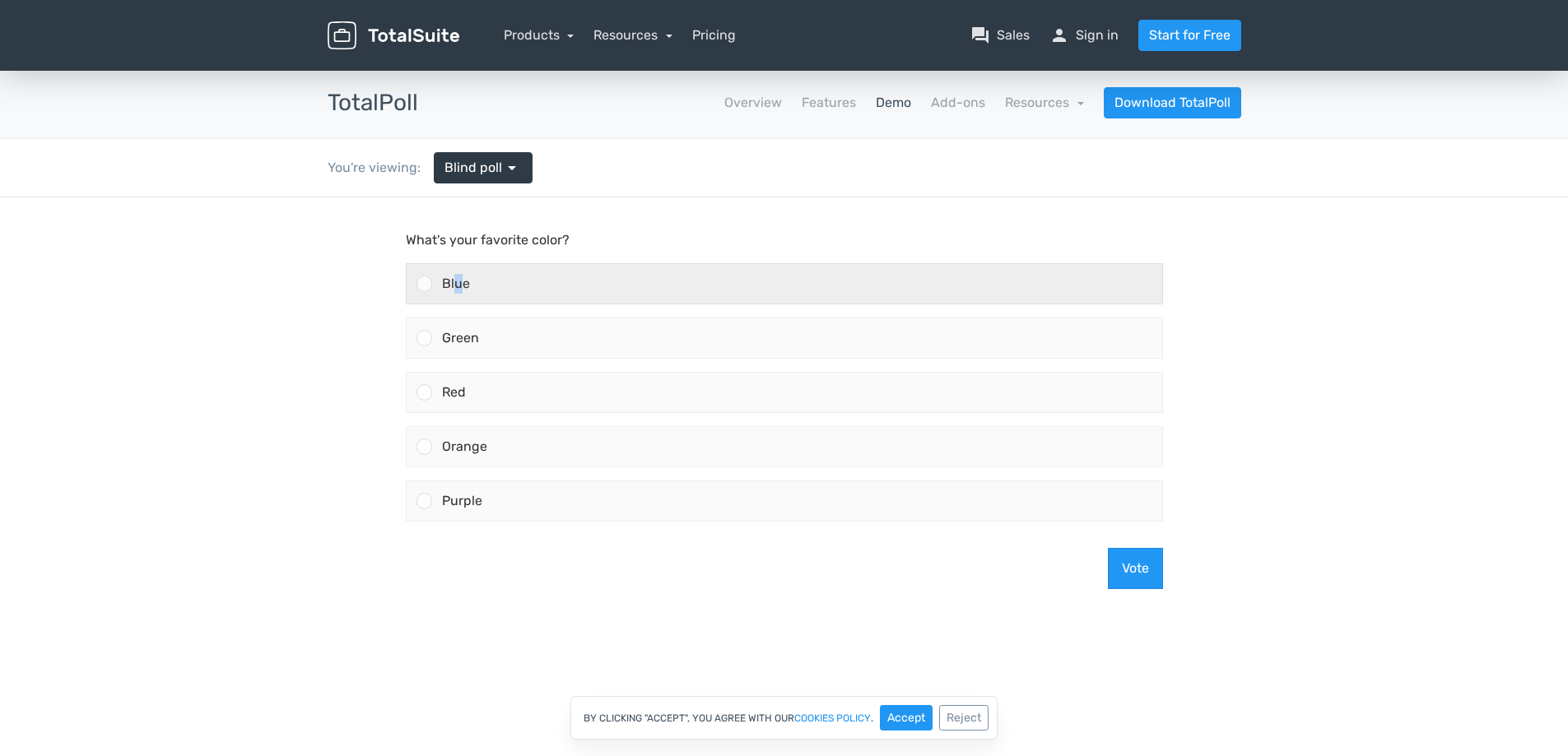
click at [461, 294] on div "Blue" at bounding box center [797, 284] width 730 height 40
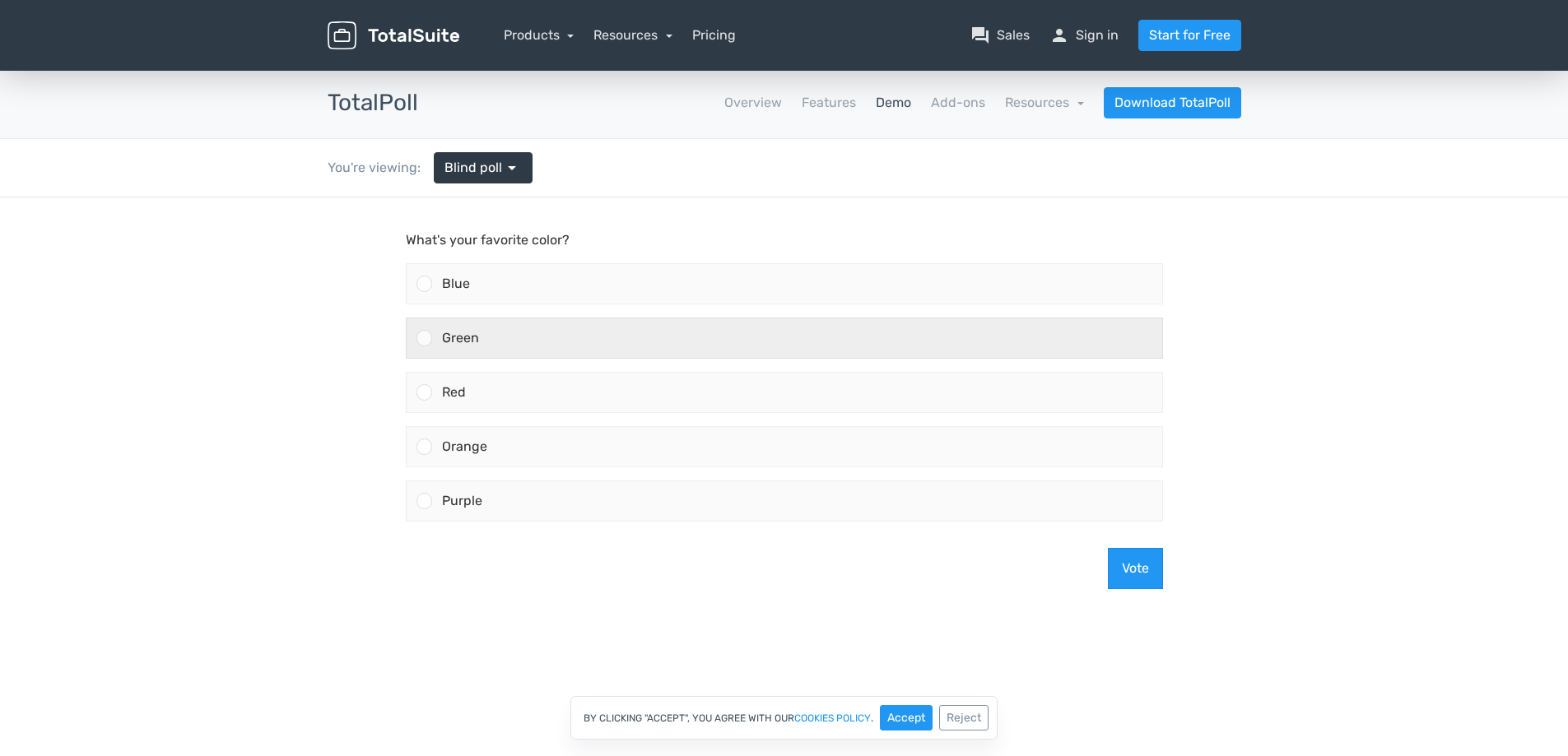
click at [480, 333] on div "Green" at bounding box center [797, 338] width 730 height 40
click at [424, 338] on input "Green" at bounding box center [424, 338] width 0 height 0
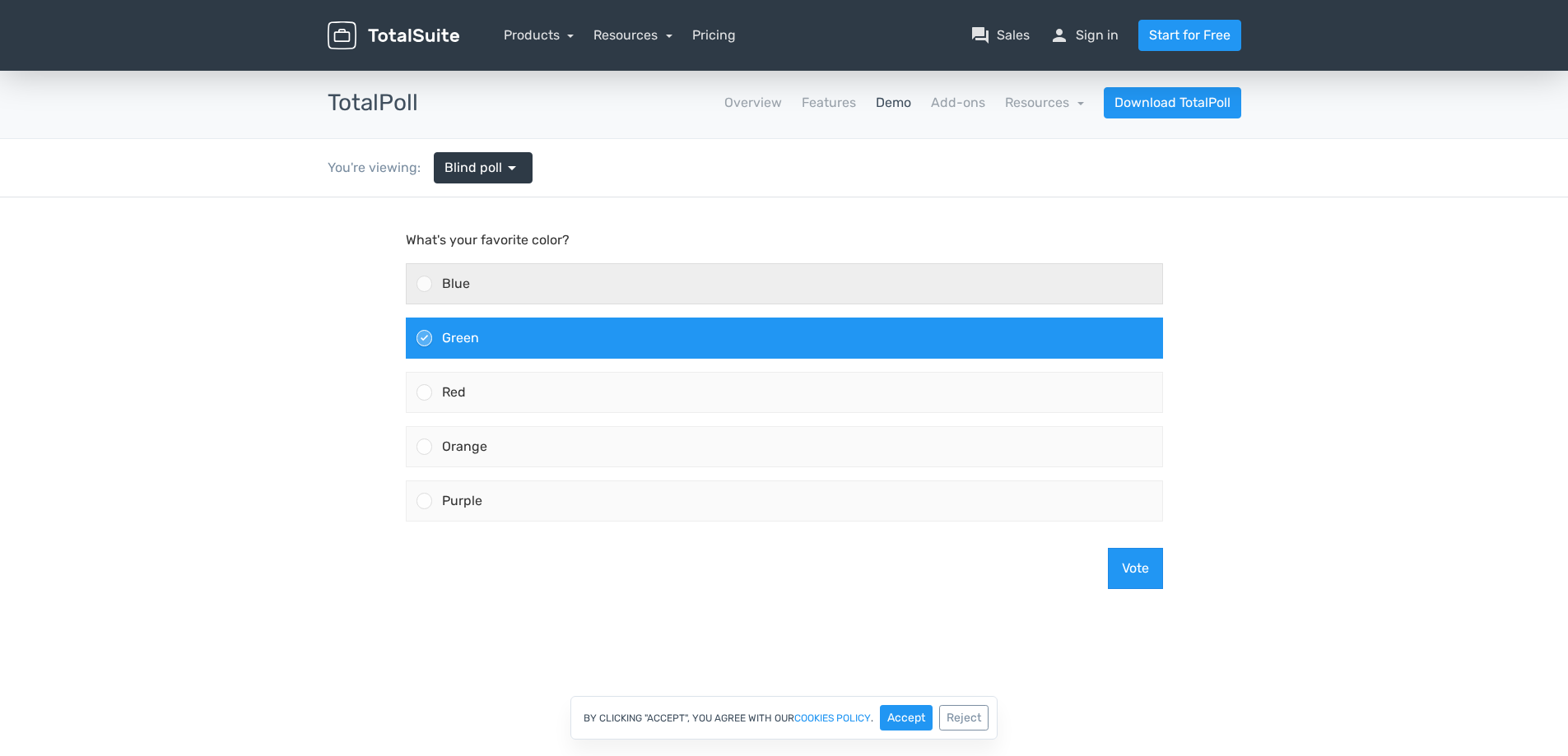
click at [516, 269] on div "Blue" at bounding box center [797, 284] width 730 height 40
click at [424, 284] on input "Blue" at bounding box center [424, 284] width 0 height 0
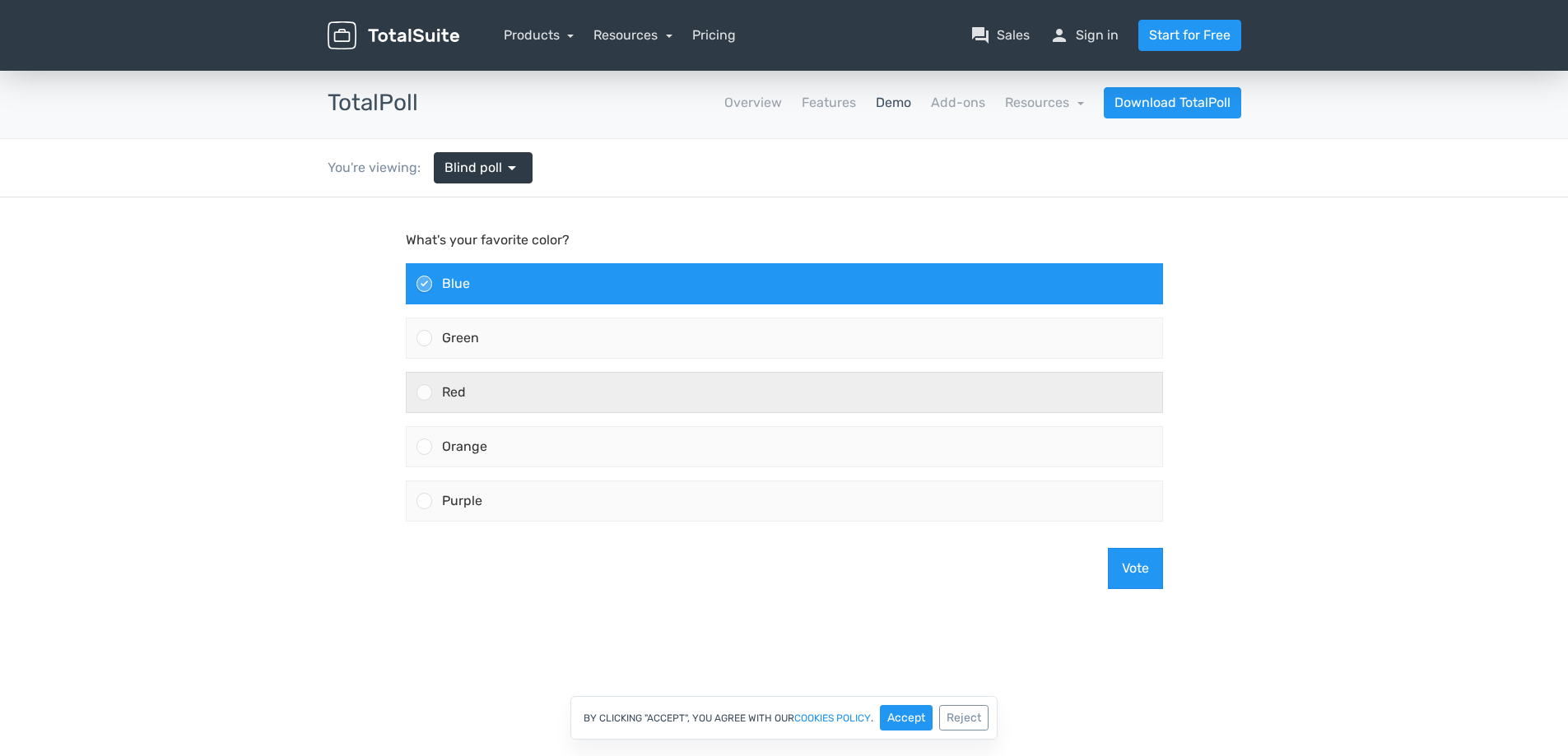
click at [497, 395] on div "Red" at bounding box center [797, 392] width 730 height 40
click at [424, 392] on input "Red" at bounding box center [424, 392] width 0 height 0
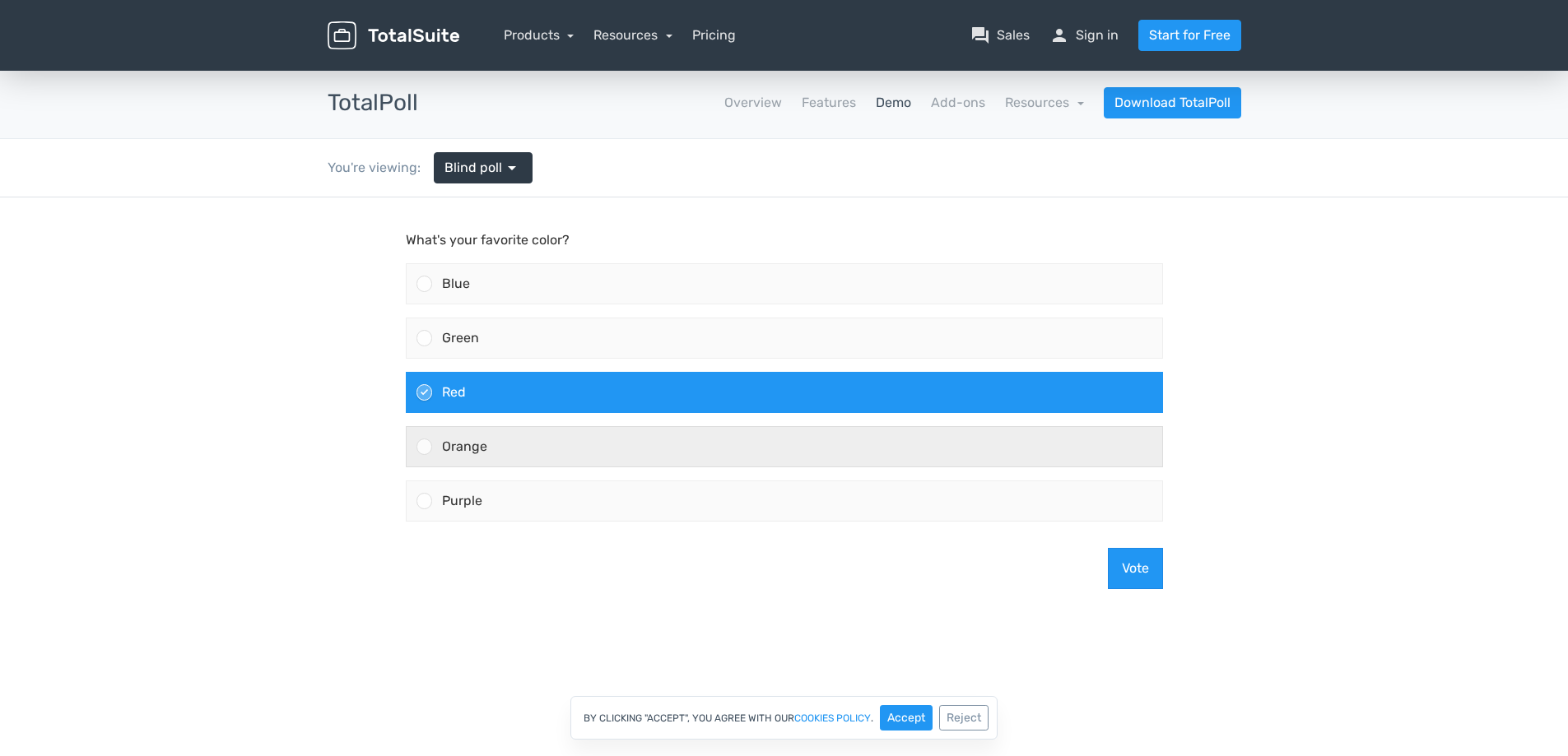
click at [564, 453] on div "Orange" at bounding box center [797, 446] width 730 height 40
click at [424, 446] on input "Orange" at bounding box center [424, 446] width 0 height 0
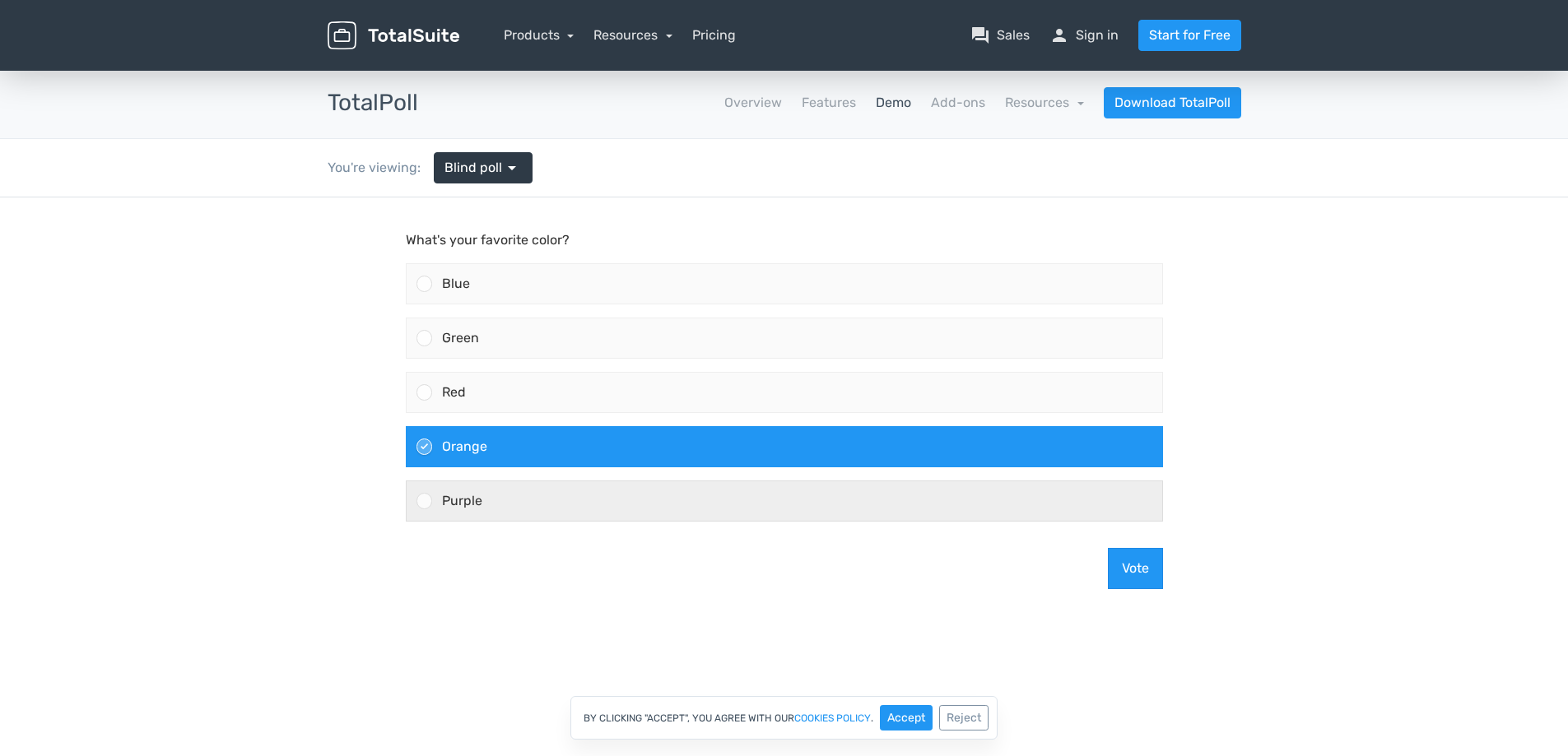
click at [590, 496] on div "Purple" at bounding box center [797, 500] width 730 height 40
click at [424, 501] on input "Purple" at bounding box center [424, 501] width 0 height 0
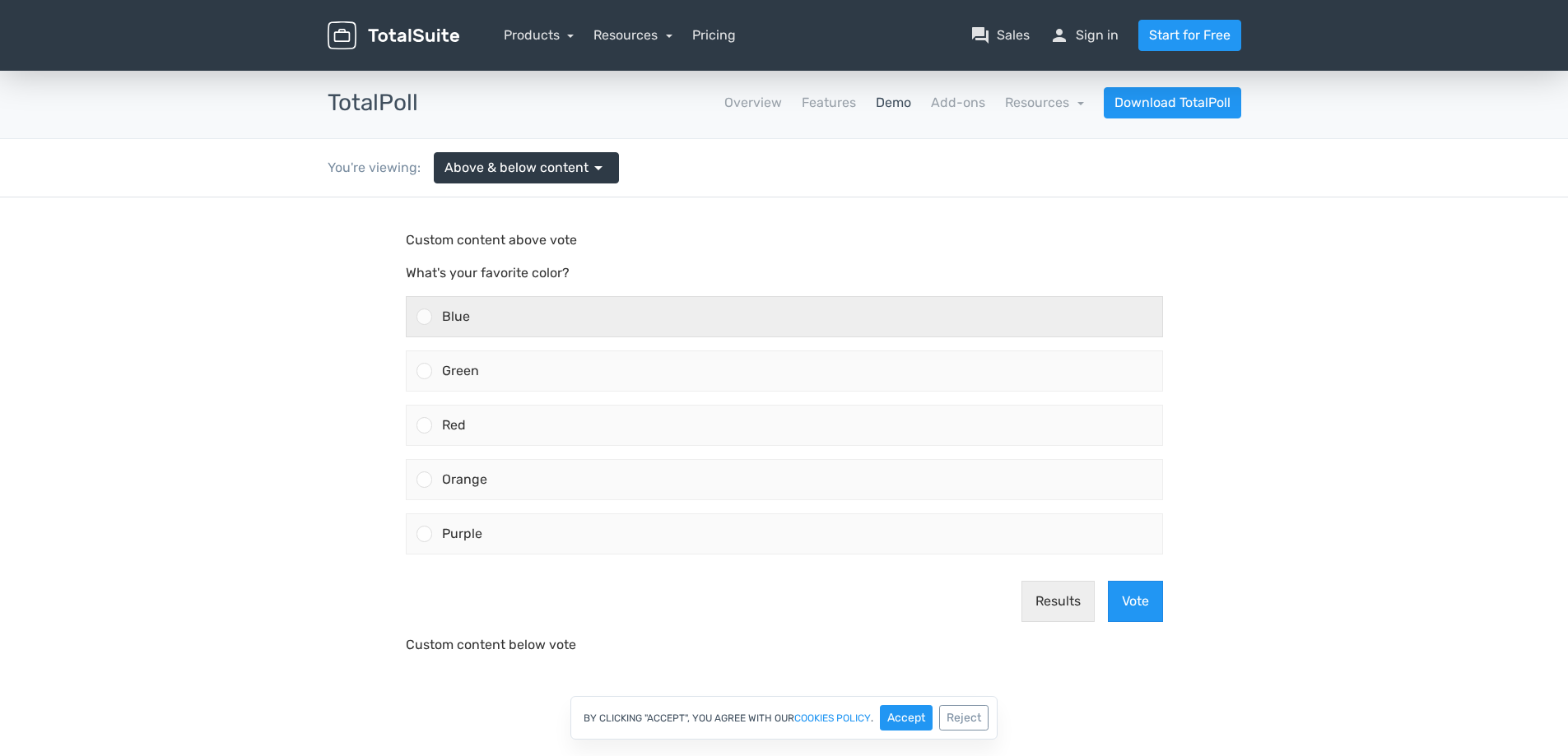
drag, startPoint x: 635, startPoint y: 317, endPoint x: 627, endPoint y: 337, distance: 21.5
click at [635, 316] on div "Blue" at bounding box center [797, 317] width 730 height 40
click at [424, 317] on input "Blue" at bounding box center [424, 317] width 0 height 0
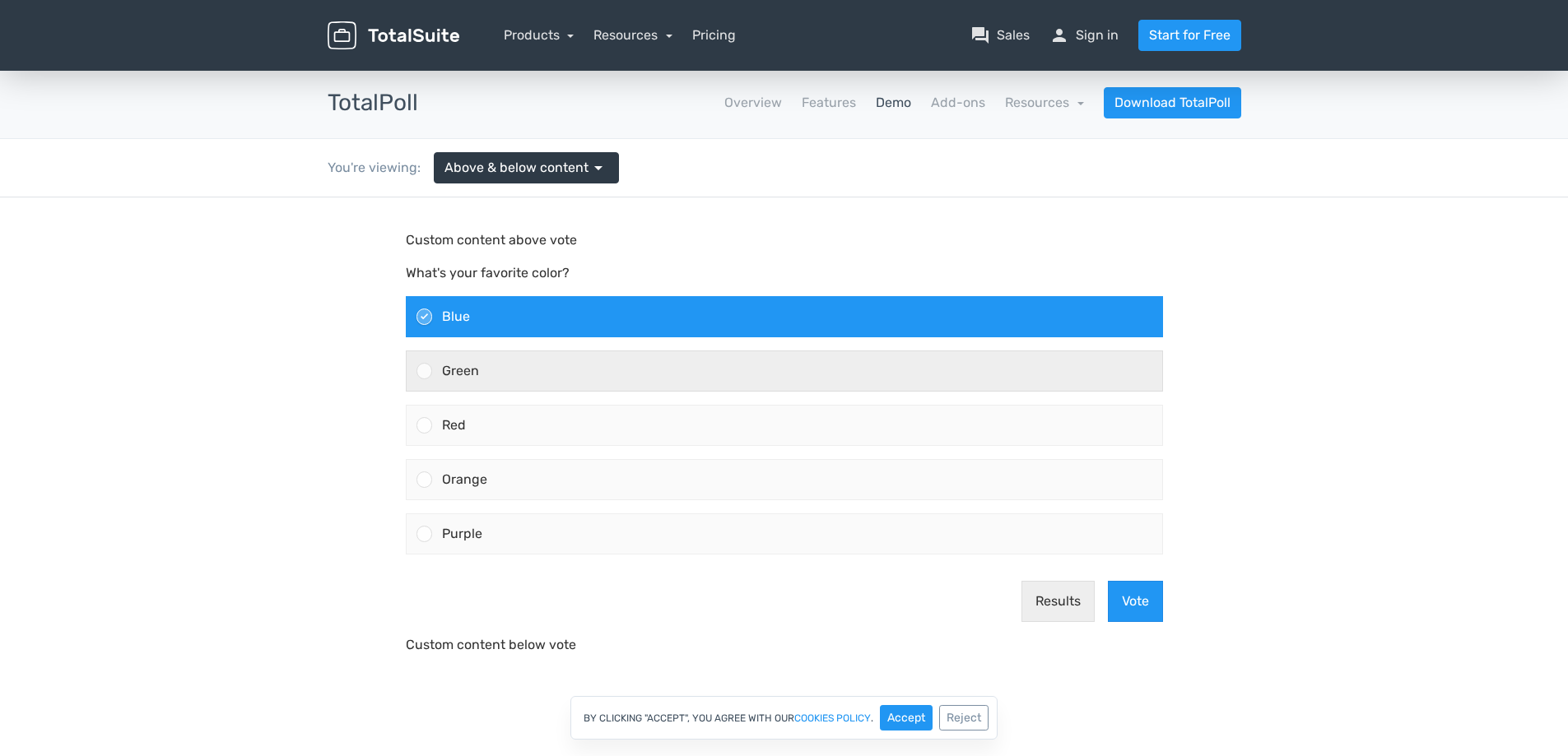
click at [604, 388] on div "Green" at bounding box center [797, 371] width 730 height 40
click at [424, 371] on input "Green" at bounding box center [424, 371] width 0 height 0
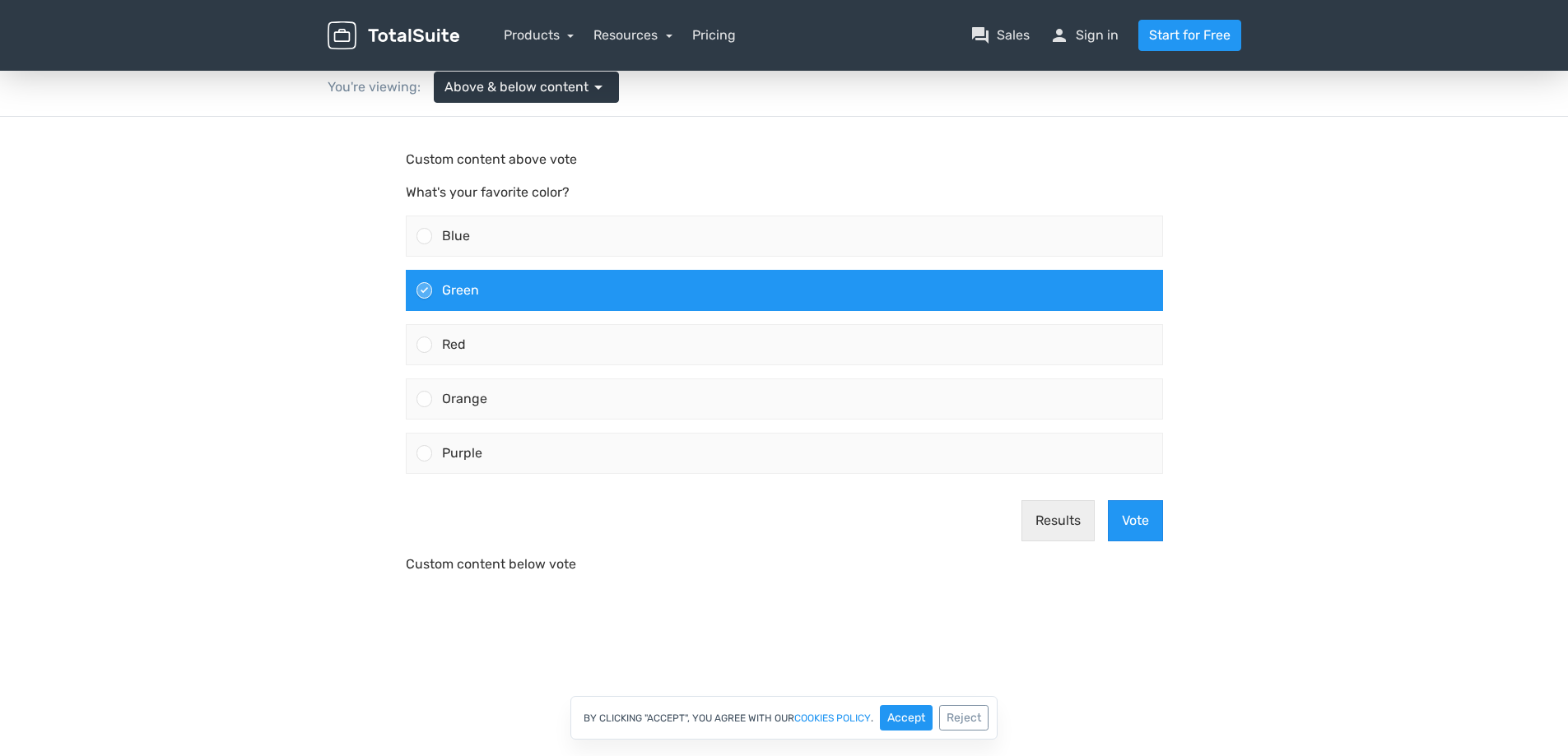
scroll to position [247, 0]
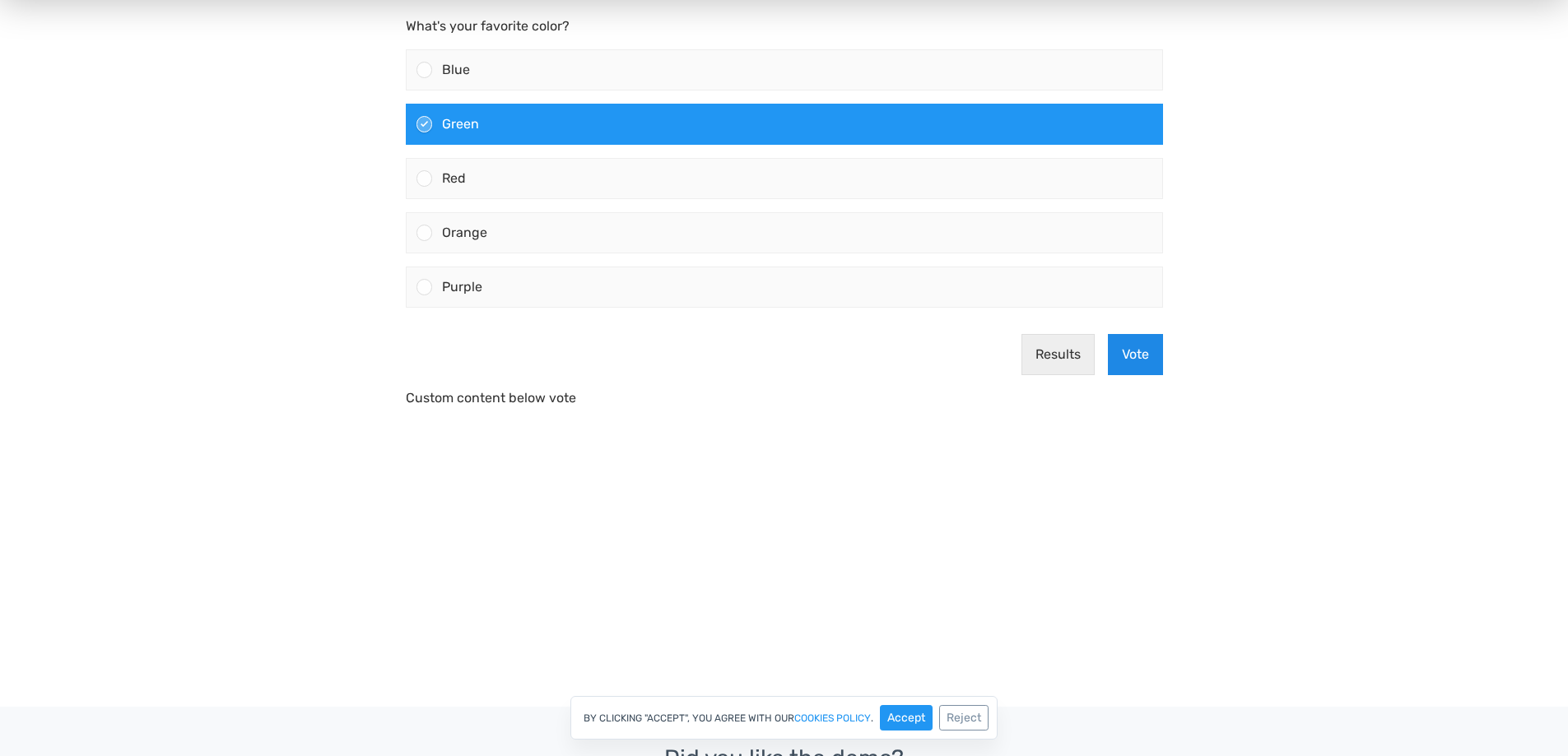
click at [1136, 350] on button "Vote" at bounding box center [1136, 354] width 55 height 41
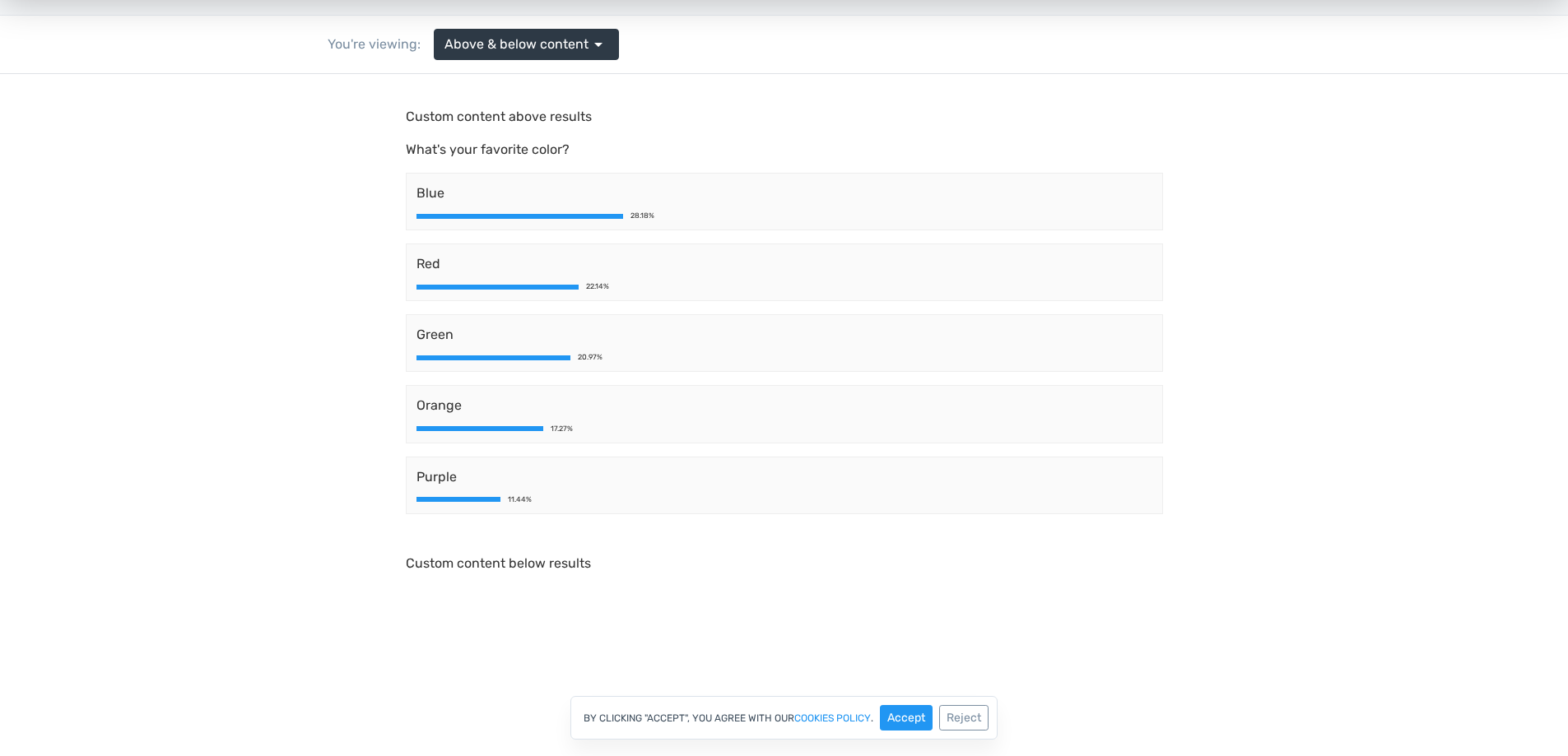
scroll to position [0, 0]
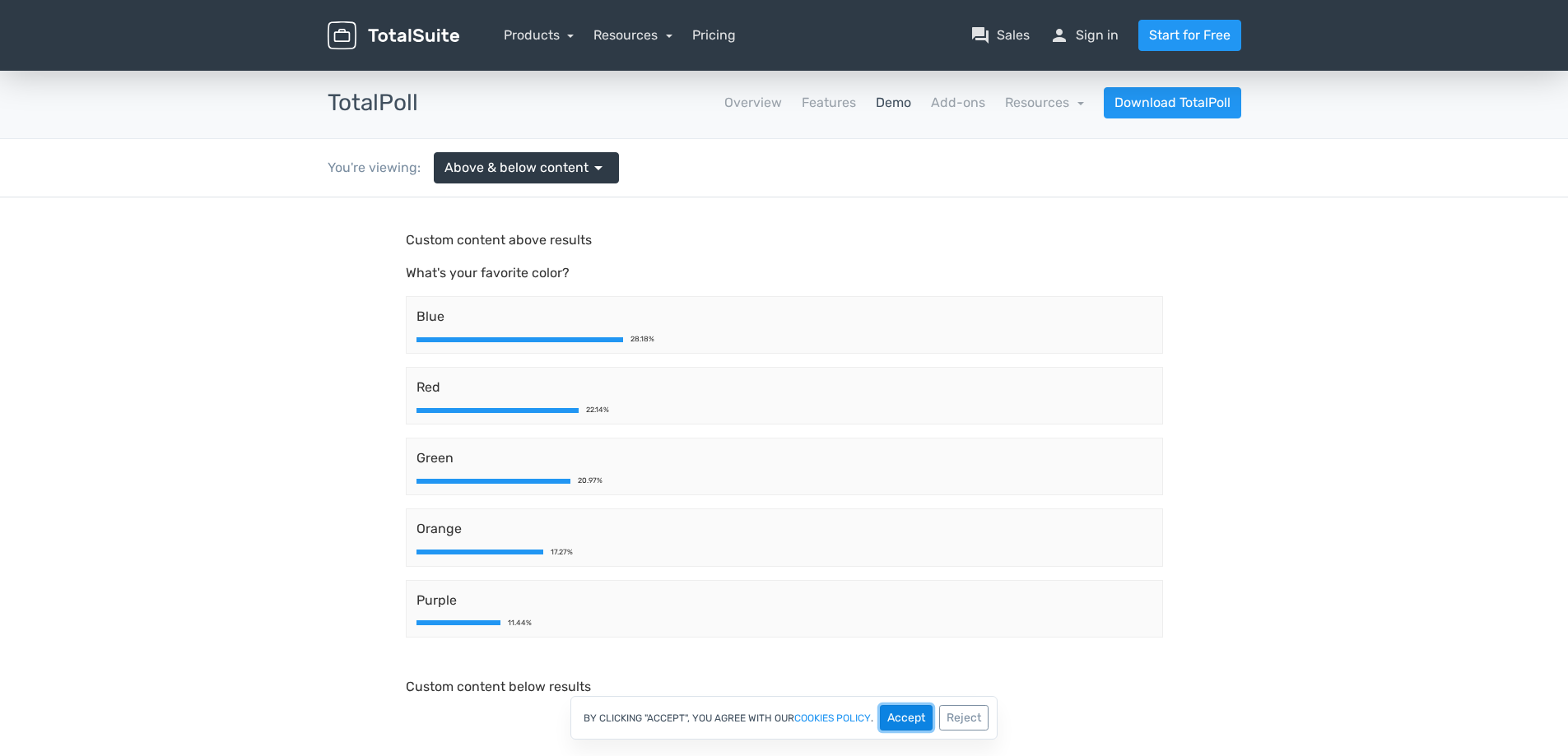
click at [911, 717] on button "Accept" at bounding box center [906, 718] width 52 height 26
drag, startPoint x: 433, startPoint y: 279, endPoint x: 636, endPoint y: 281, distance: 203.0
click at [636, 281] on p "What's your favorite color?" at bounding box center [784, 273] width 757 height 20
click at [648, 264] on p "What's your favorite color?" at bounding box center [784, 273] width 757 height 20
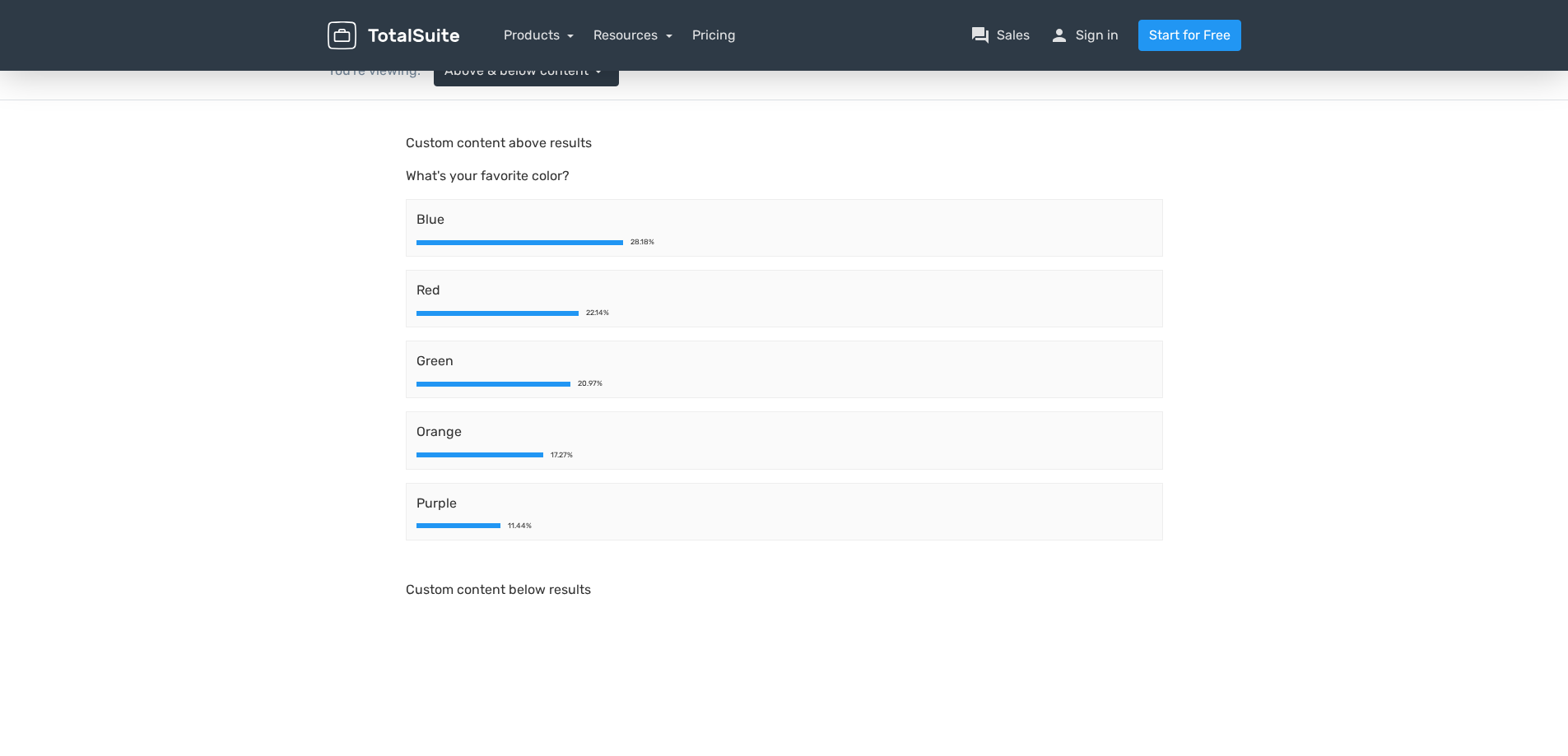
scroll to position [247, 0]
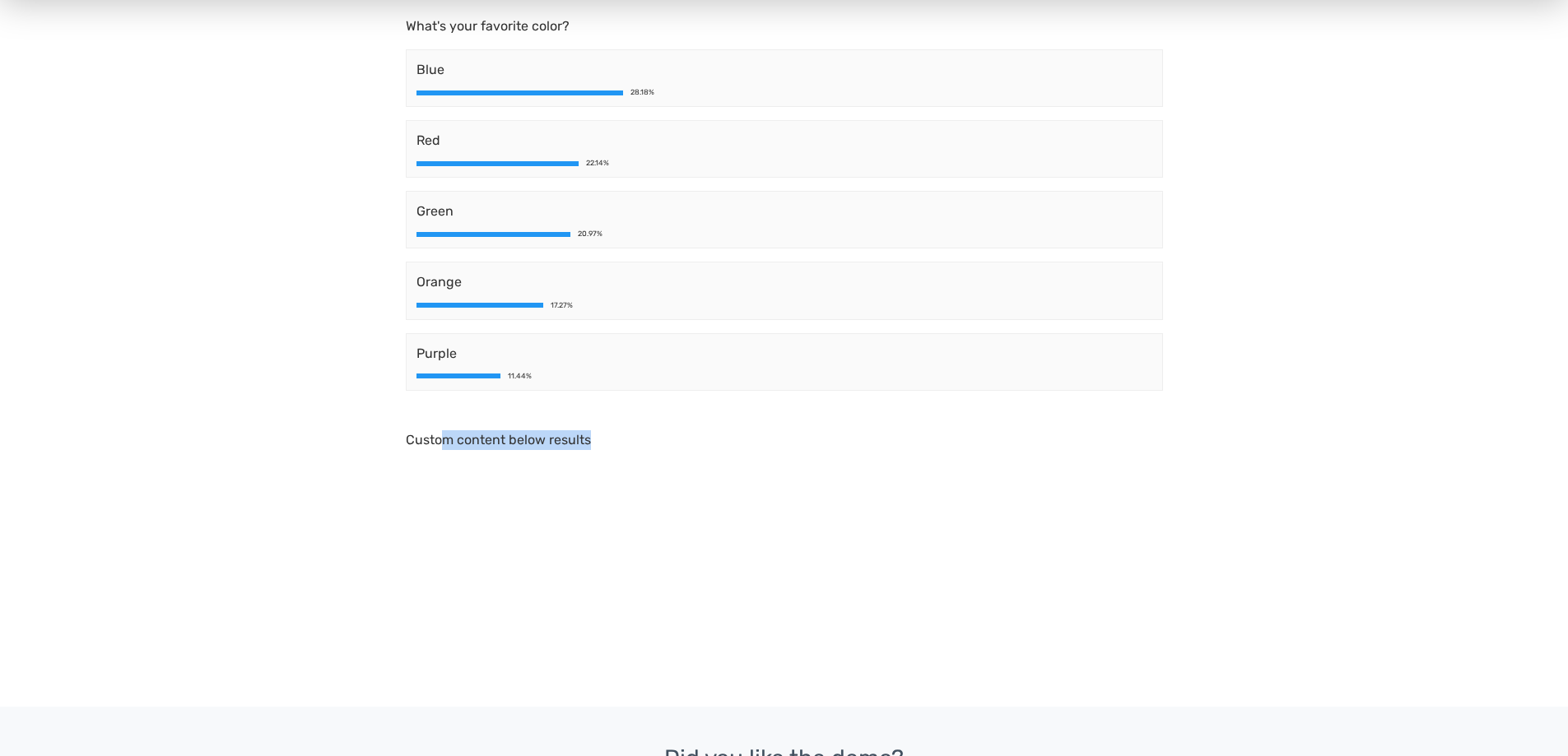
drag, startPoint x: 644, startPoint y: 446, endPoint x: 655, endPoint y: 448, distance: 11.2
click at [653, 448] on p "Custom content below results" at bounding box center [784, 440] width 757 height 20
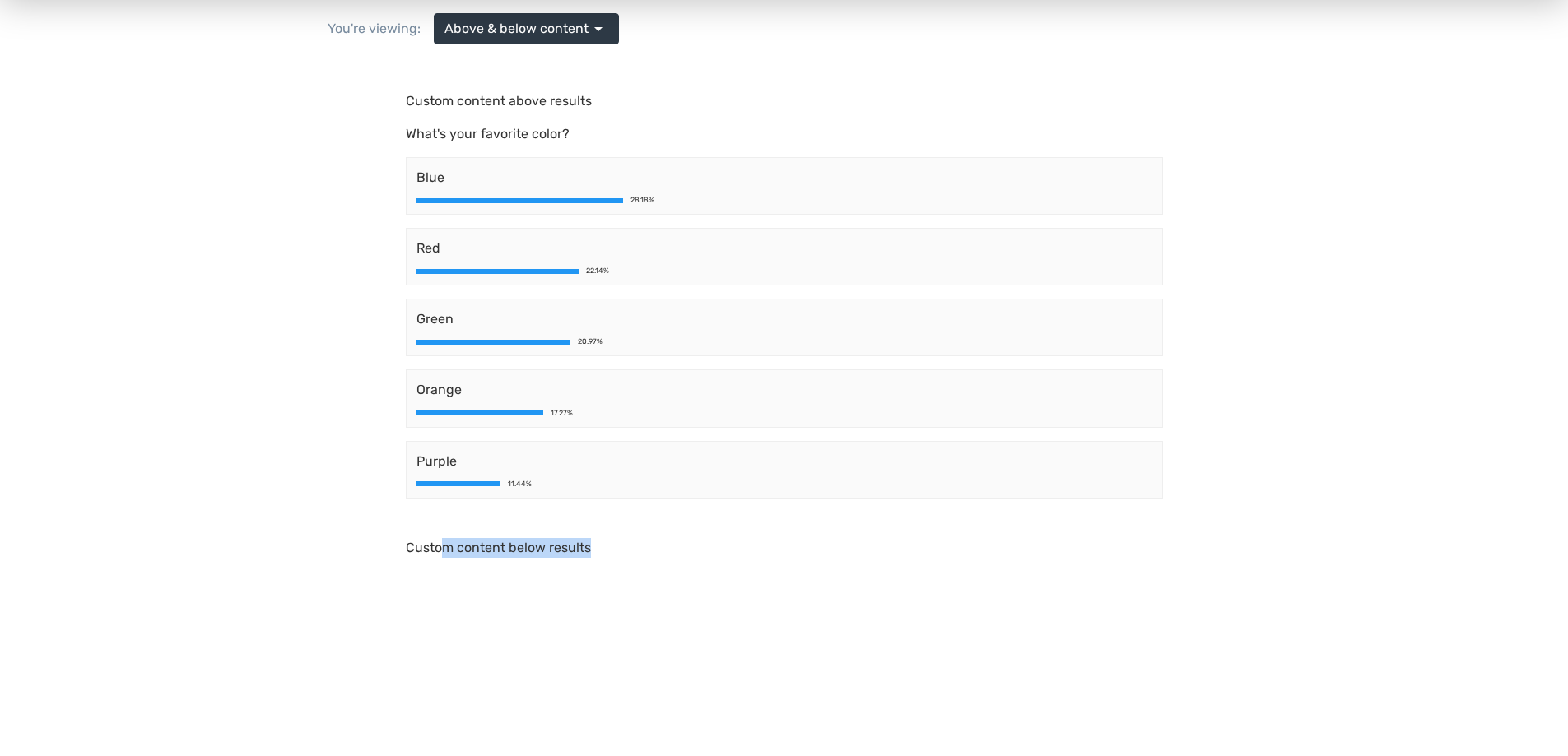
scroll to position [0, 0]
